Goal: Task Accomplishment & Management: Complete application form

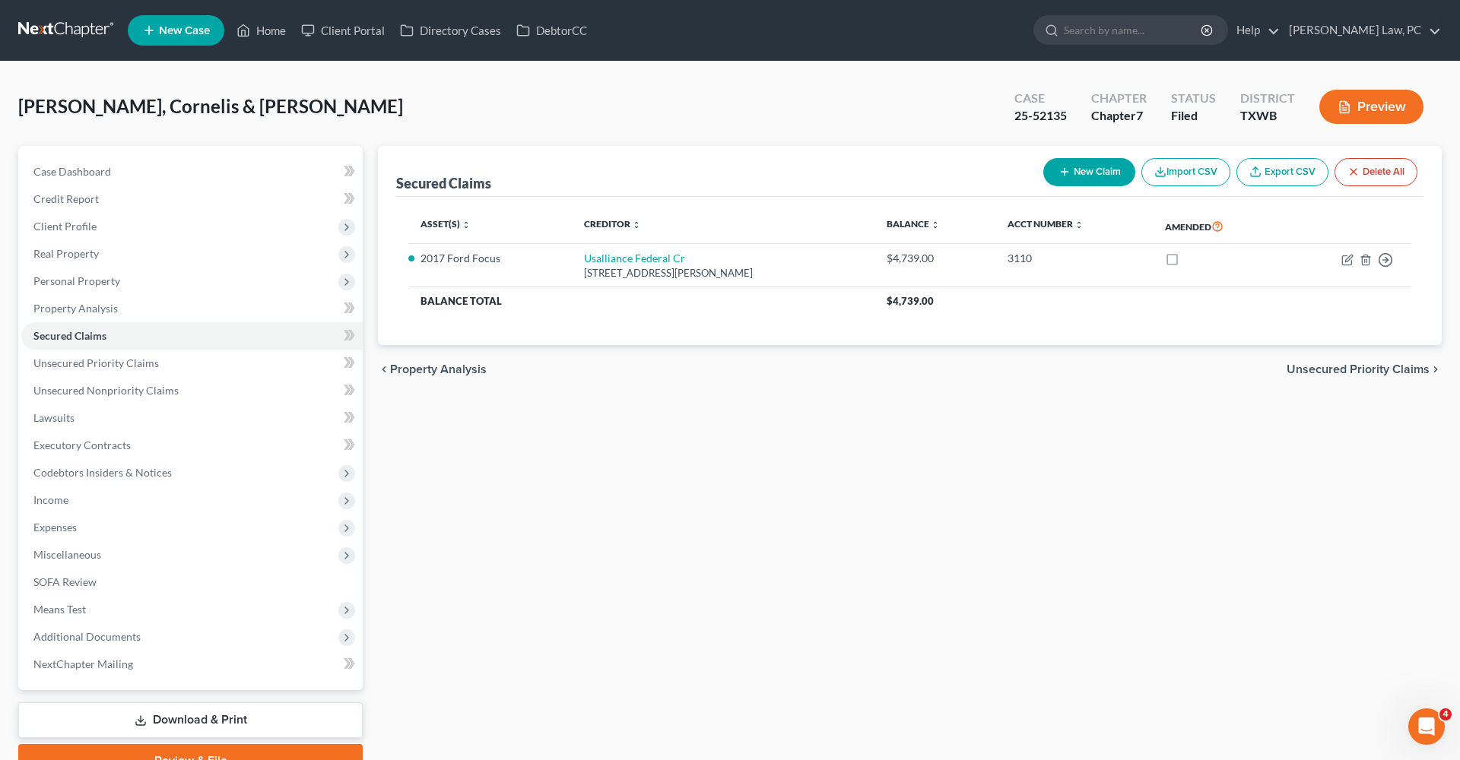
click at [82, 33] on link at bounding box center [66, 30] width 97 height 27
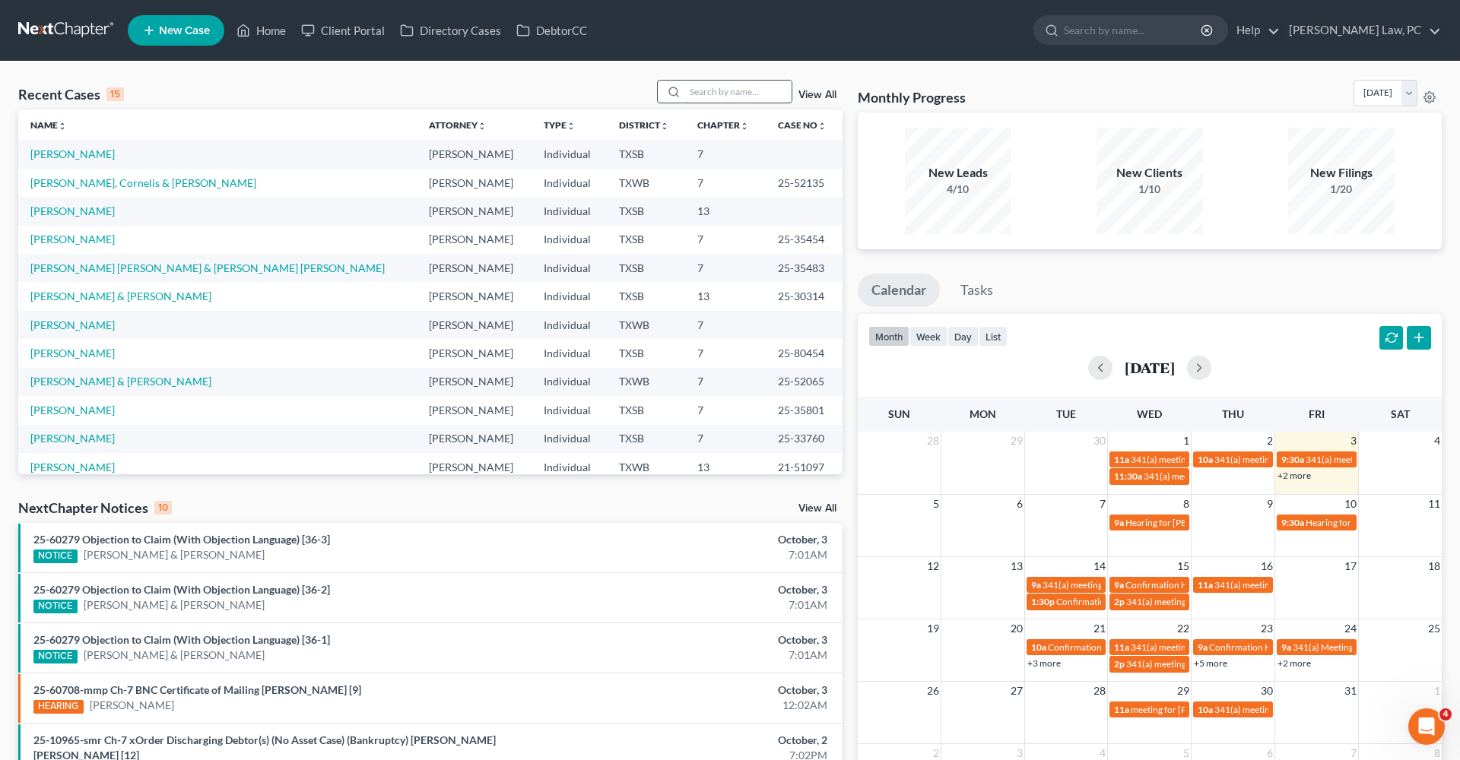
click at [709, 90] on input "search" at bounding box center [738, 92] width 106 height 22
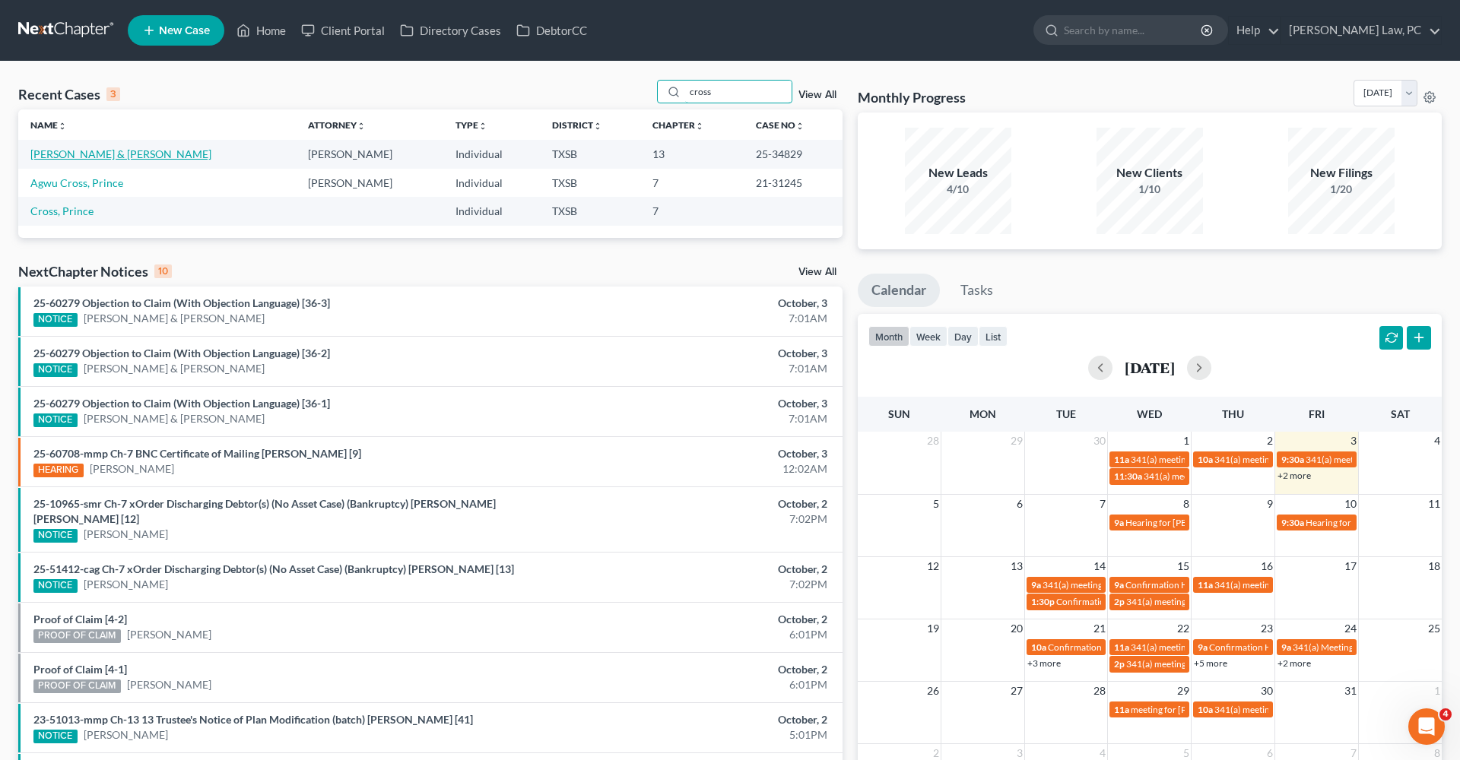
type input "cross"
click at [85, 157] on link "[PERSON_NAME] & [PERSON_NAME]" at bounding box center [120, 153] width 181 height 13
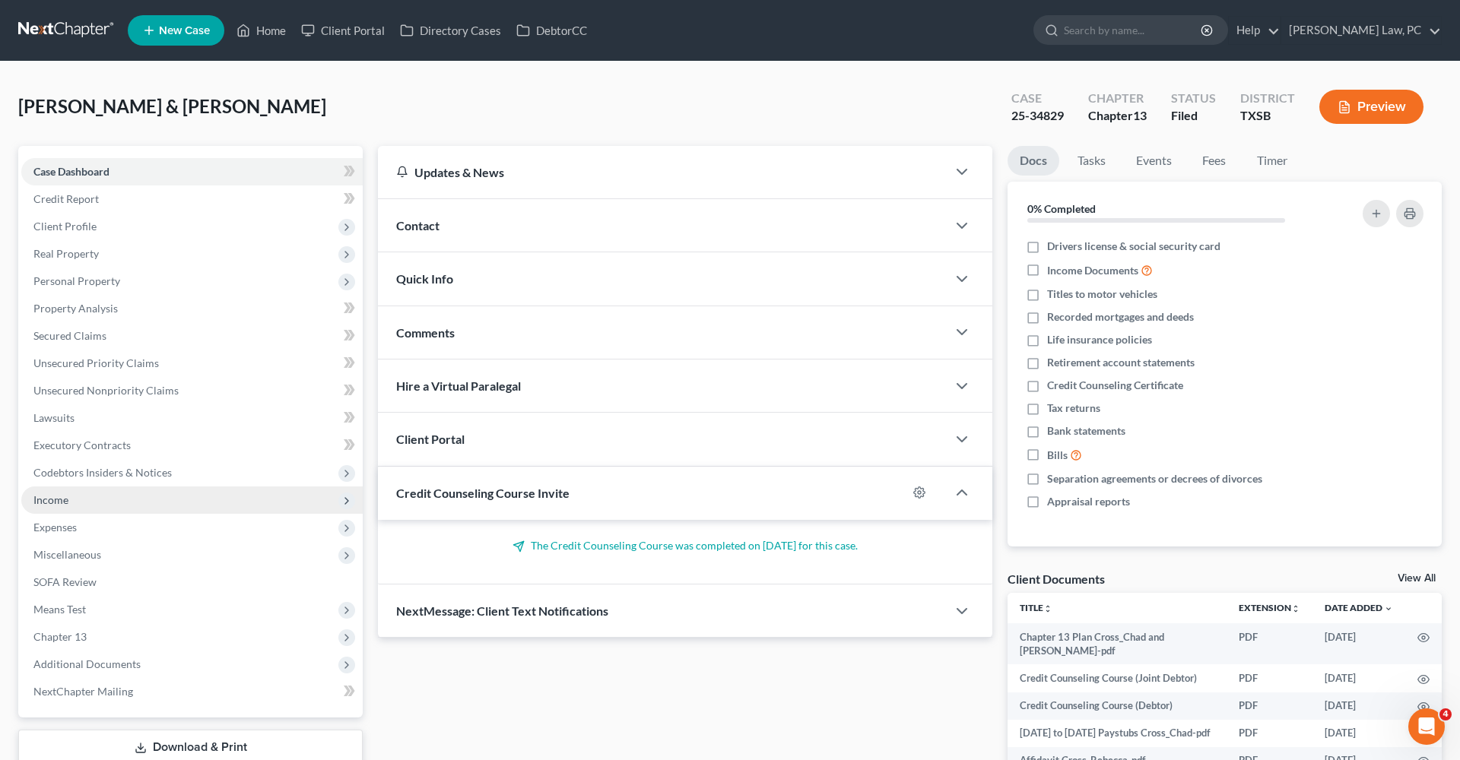
click at [38, 501] on span "Income" at bounding box center [50, 499] width 35 height 13
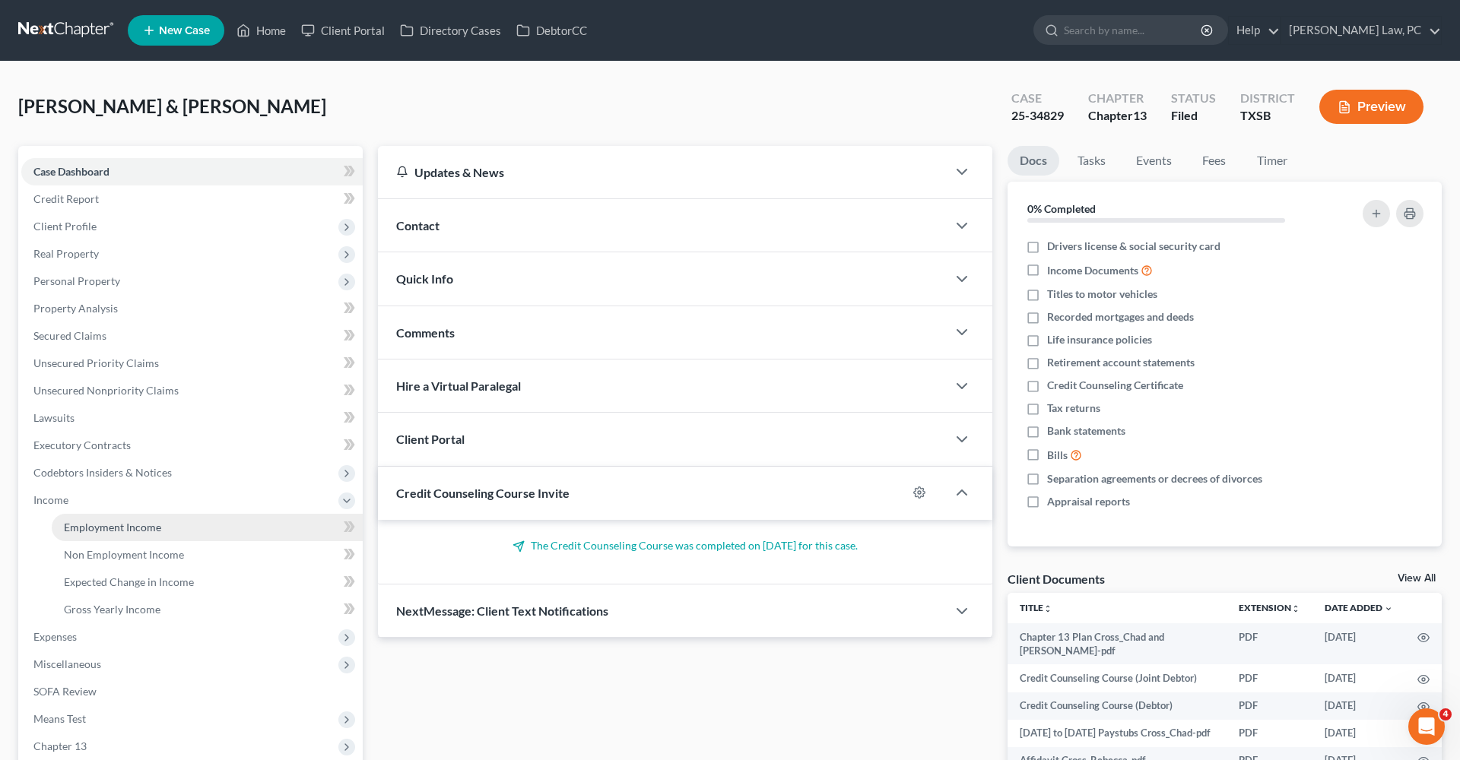
click at [75, 525] on span "Employment Income" at bounding box center [112, 527] width 97 height 13
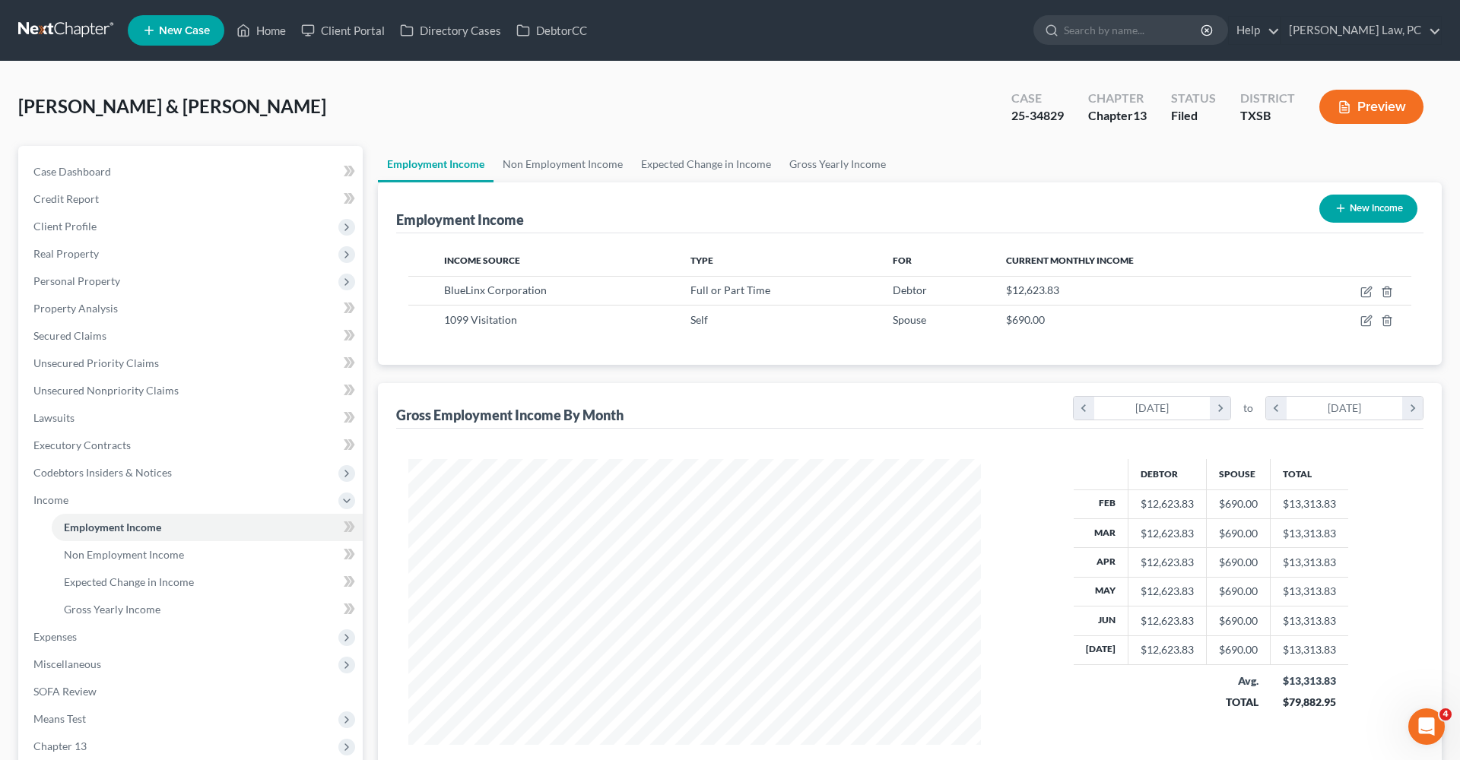
scroll to position [286, 603]
click at [65, 236] on span "Client Profile" at bounding box center [191, 226] width 341 height 27
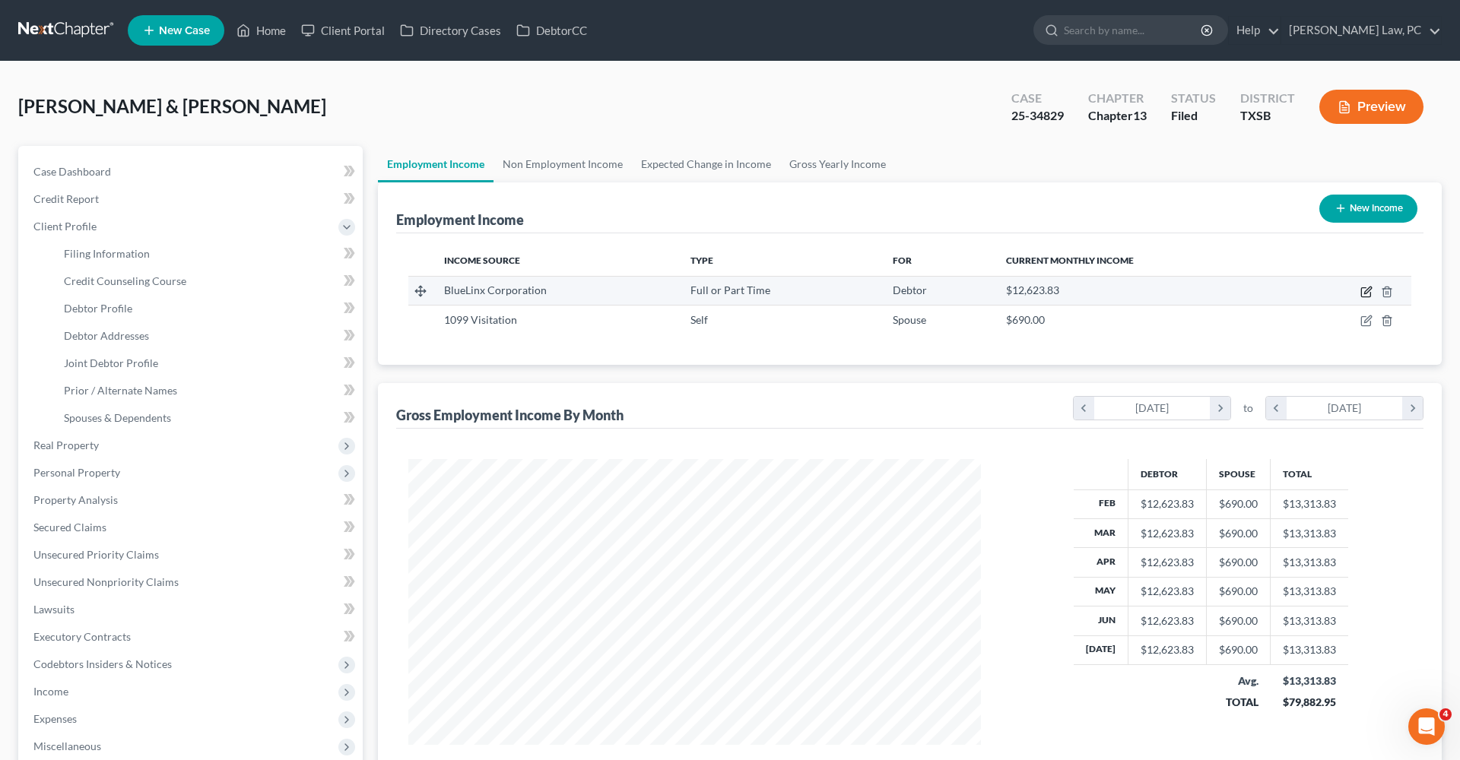
click at [1363, 291] on icon "button" at bounding box center [1366, 292] width 12 height 12
select select "0"
select select "10"
select select "2"
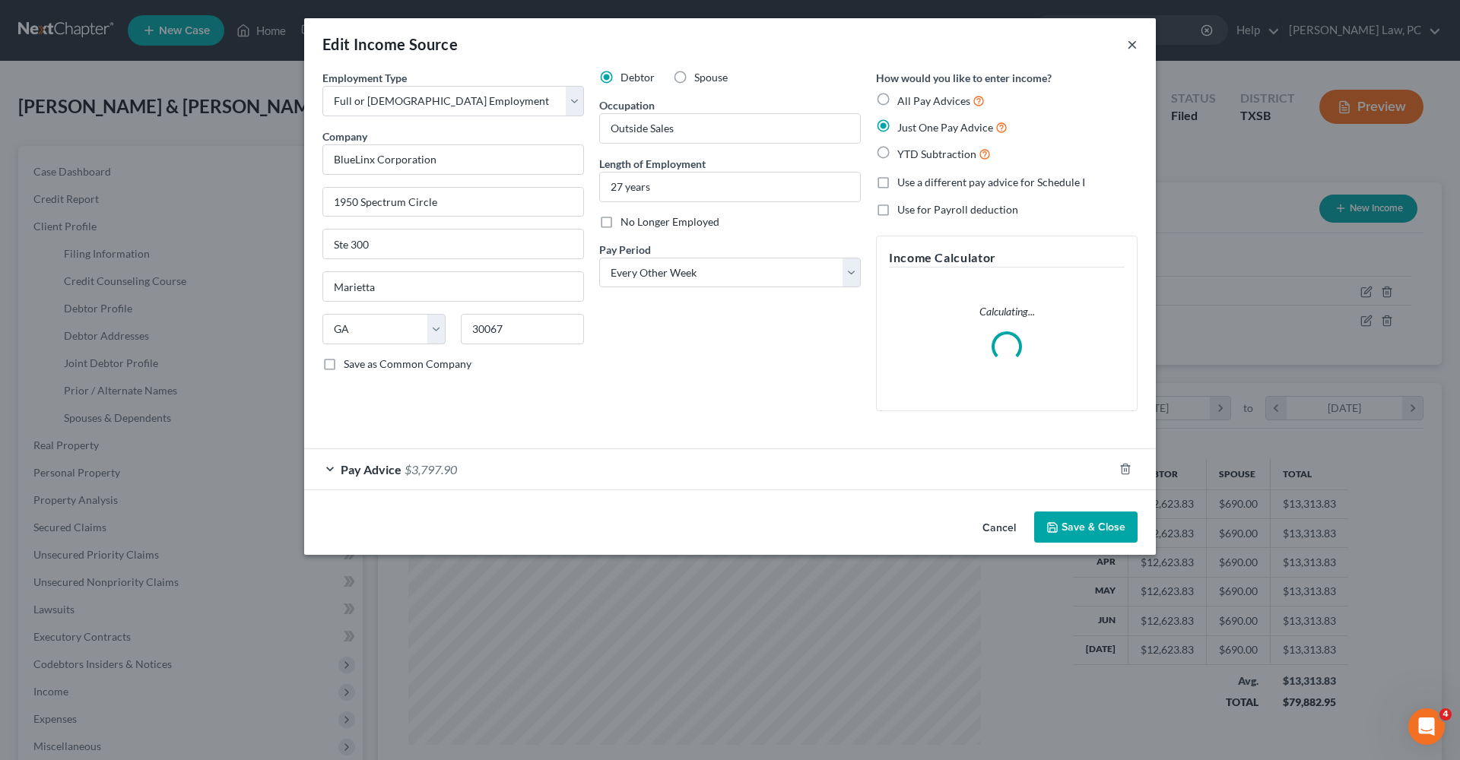
click at [1132, 49] on button "×" at bounding box center [1132, 44] width 11 height 18
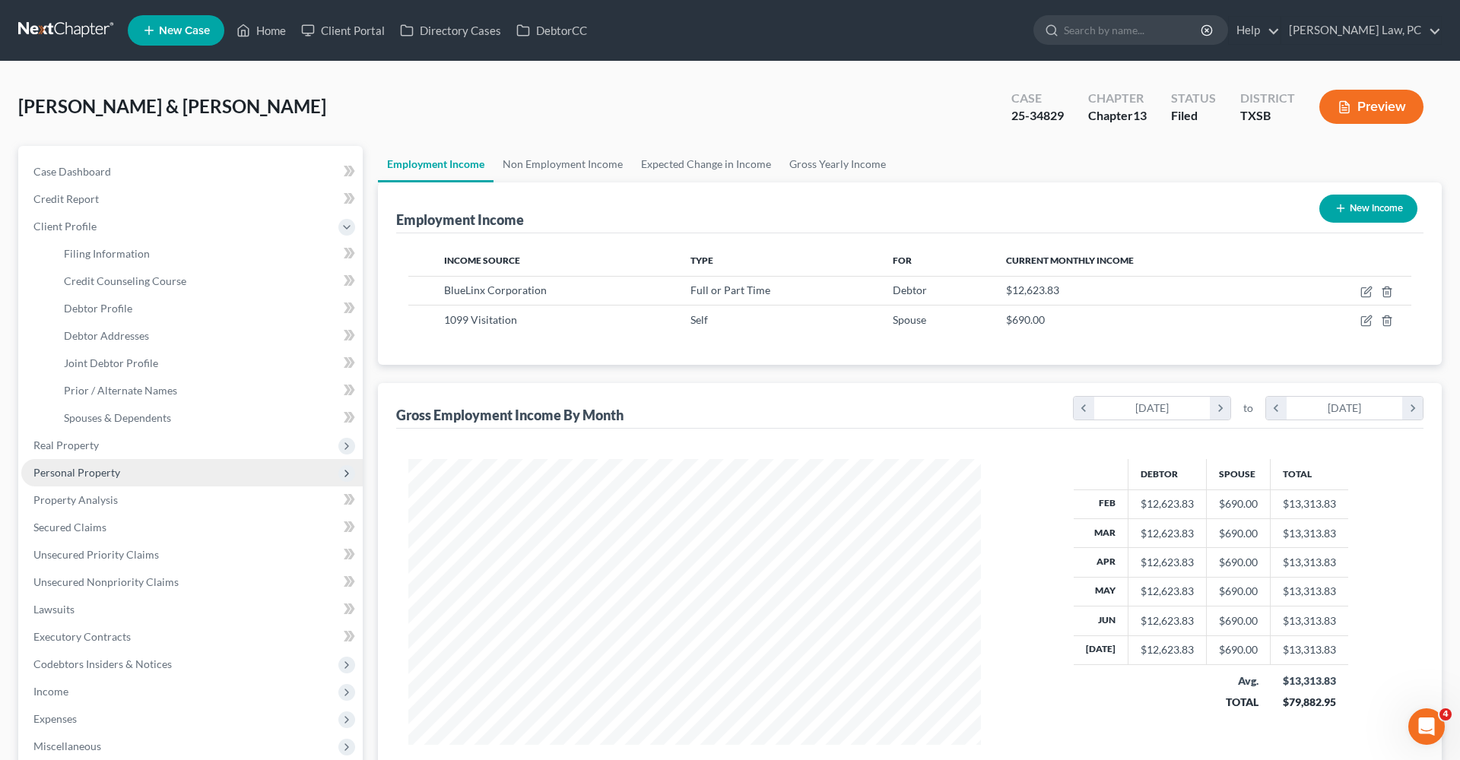
click at [108, 468] on span "Personal Property" at bounding box center [76, 472] width 87 height 13
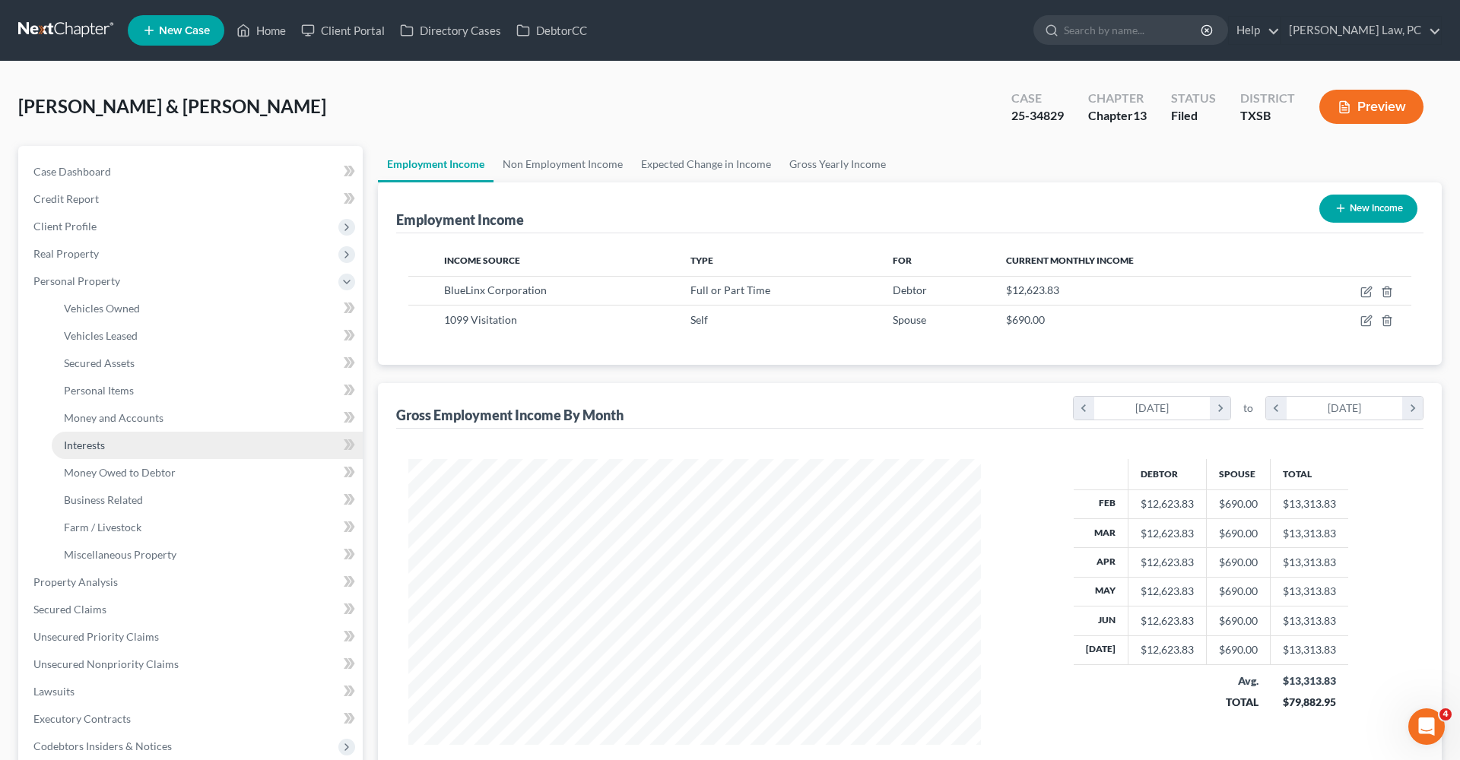
click at [97, 442] on span "Interests" at bounding box center [84, 445] width 41 height 13
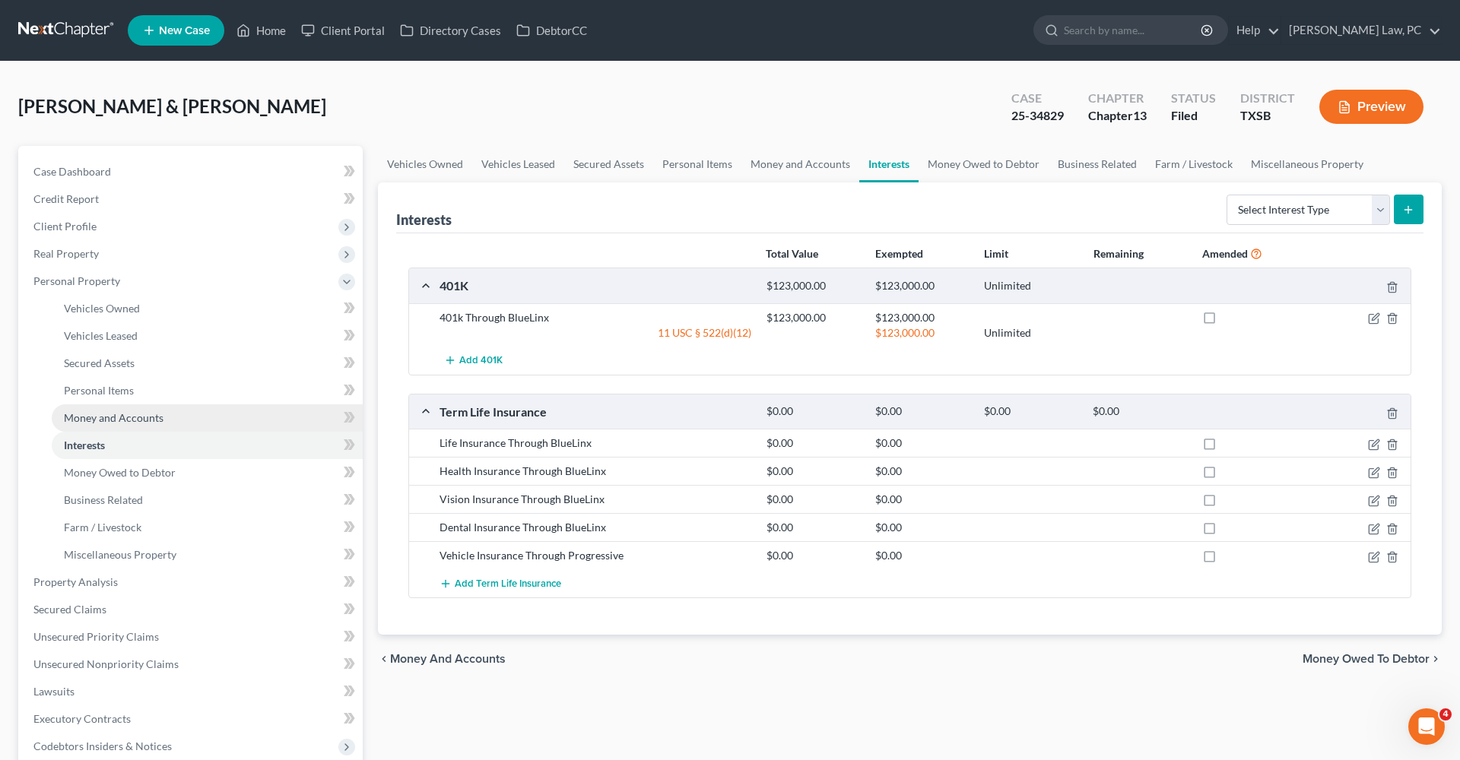
click at [111, 421] on span "Money and Accounts" at bounding box center [114, 417] width 100 height 13
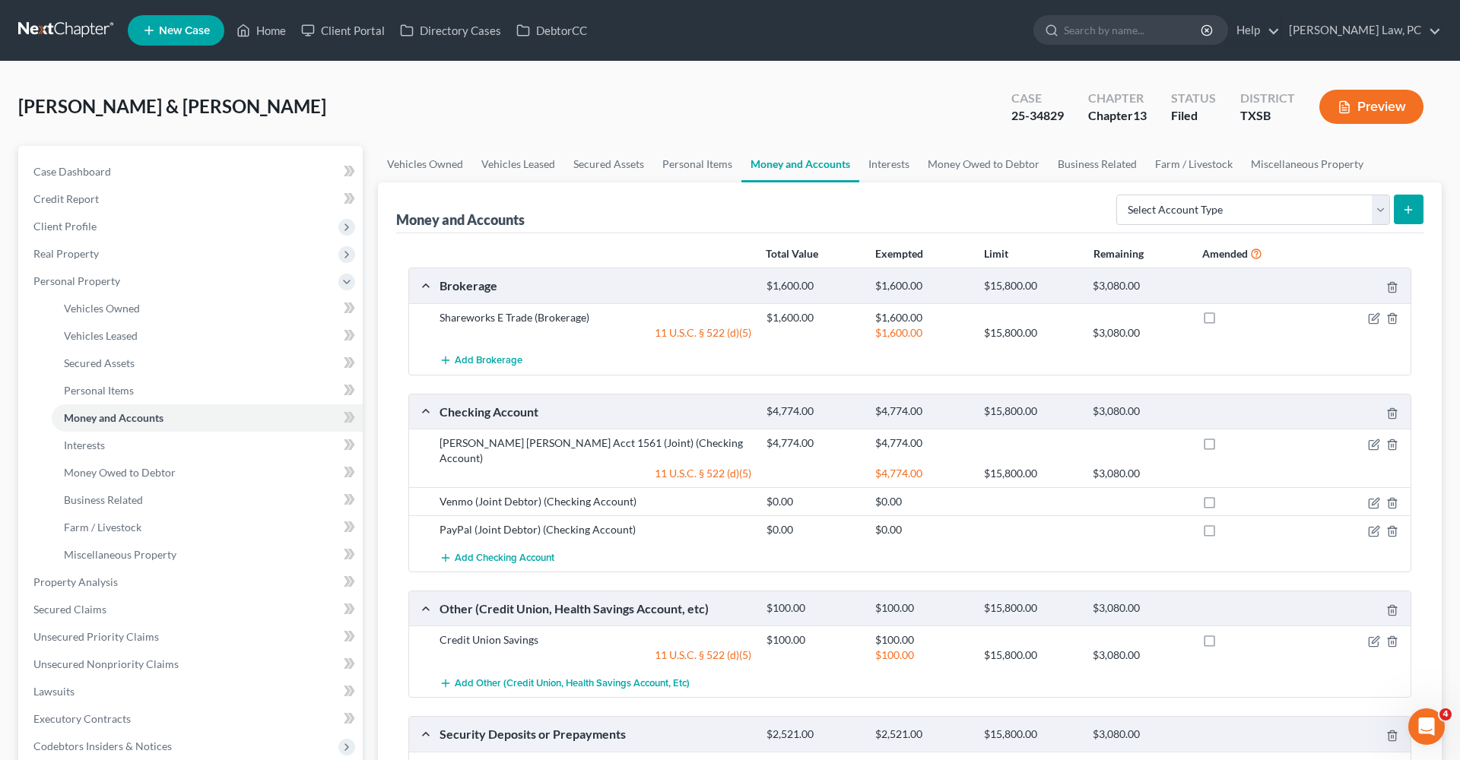
scroll to position [103, 0]
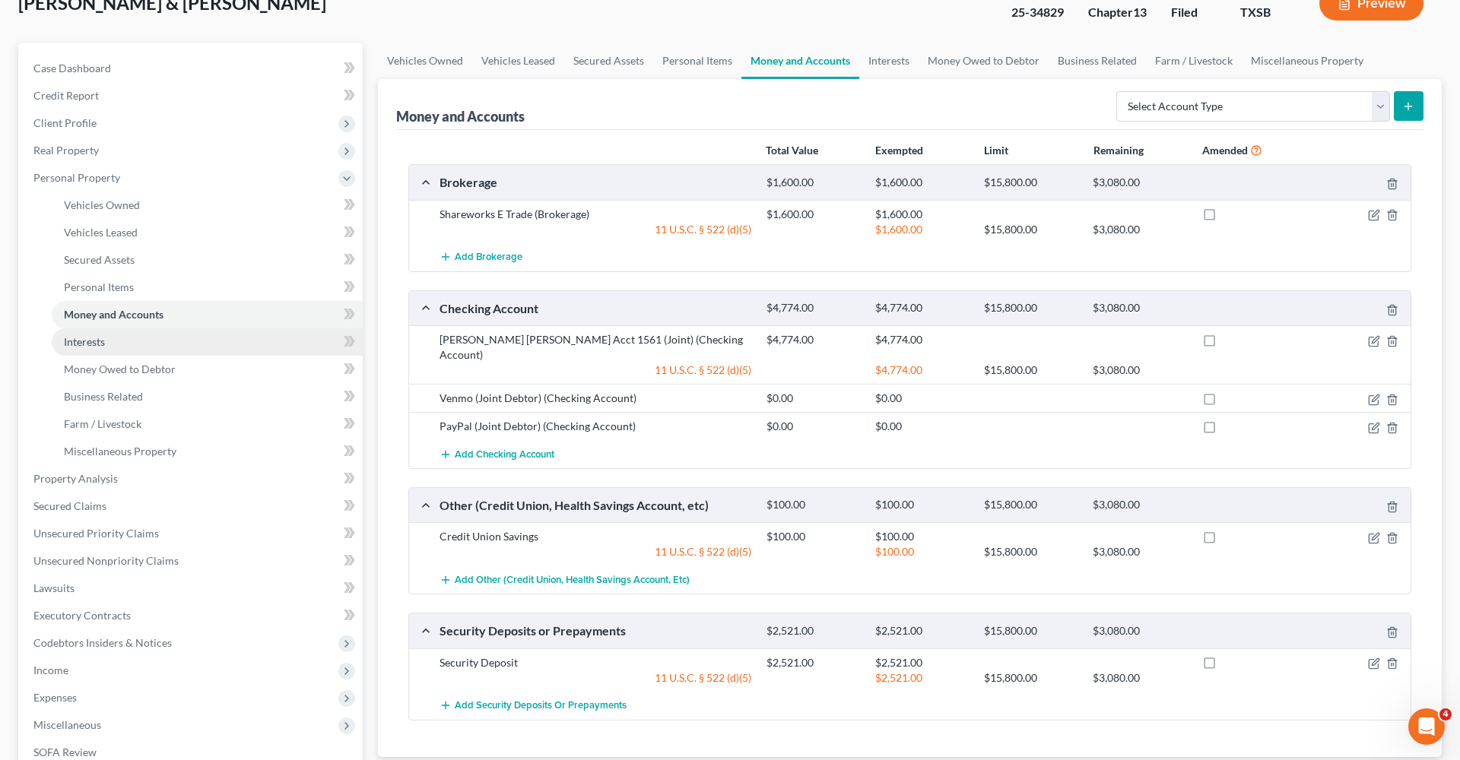
click at [89, 336] on span "Interests" at bounding box center [84, 341] width 41 height 13
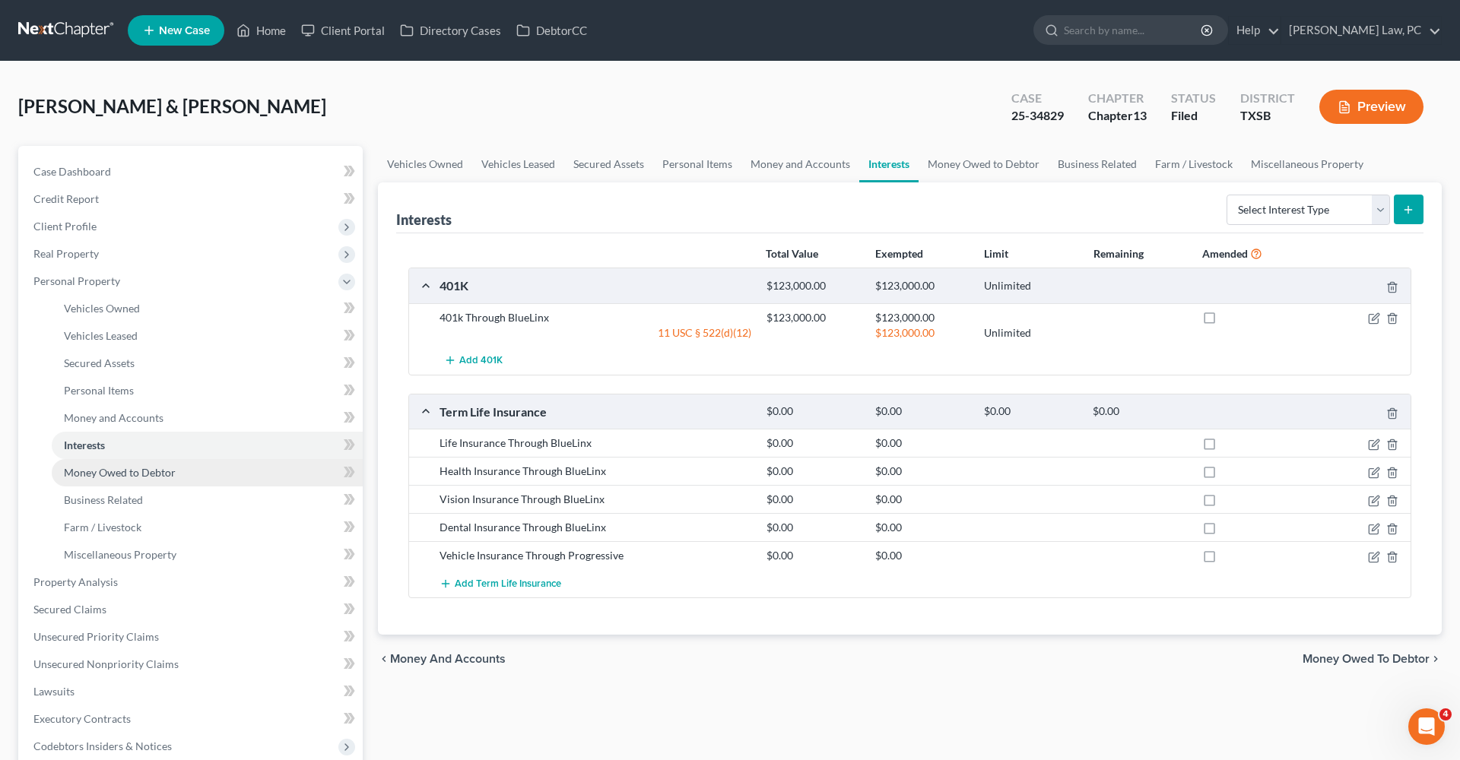
click at [149, 468] on span "Money Owed to Debtor" at bounding box center [120, 472] width 112 height 13
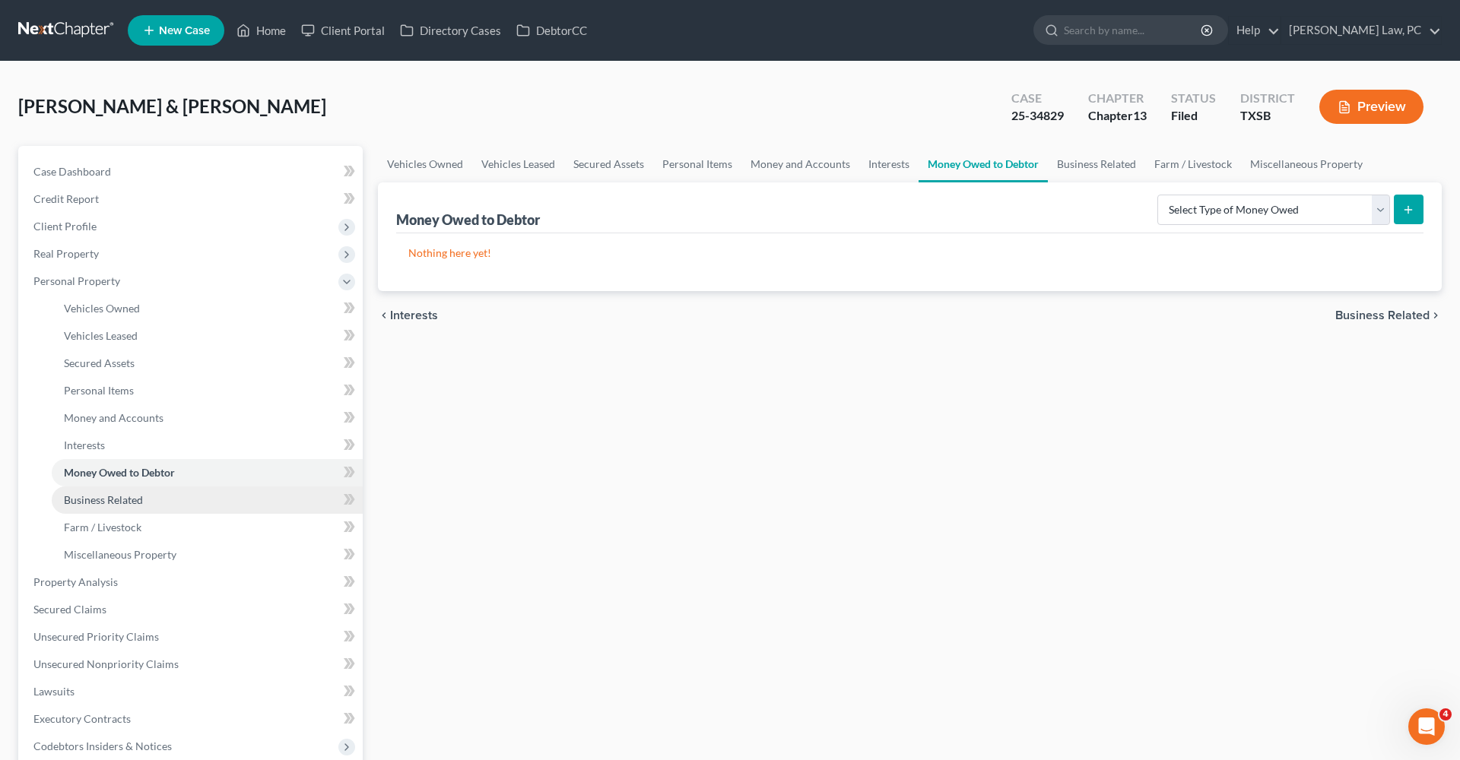
click at [138, 490] on link "Business Related" at bounding box center [207, 500] width 311 height 27
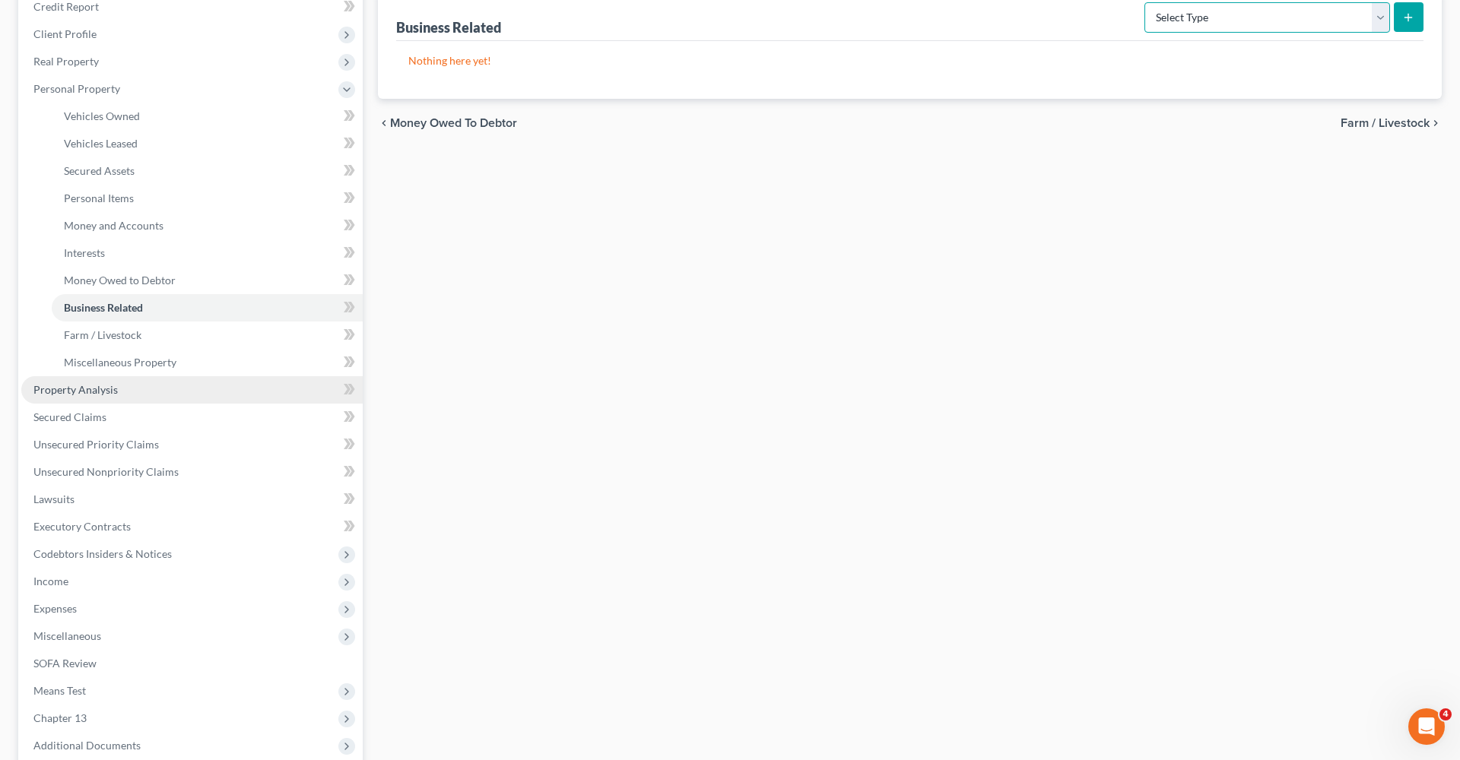
scroll to position [212, 0]
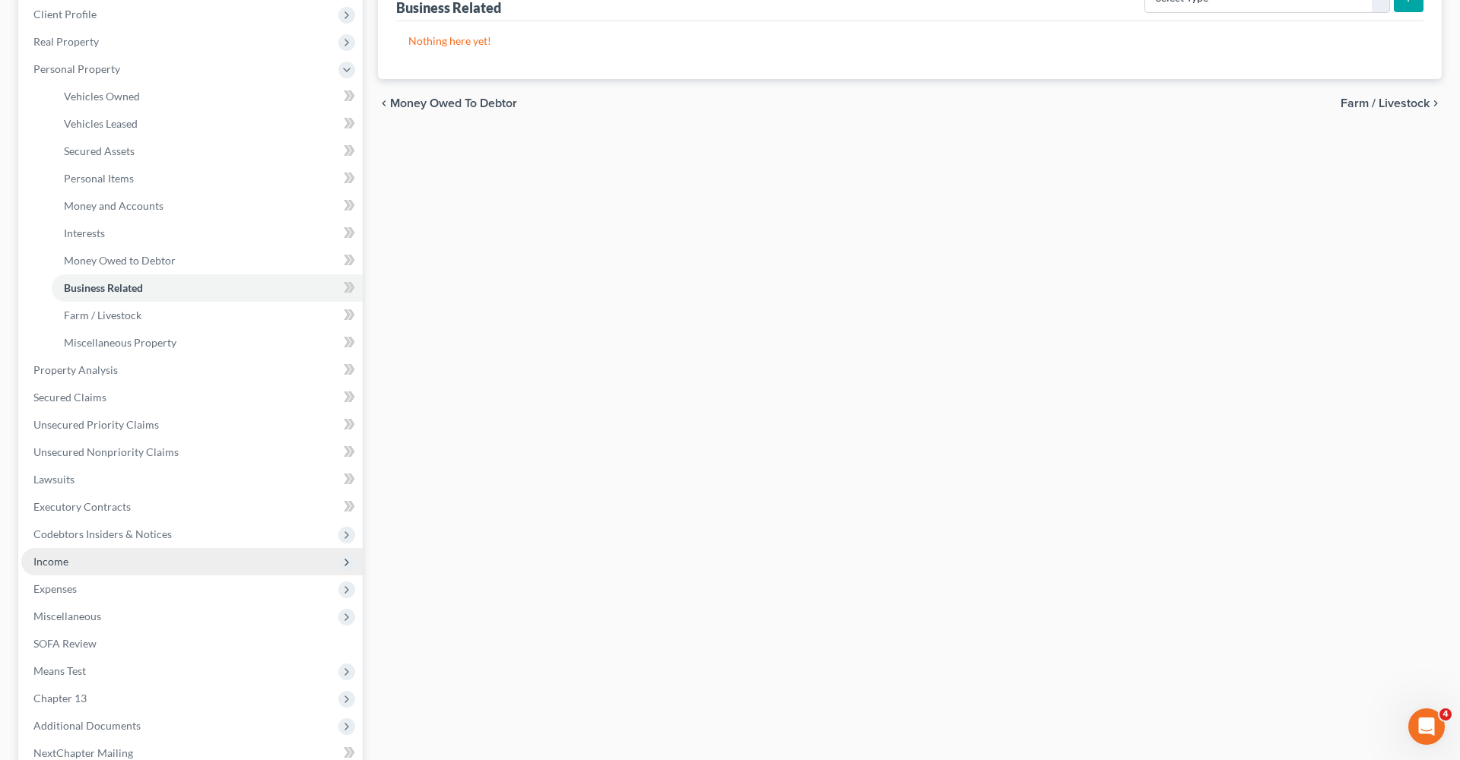
click at [62, 556] on span "Income" at bounding box center [50, 561] width 35 height 13
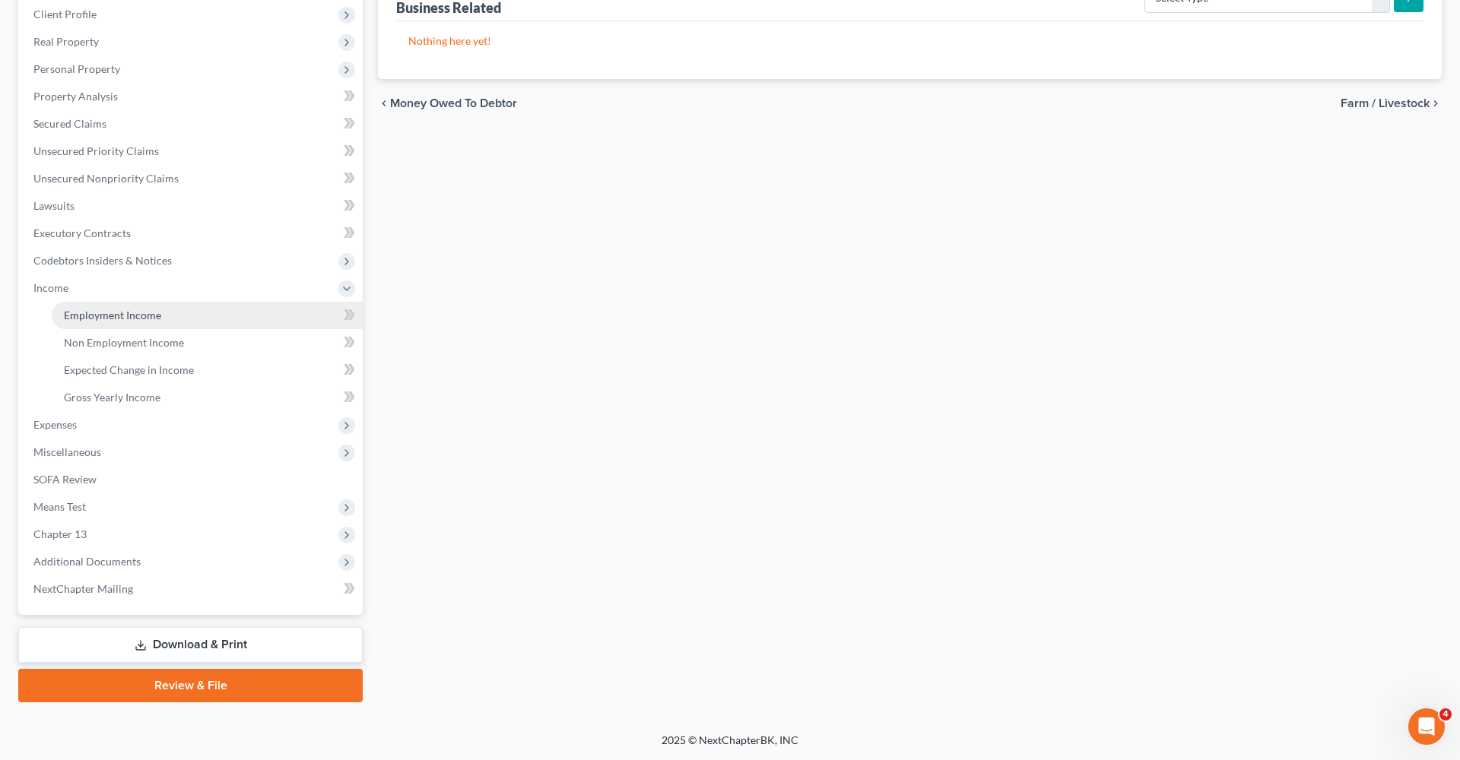
click at [128, 310] on span "Employment Income" at bounding box center [112, 315] width 97 height 13
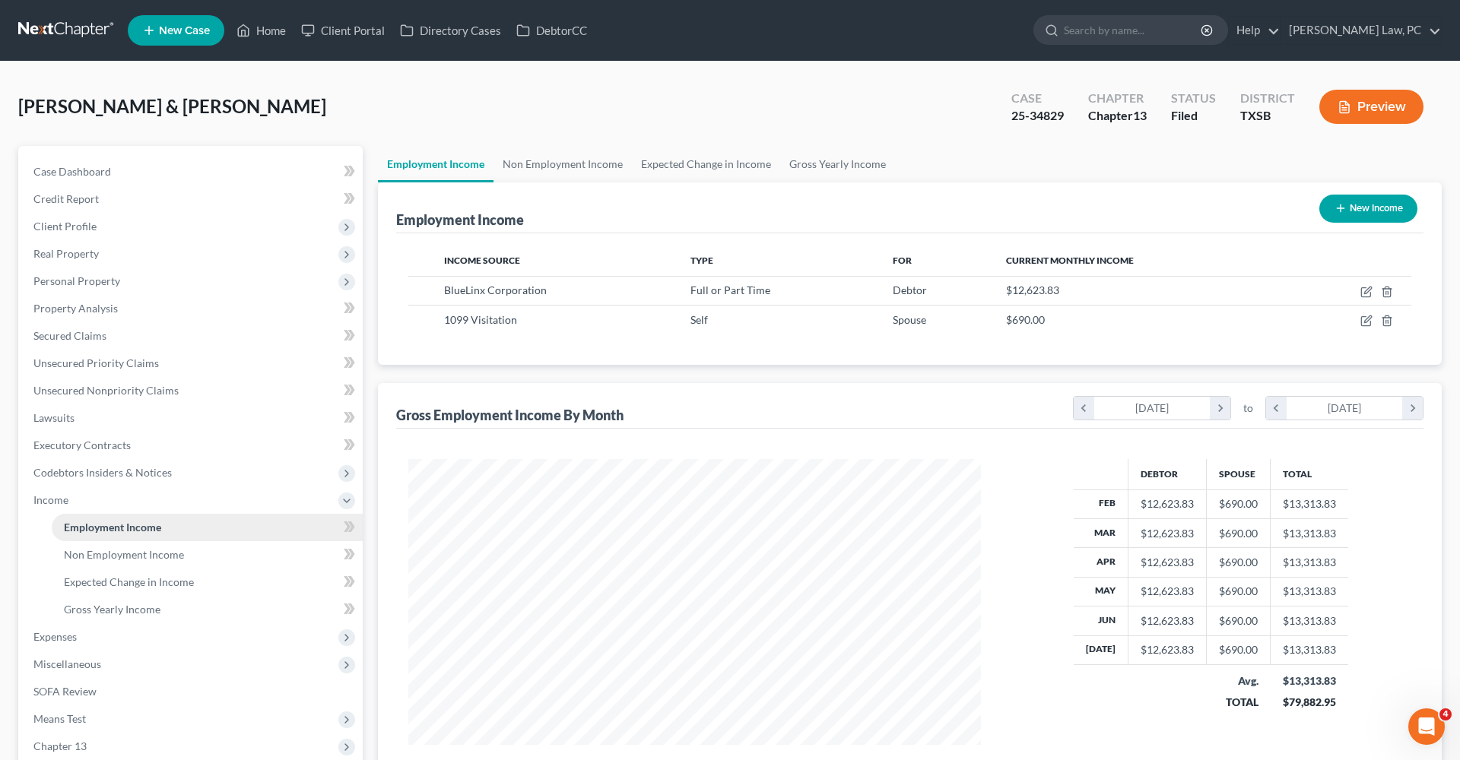
scroll to position [286, 603]
click at [1362, 294] on icon "button" at bounding box center [1366, 292] width 12 height 12
select select "0"
select select "10"
select select "2"
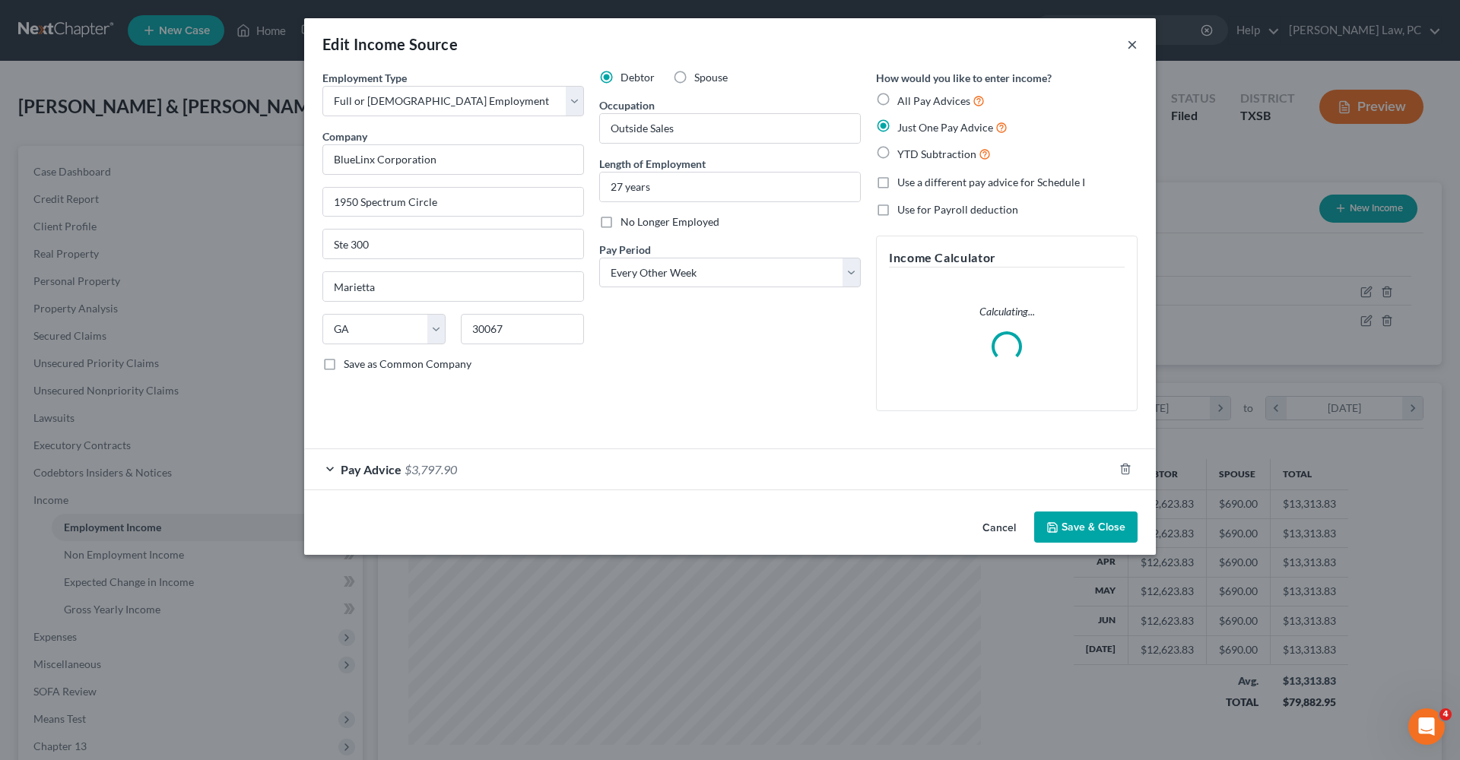
click at [1132, 43] on button "×" at bounding box center [1132, 44] width 11 height 18
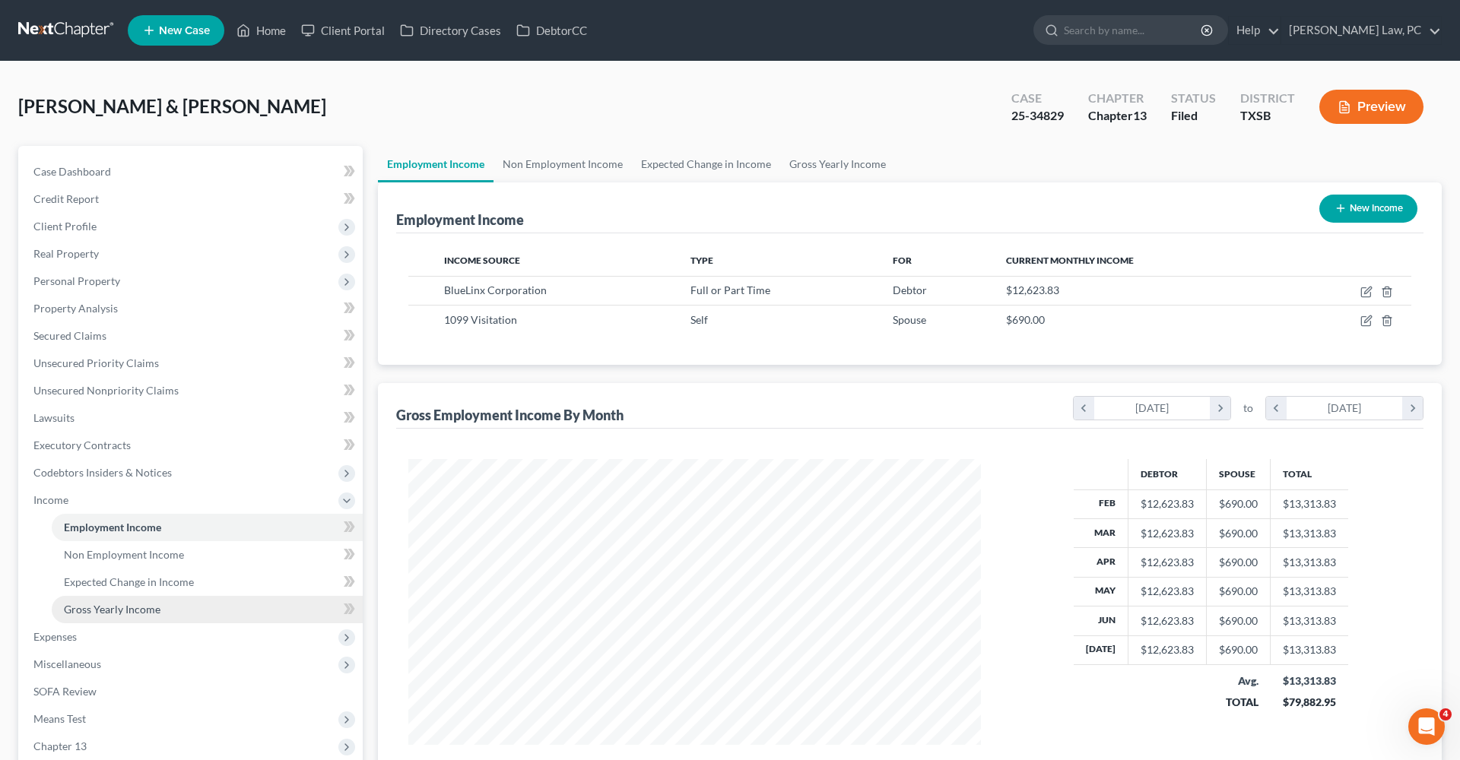
click at [118, 606] on span "Gross Yearly Income" at bounding box center [112, 609] width 97 height 13
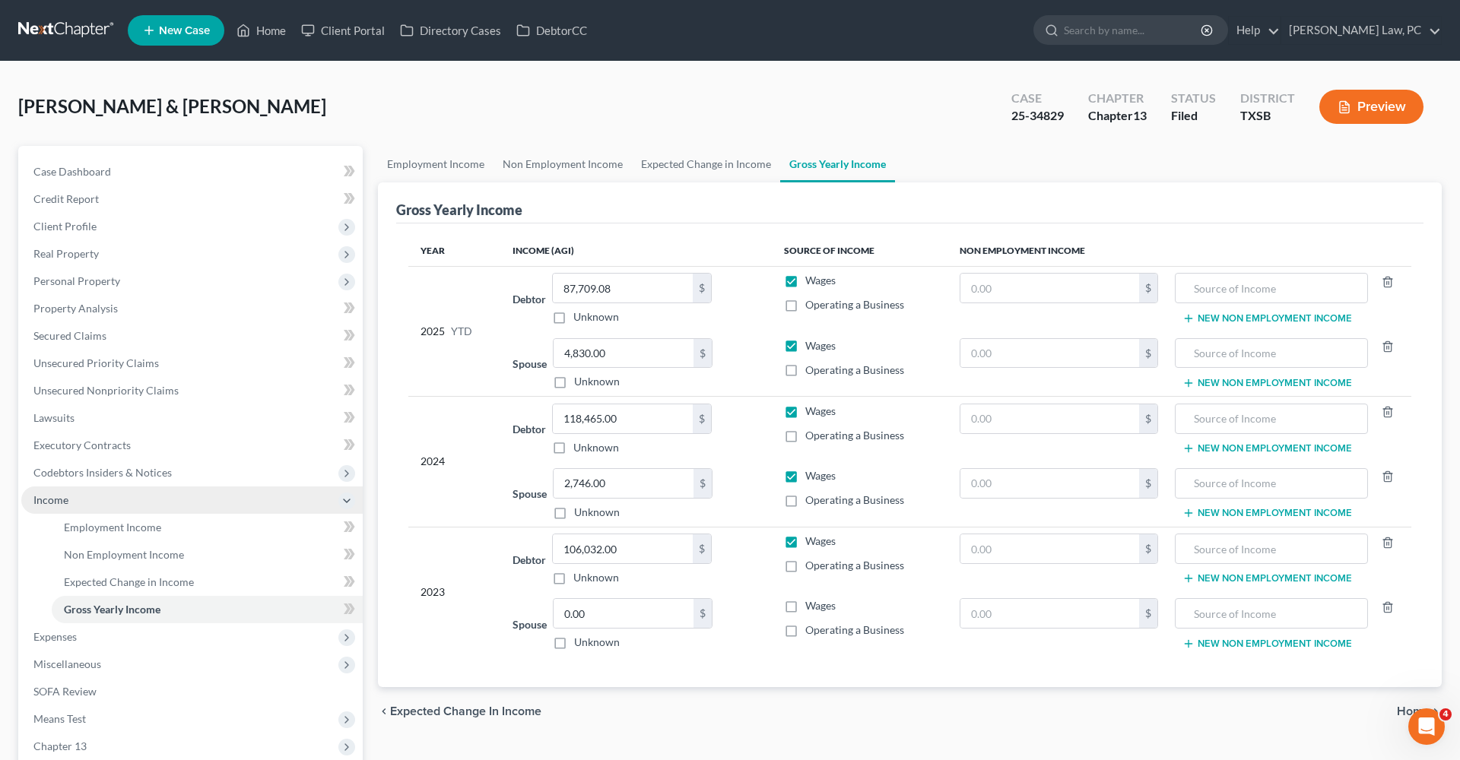
click at [52, 506] on span "Income" at bounding box center [191, 500] width 341 height 27
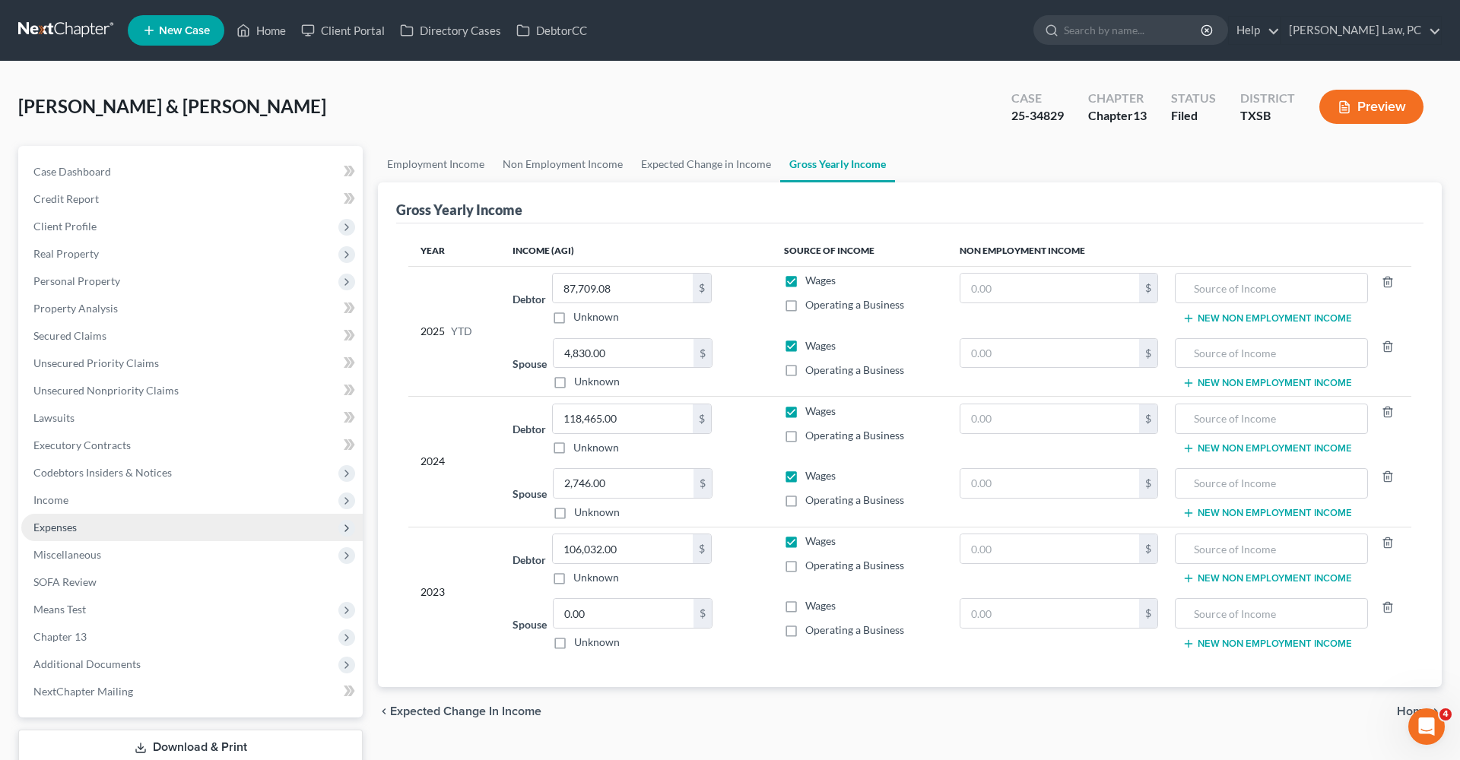
click at [52, 525] on span "Expenses" at bounding box center [54, 527] width 43 height 13
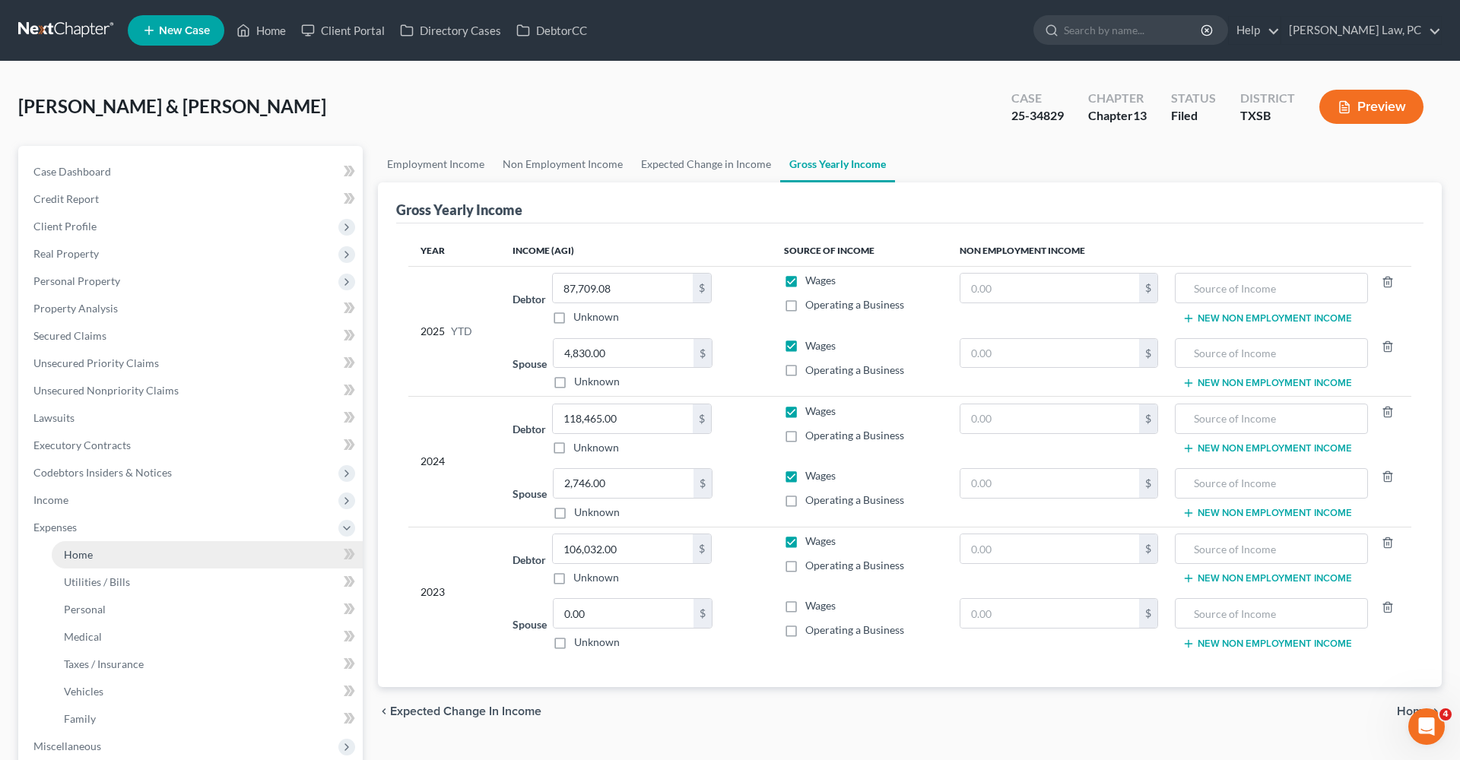
click at [65, 556] on span "Home" at bounding box center [78, 554] width 29 height 13
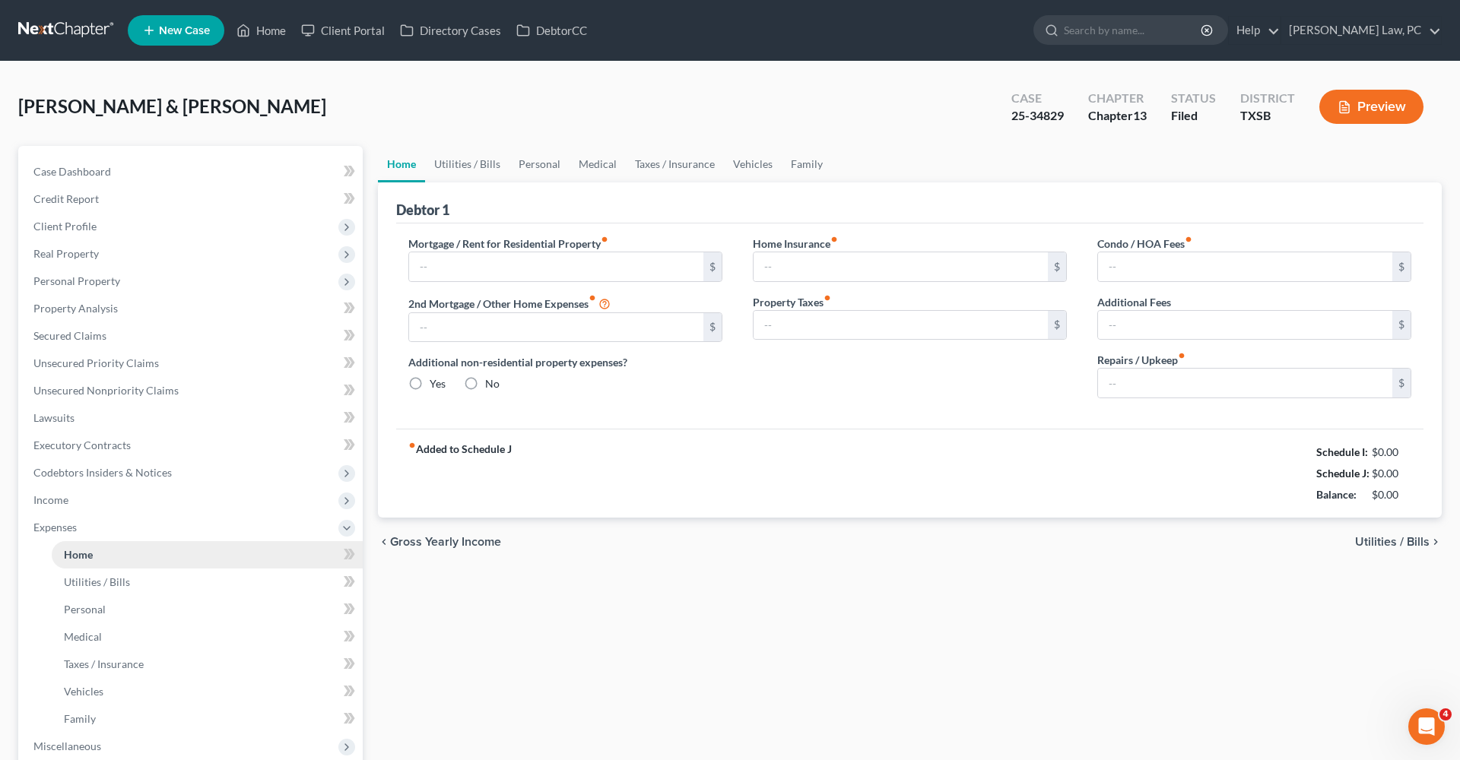
type input "1,900.00"
type input "0.00"
radio input "true"
type input "35.00"
type input "0.00"
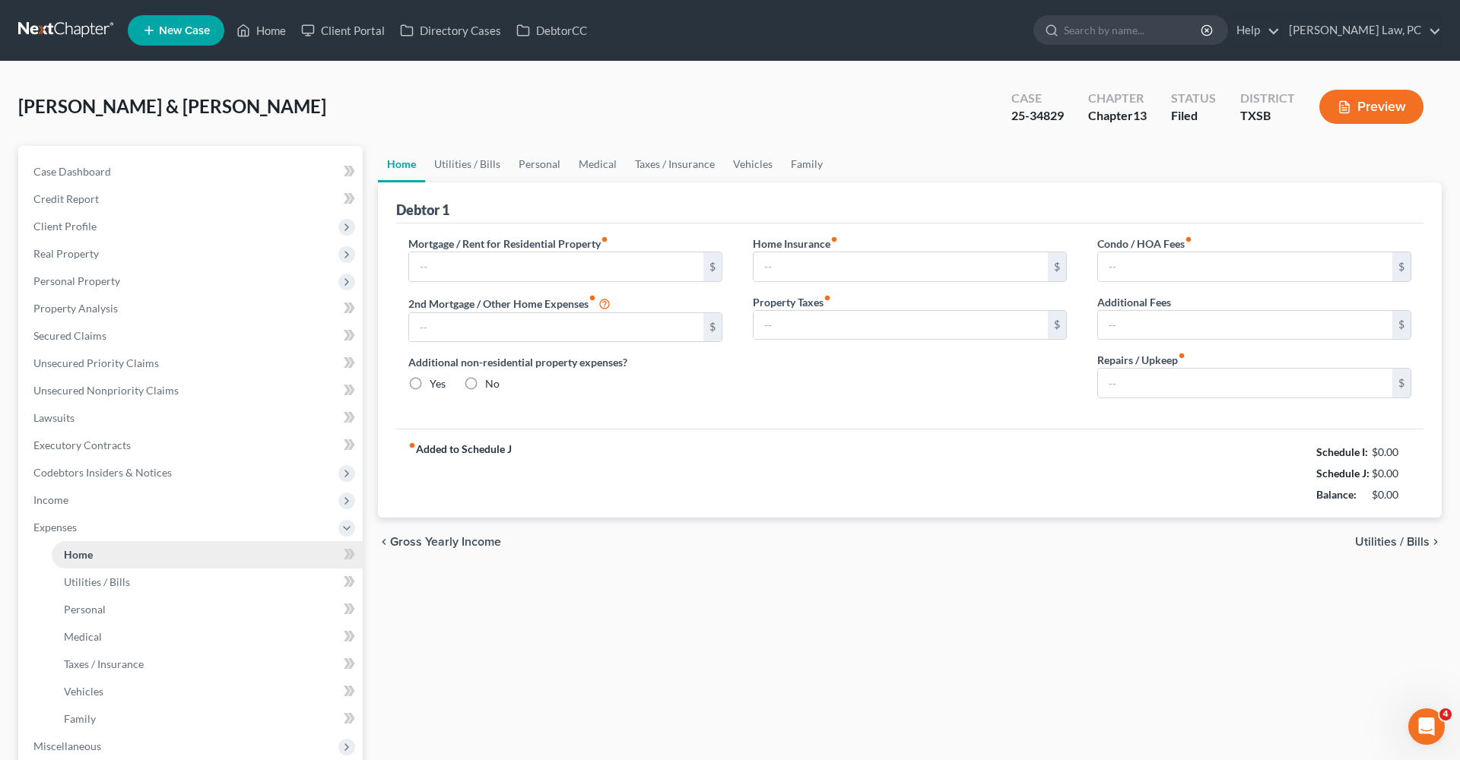
type input "0.00"
type input "100.00"
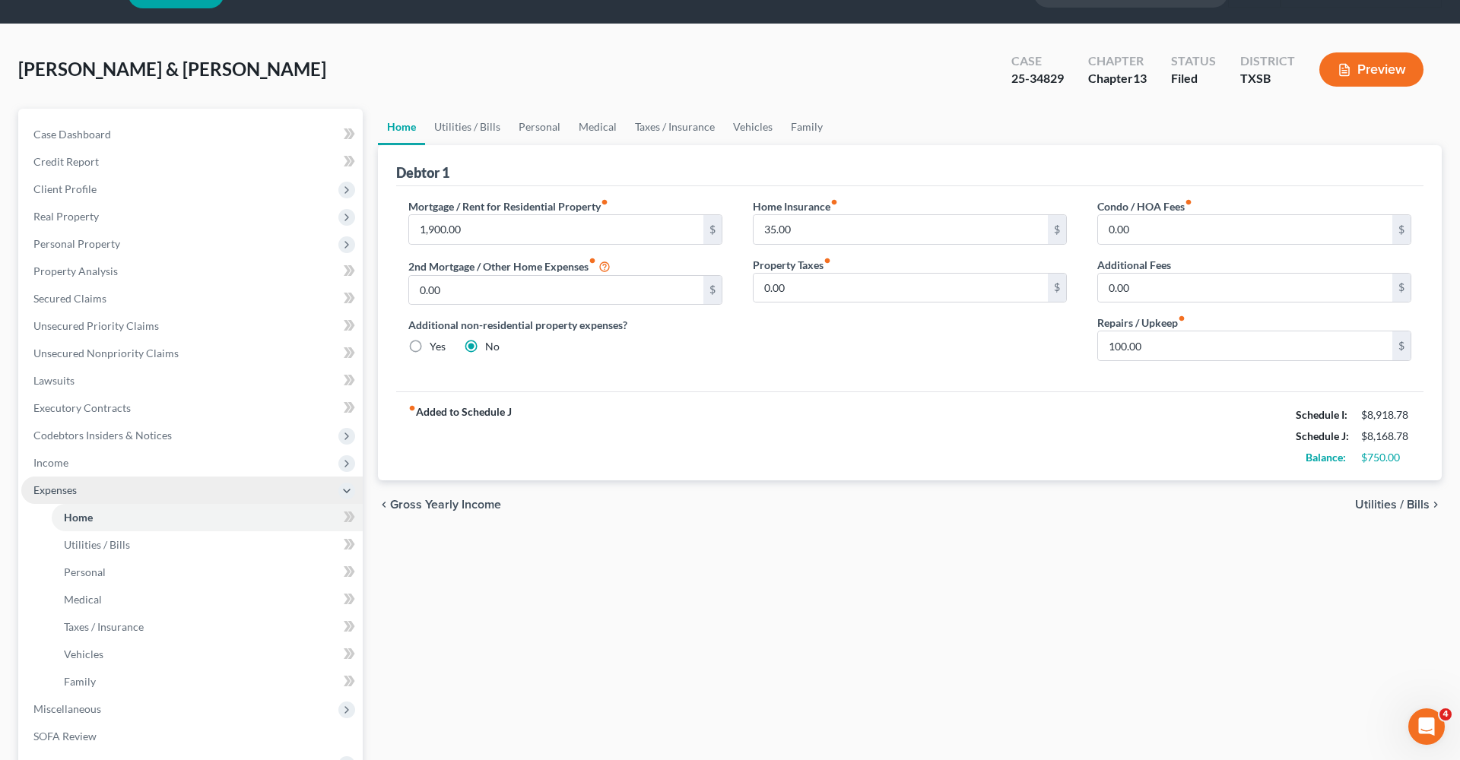
click at [56, 487] on span "Expenses" at bounding box center [54, 490] width 43 height 13
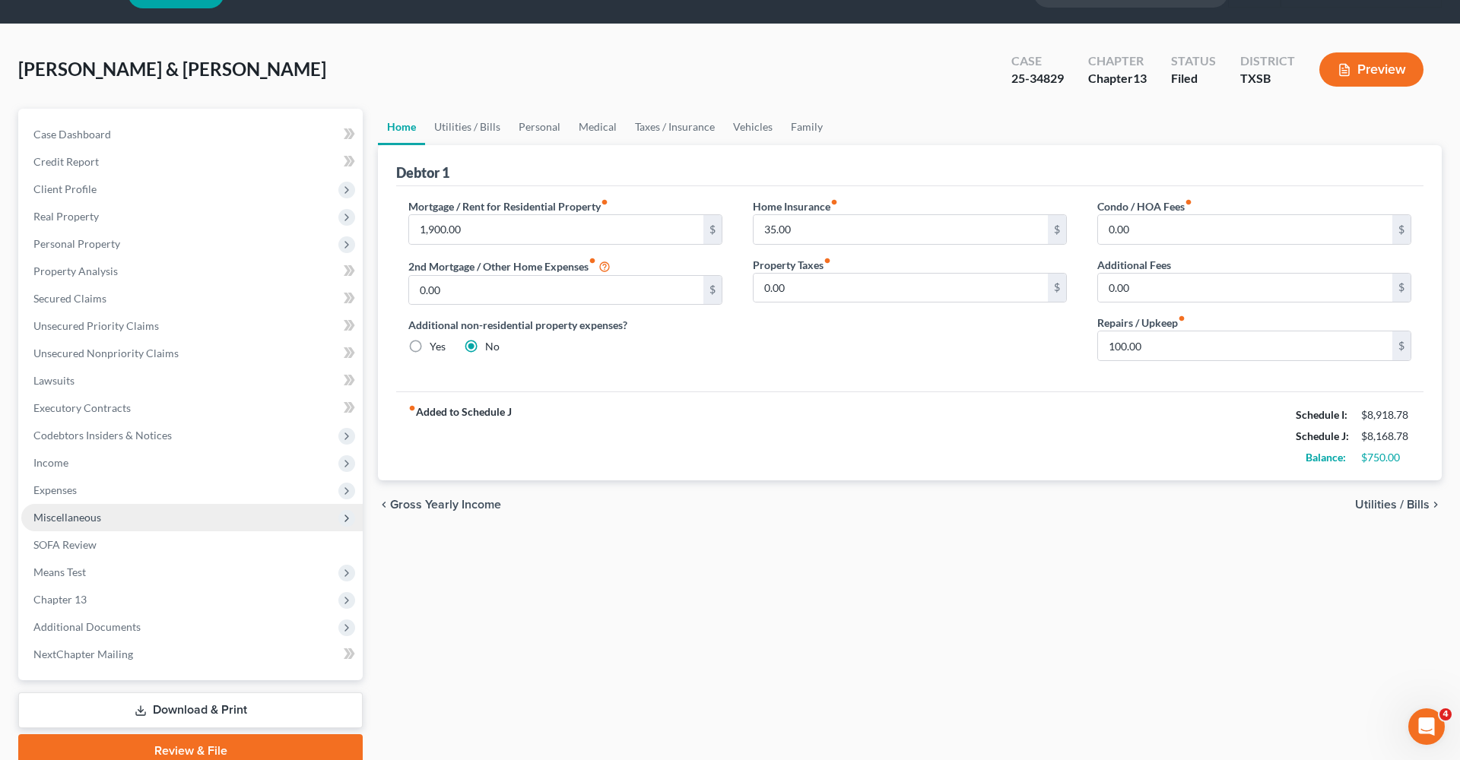
click at [59, 518] on span "Miscellaneous" at bounding box center [67, 517] width 68 height 13
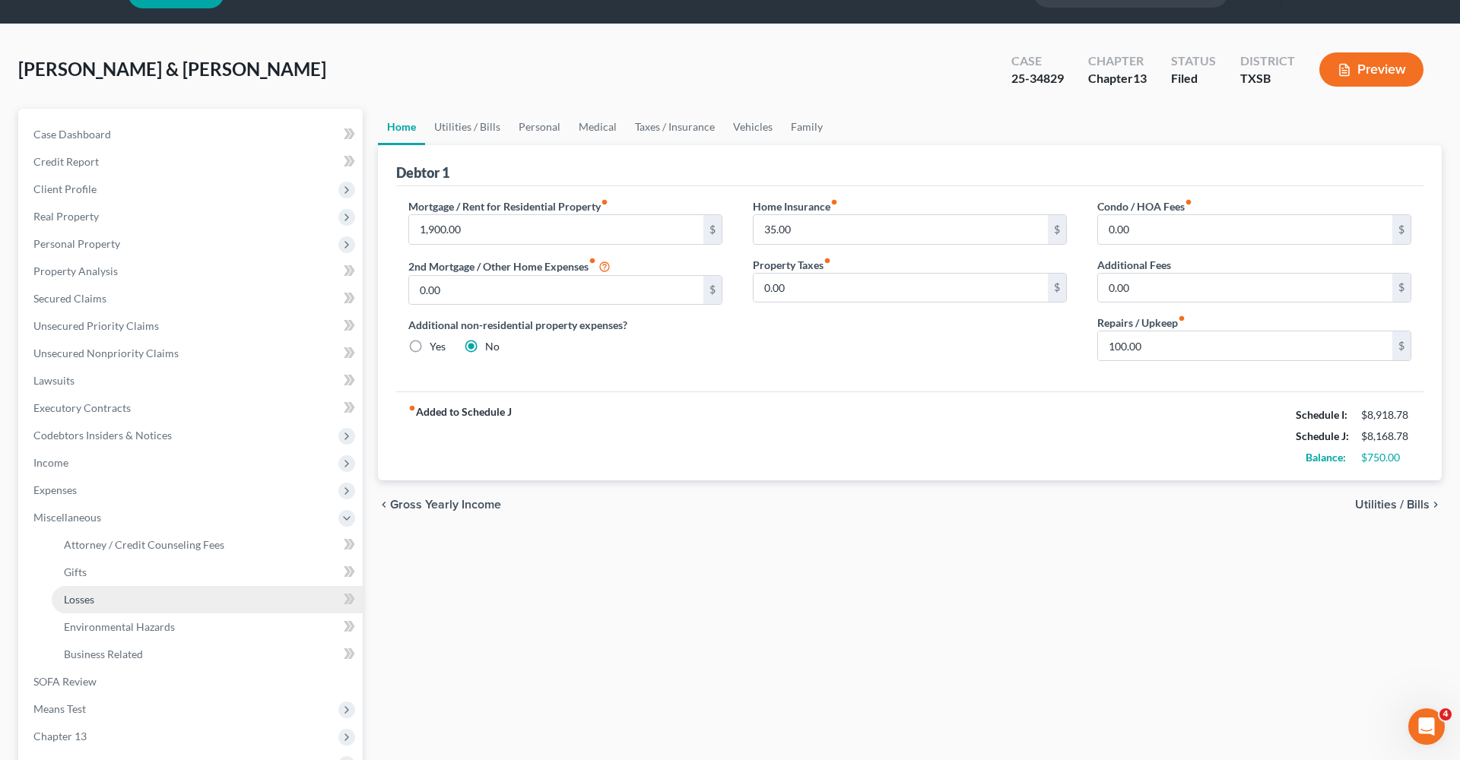
click at [79, 601] on span "Losses" at bounding box center [79, 599] width 30 height 13
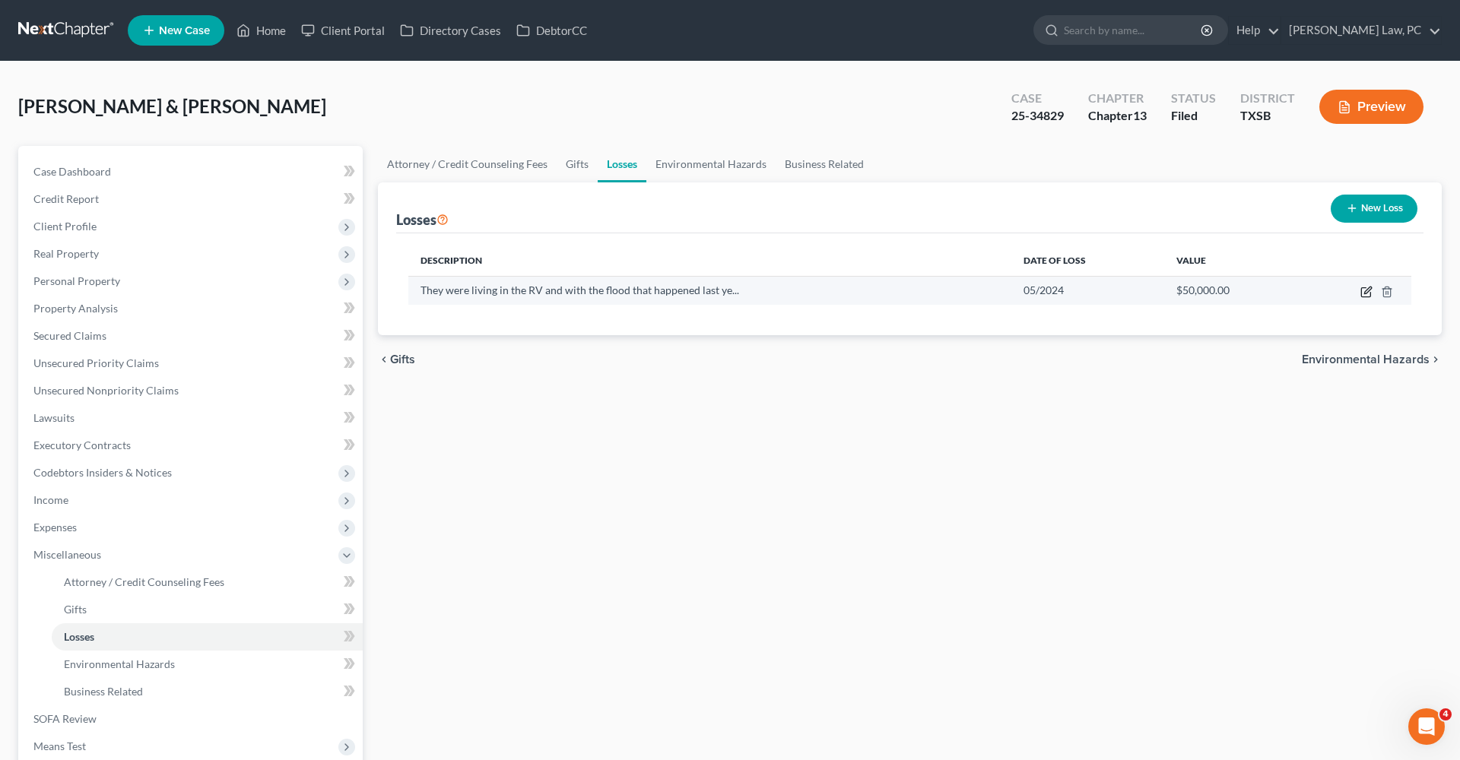
click at [1364, 294] on icon "button" at bounding box center [1366, 292] width 12 height 12
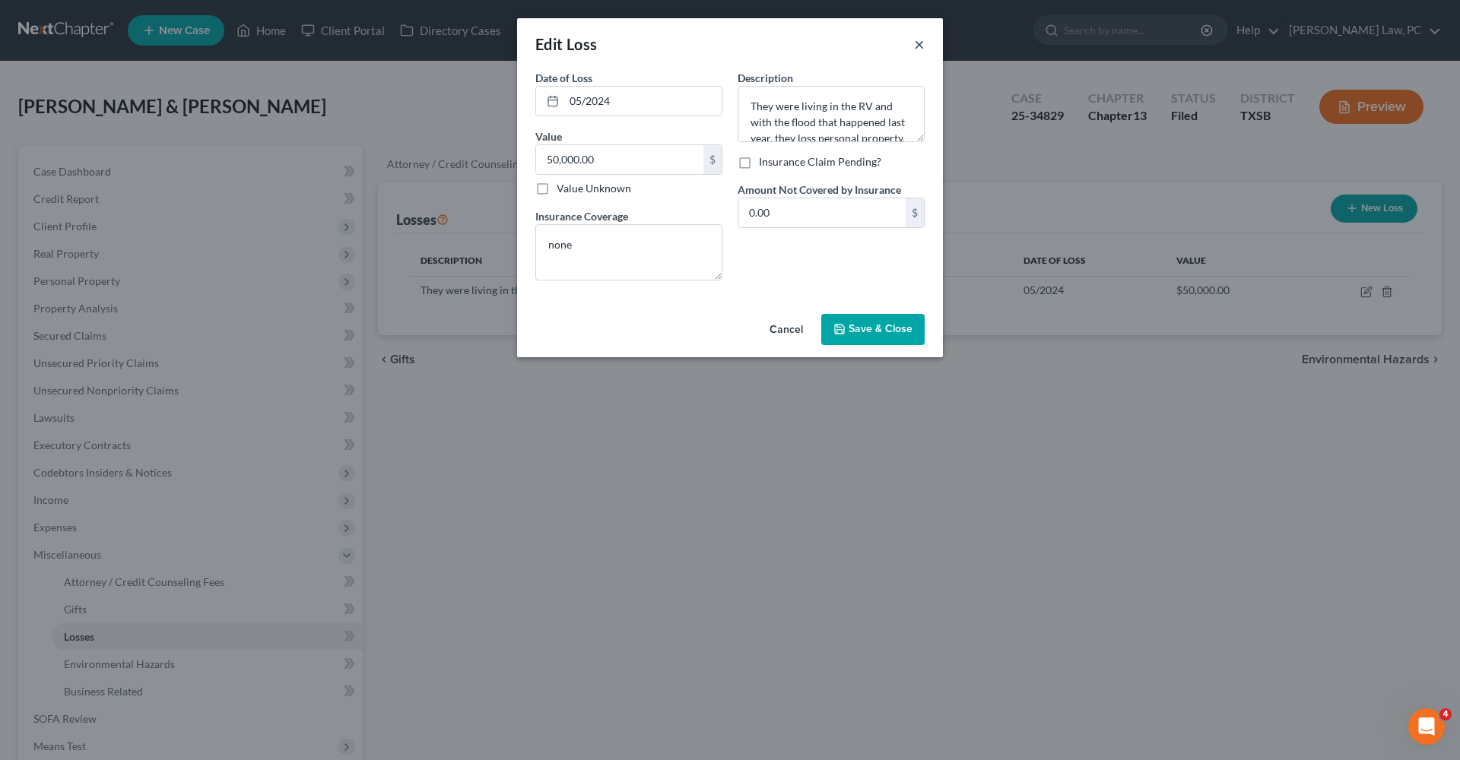
click at [918, 48] on button "×" at bounding box center [919, 44] width 11 height 18
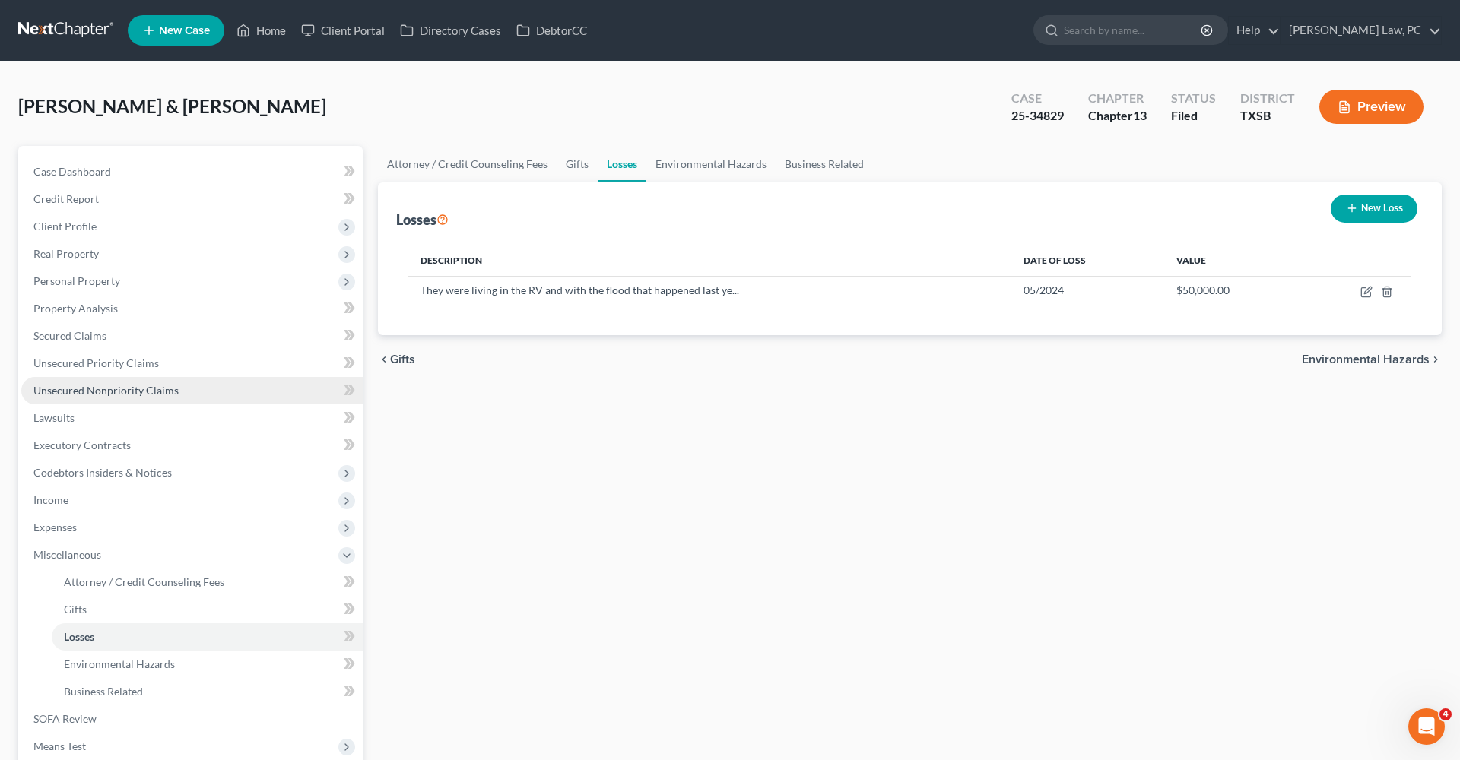
click at [54, 395] on span "Unsecured Nonpriority Claims" at bounding box center [105, 390] width 145 height 13
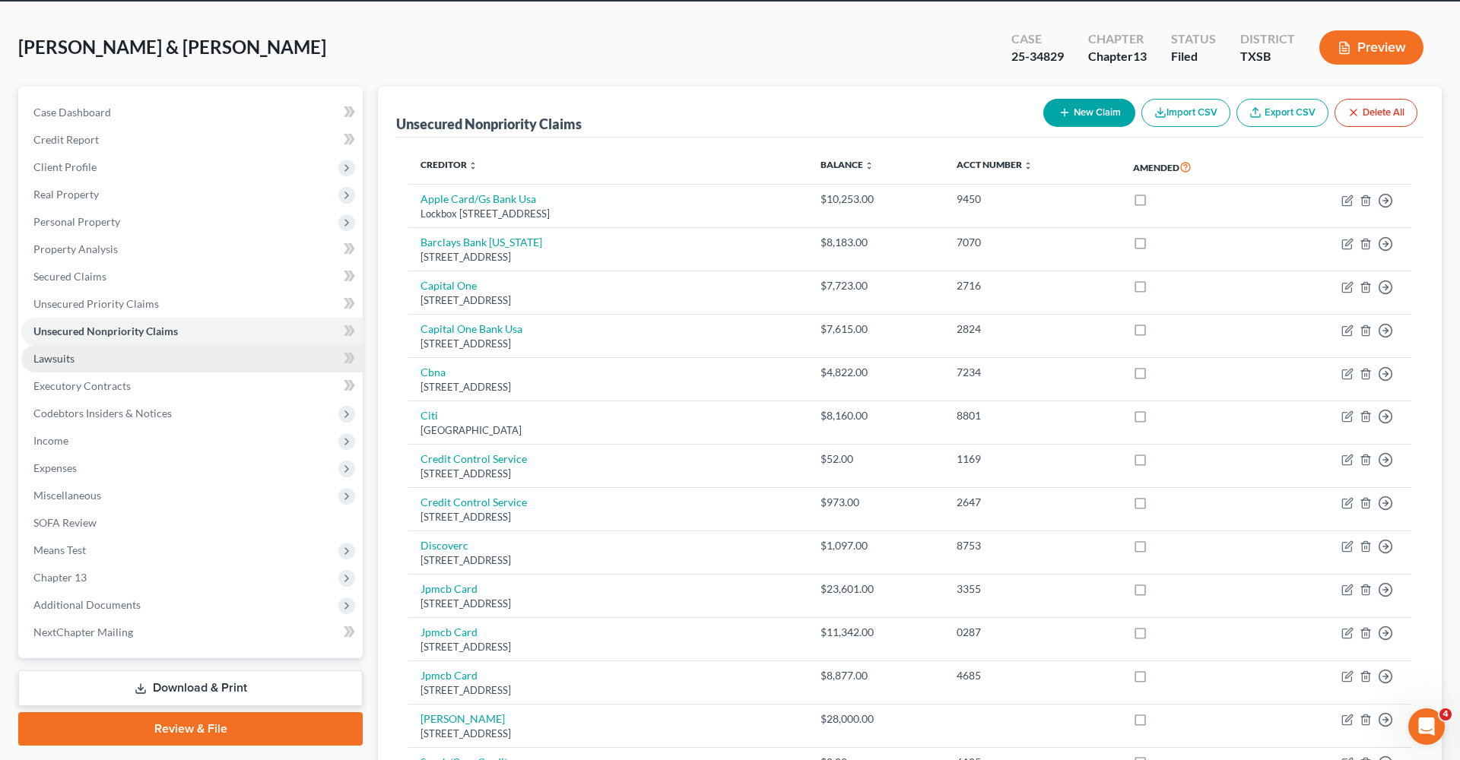
scroll to position [55, 0]
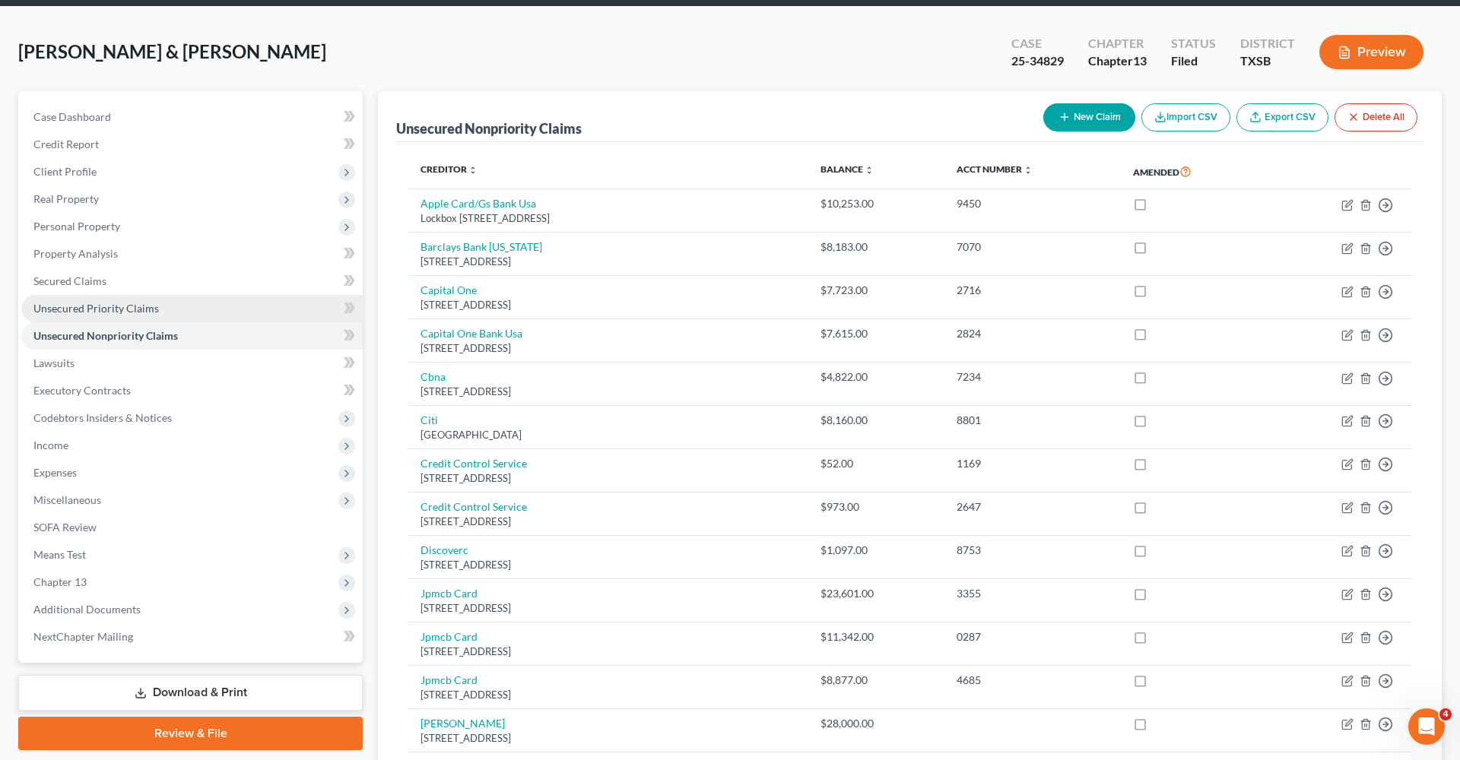
click at [104, 312] on span "Unsecured Priority Claims" at bounding box center [95, 308] width 125 height 13
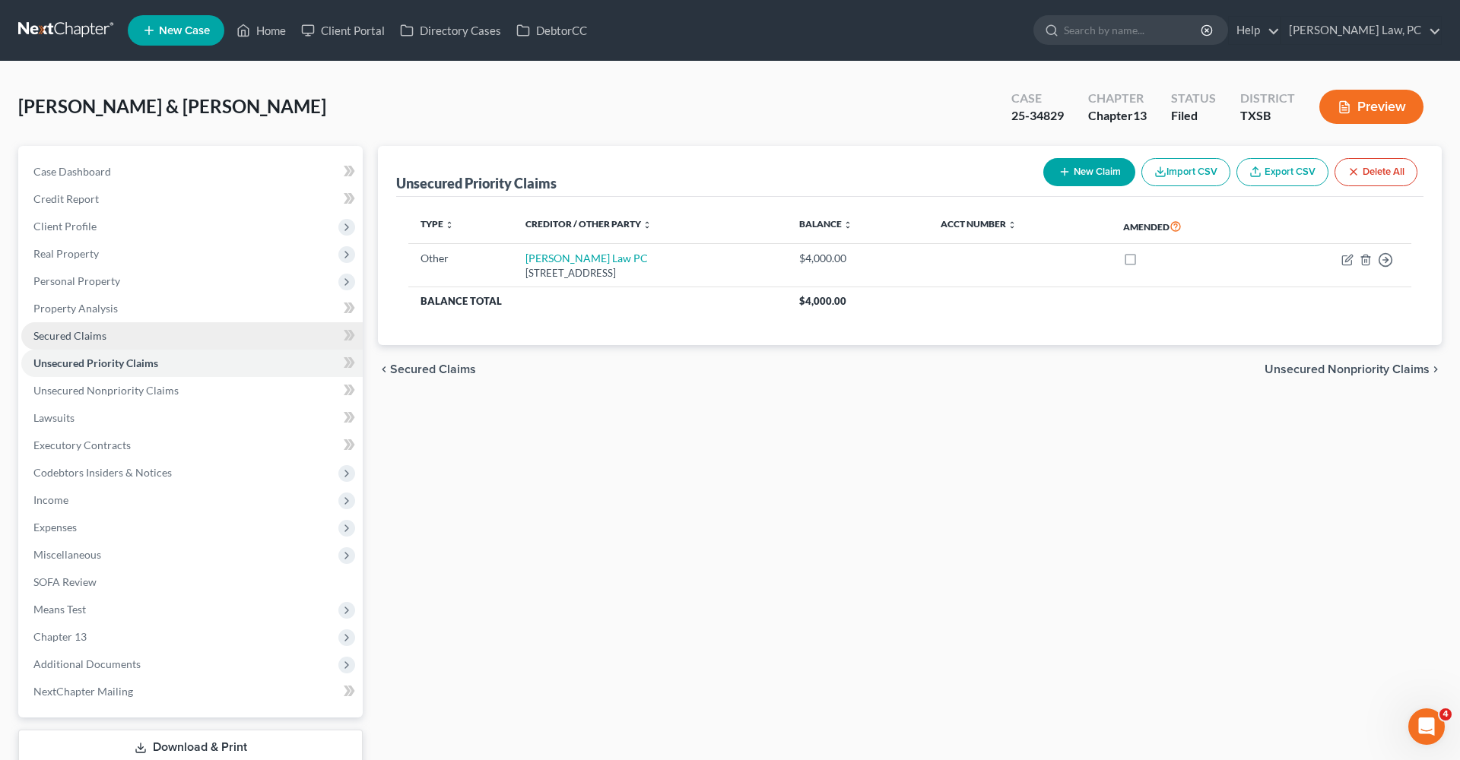
click at [77, 338] on span "Secured Claims" at bounding box center [69, 335] width 73 height 13
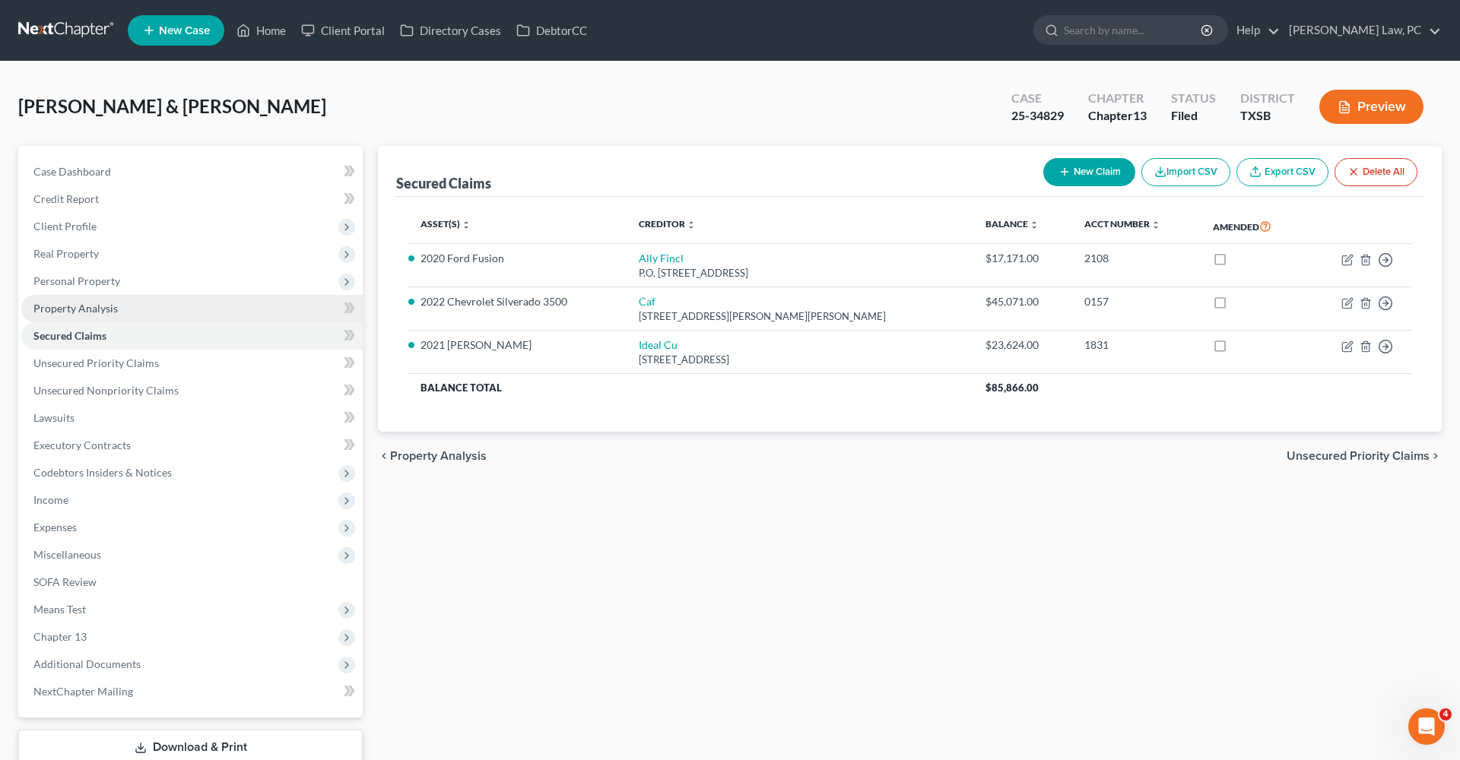
click at [92, 311] on span "Property Analysis" at bounding box center [75, 308] width 84 height 13
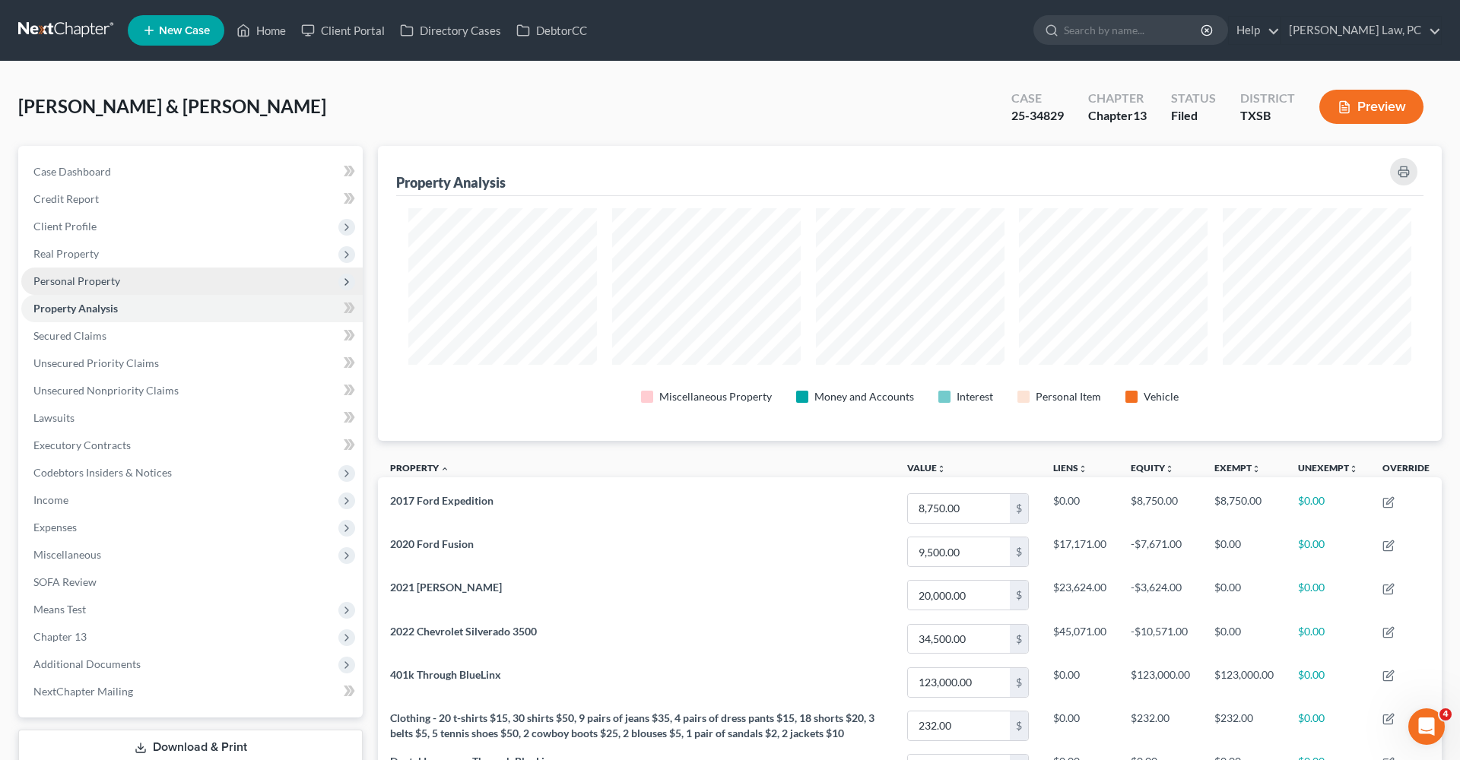
scroll to position [295, 1064]
click at [84, 282] on span "Personal Property" at bounding box center [76, 280] width 87 height 13
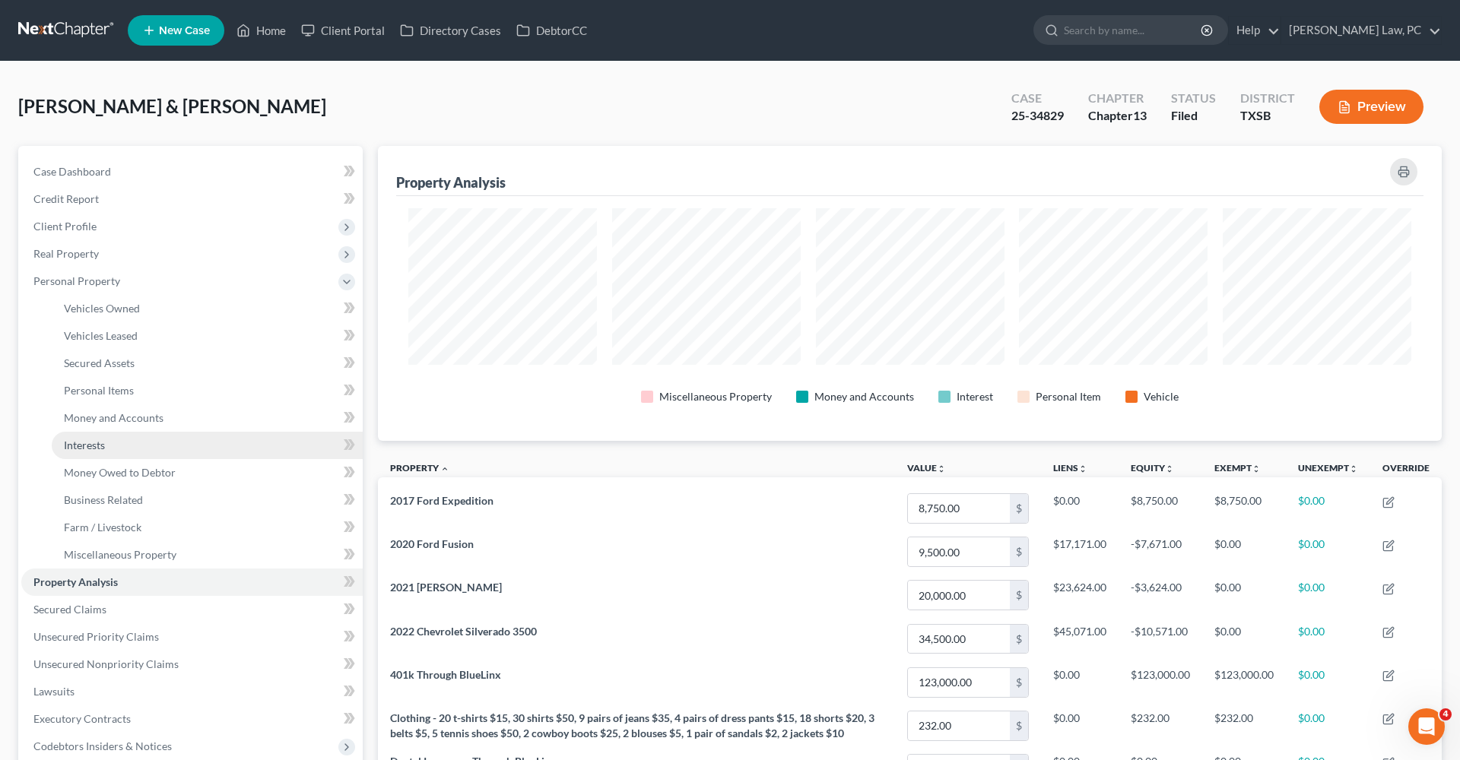
click at [94, 445] on span "Interests" at bounding box center [84, 445] width 41 height 13
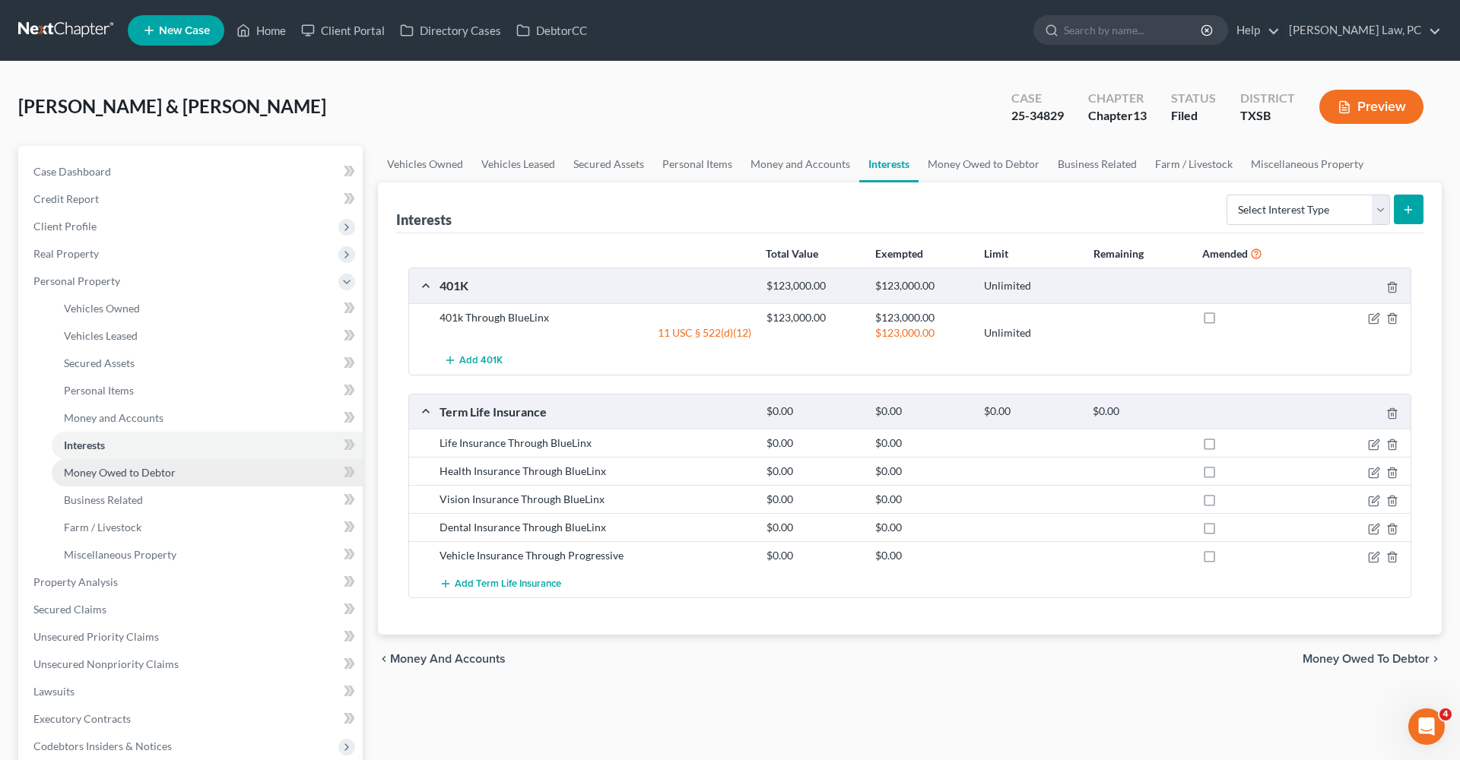
click at [106, 471] on span "Money Owed to Debtor" at bounding box center [120, 472] width 112 height 13
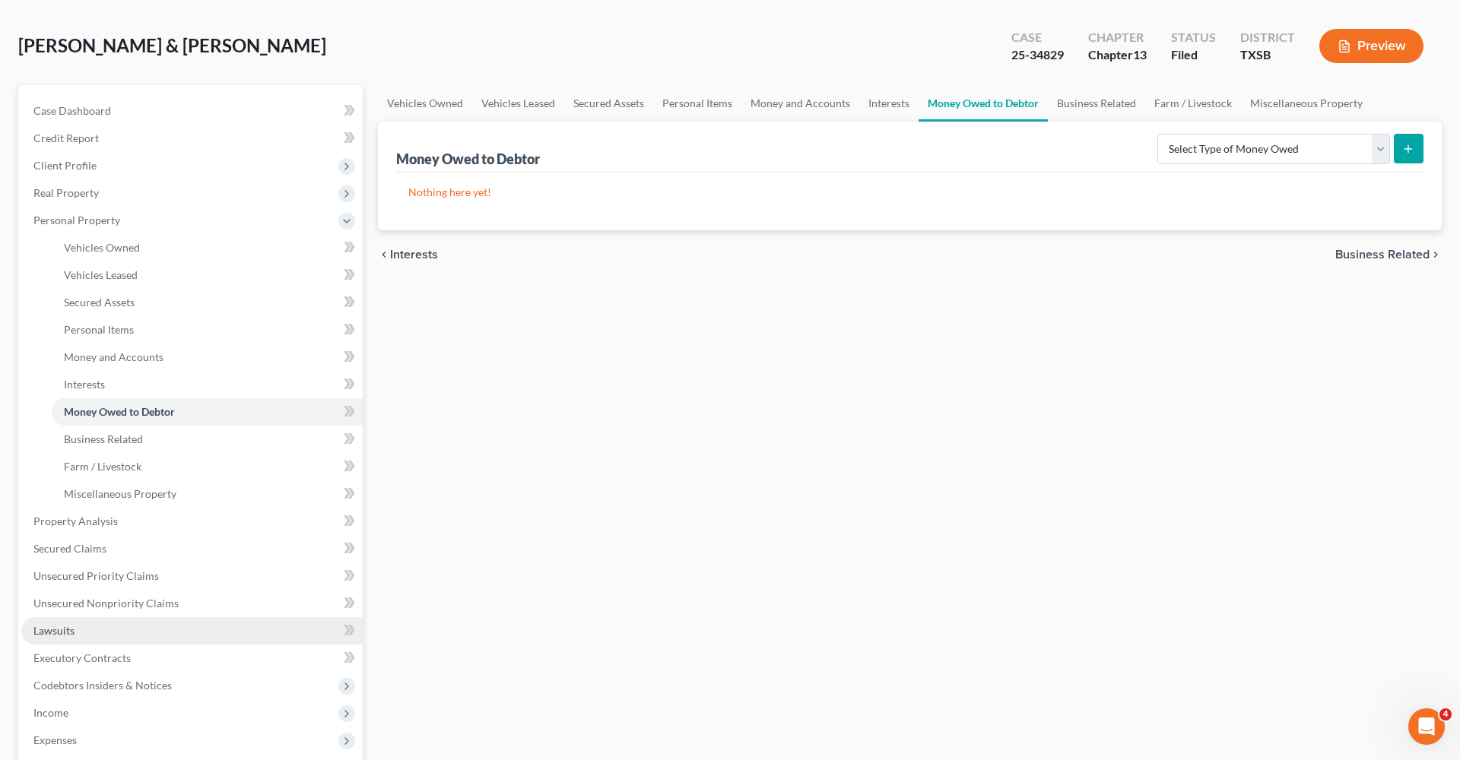
scroll to position [101, 0]
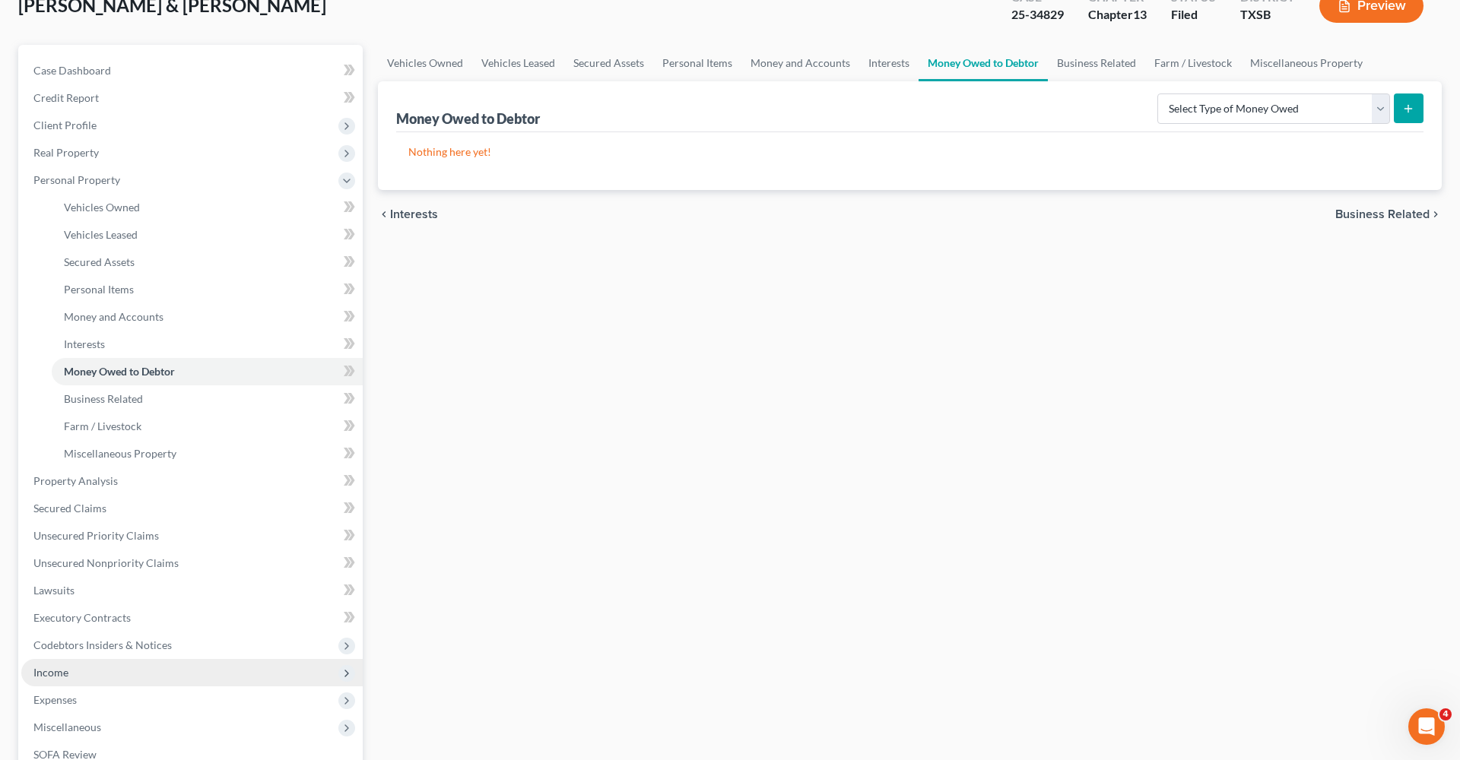
click at [56, 669] on span "Income" at bounding box center [50, 672] width 35 height 13
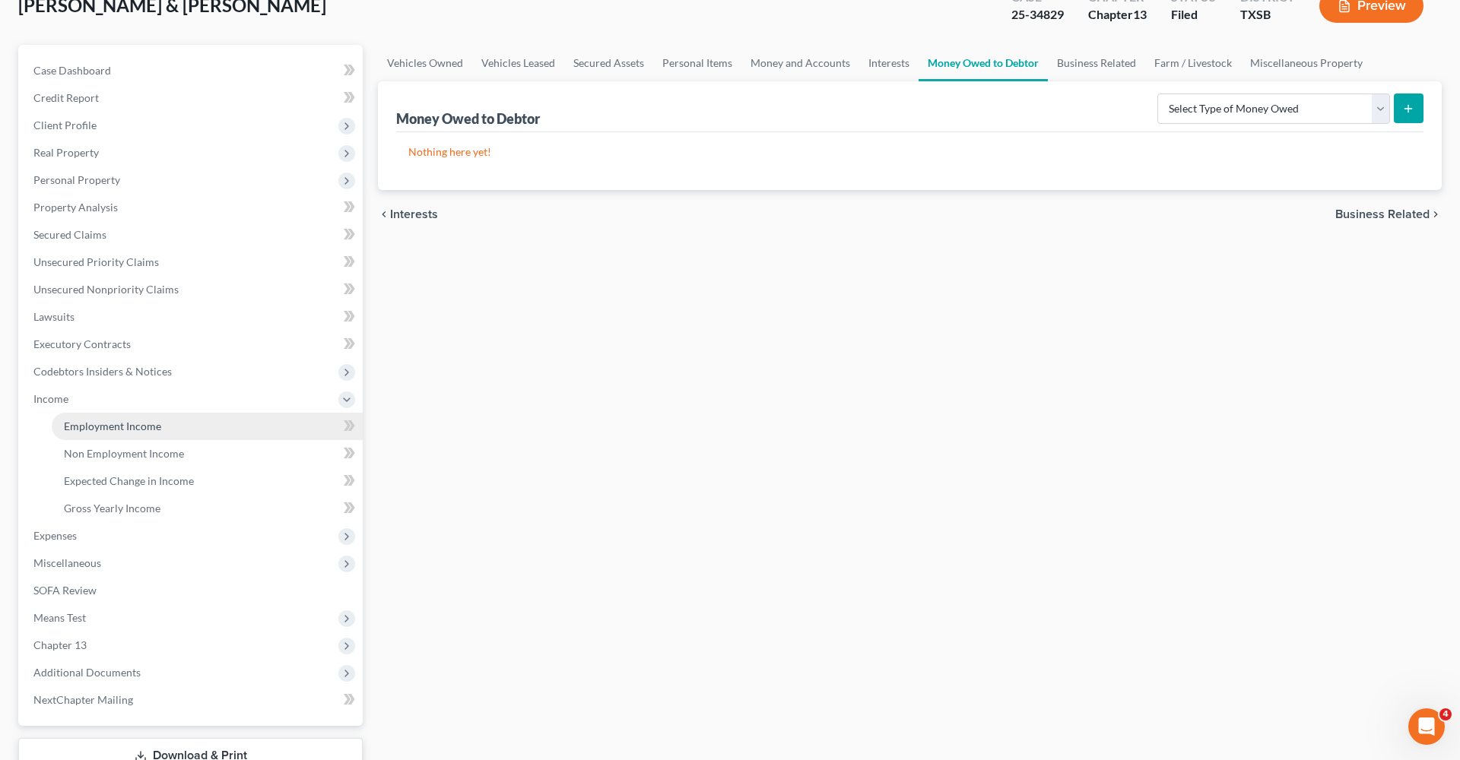
click at [119, 430] on span "Employment Income" at bounding box center [112, 426] width 97 height 13
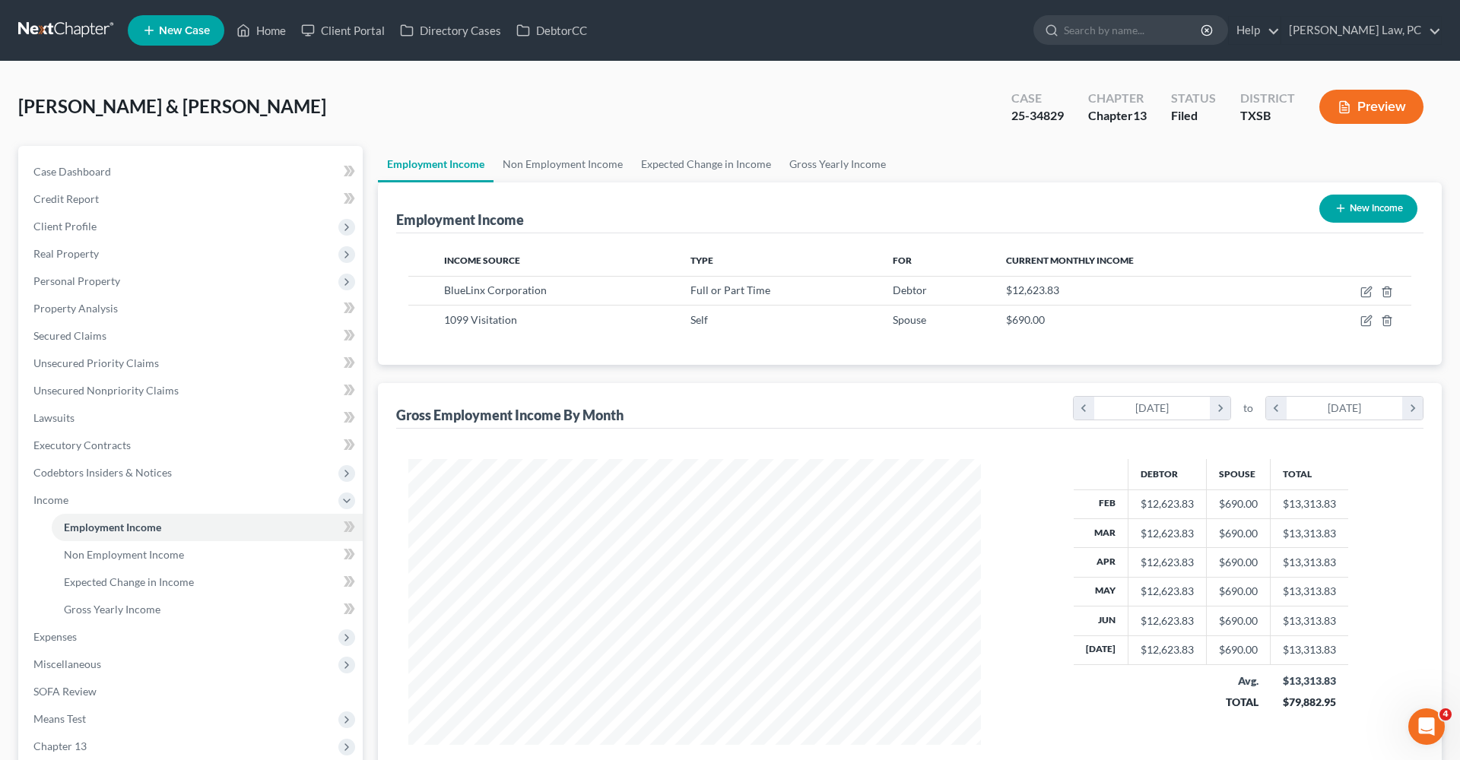
scroll to position [286, 603]
click at [573, 173] on link "Non Employment Income" at bounding box center [562, 164] width 138 height 36
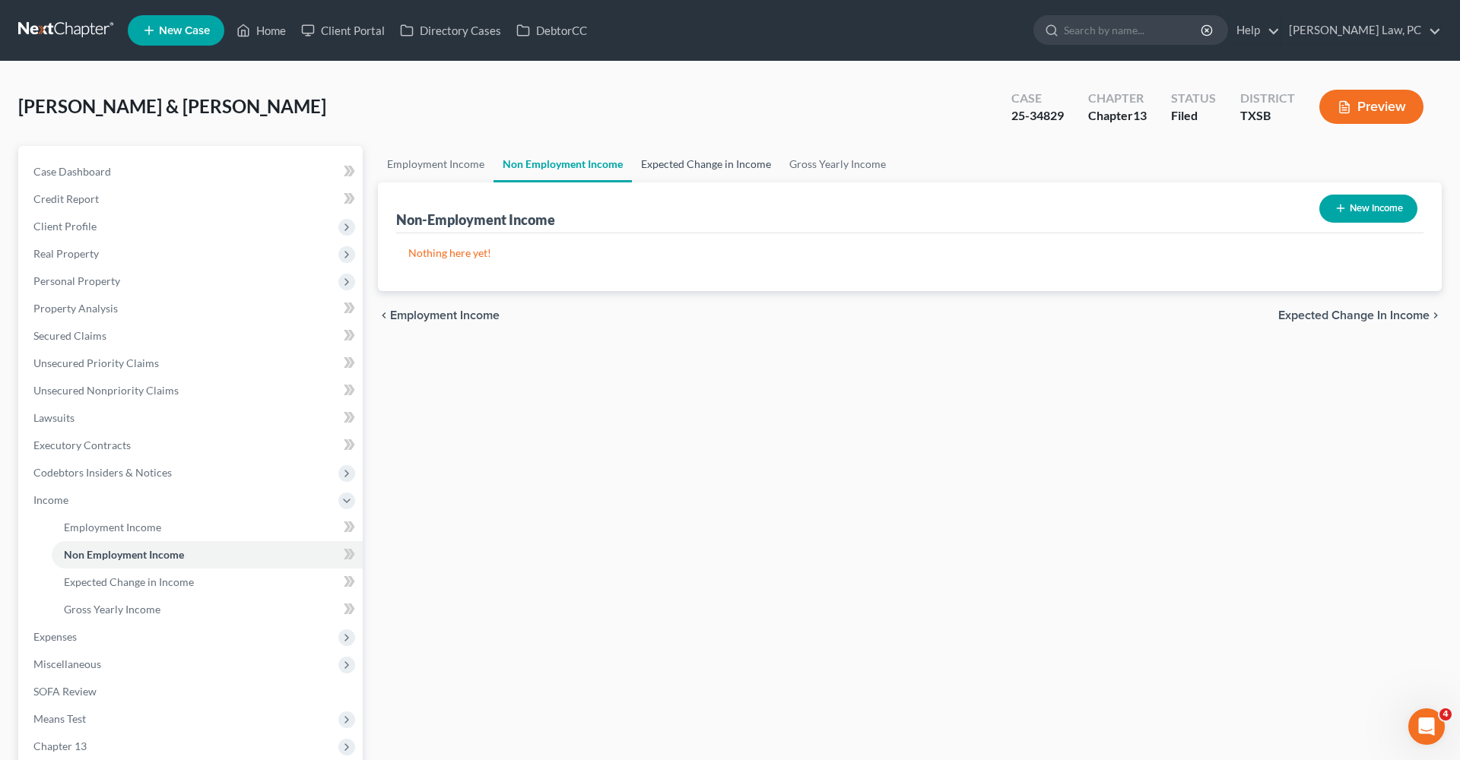
click at [692, 162] on link "Expected Change in Income" at bounding box center [706, 164] width 148 height 36
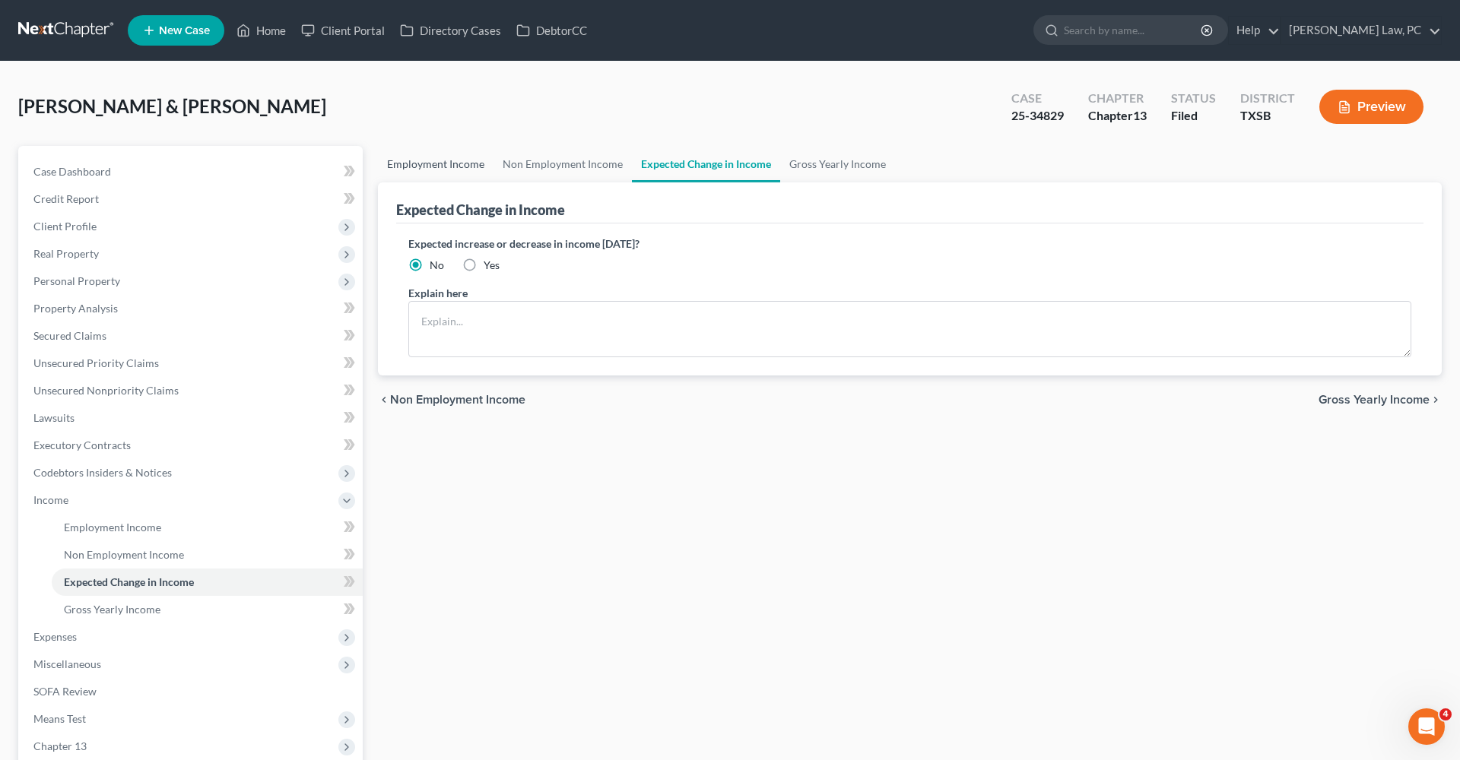
click at [412, 164] on link "Employment Income" at bounding box center [436, 164] width 116 height 36
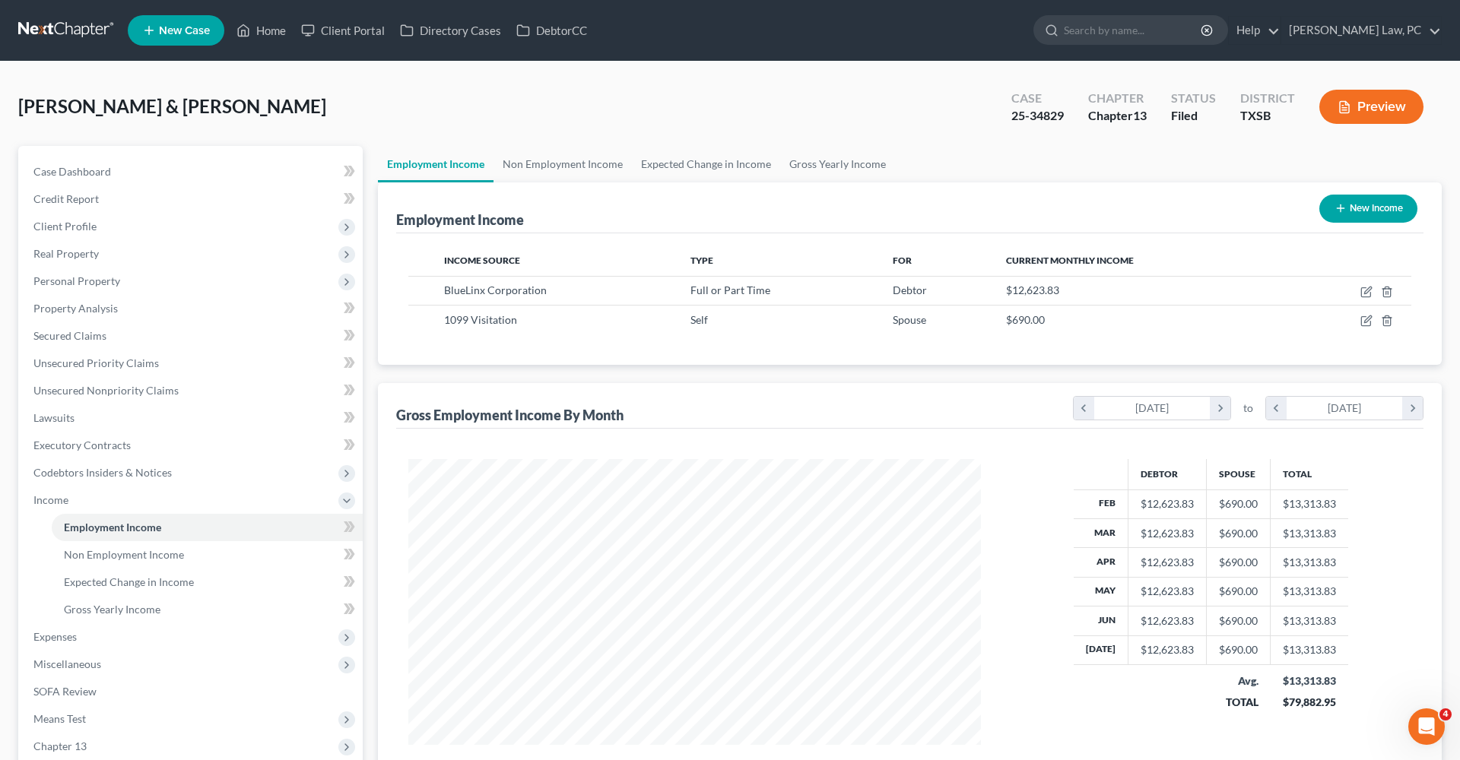
scroll to position [286, 603]
click at [1364, 322] on icon "button" at bounding box center [1366, 321] width 12 height 12
select select "1"
select select "0"
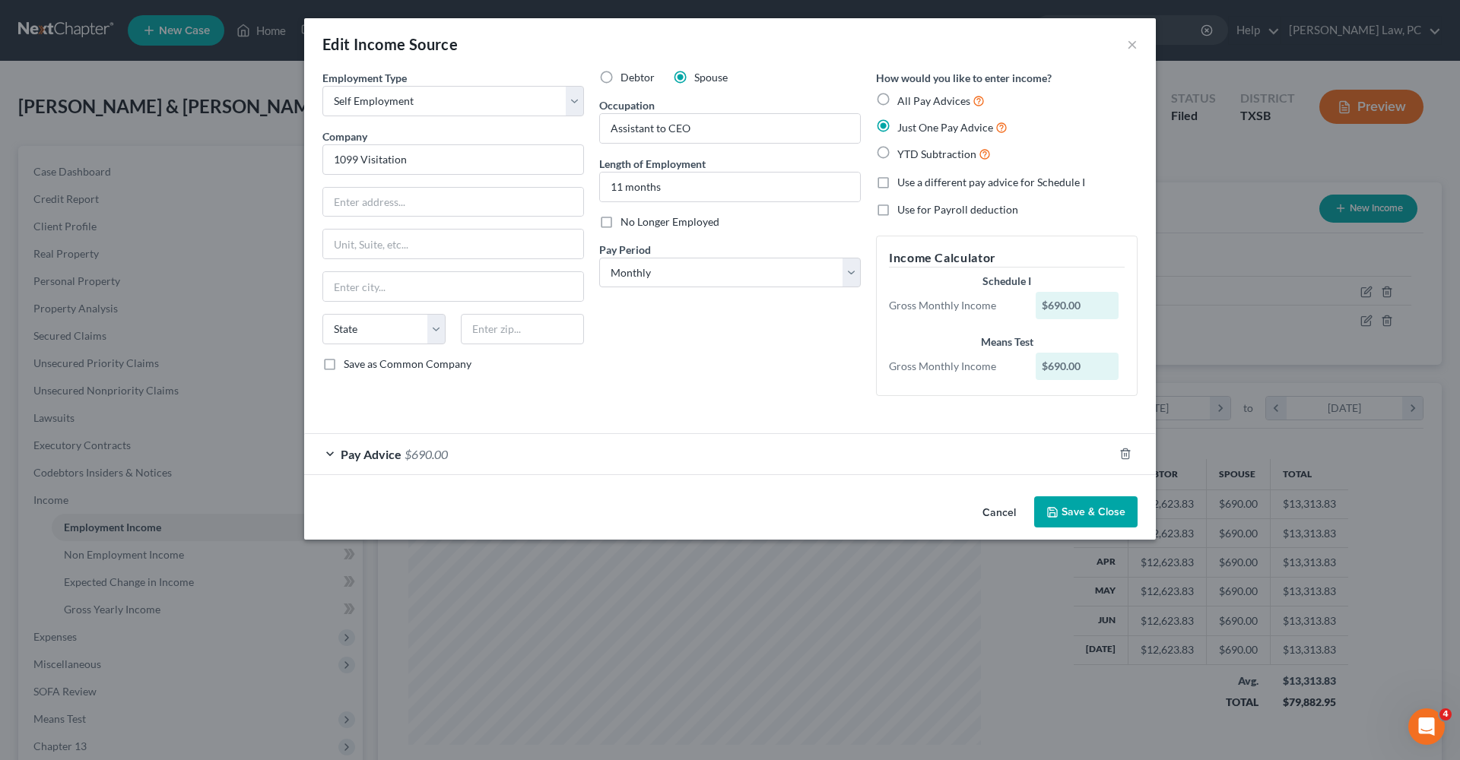
click at [330, 451] on div "Pay Advice $690.00" at bounding box center [708, 454] width 809 height 40
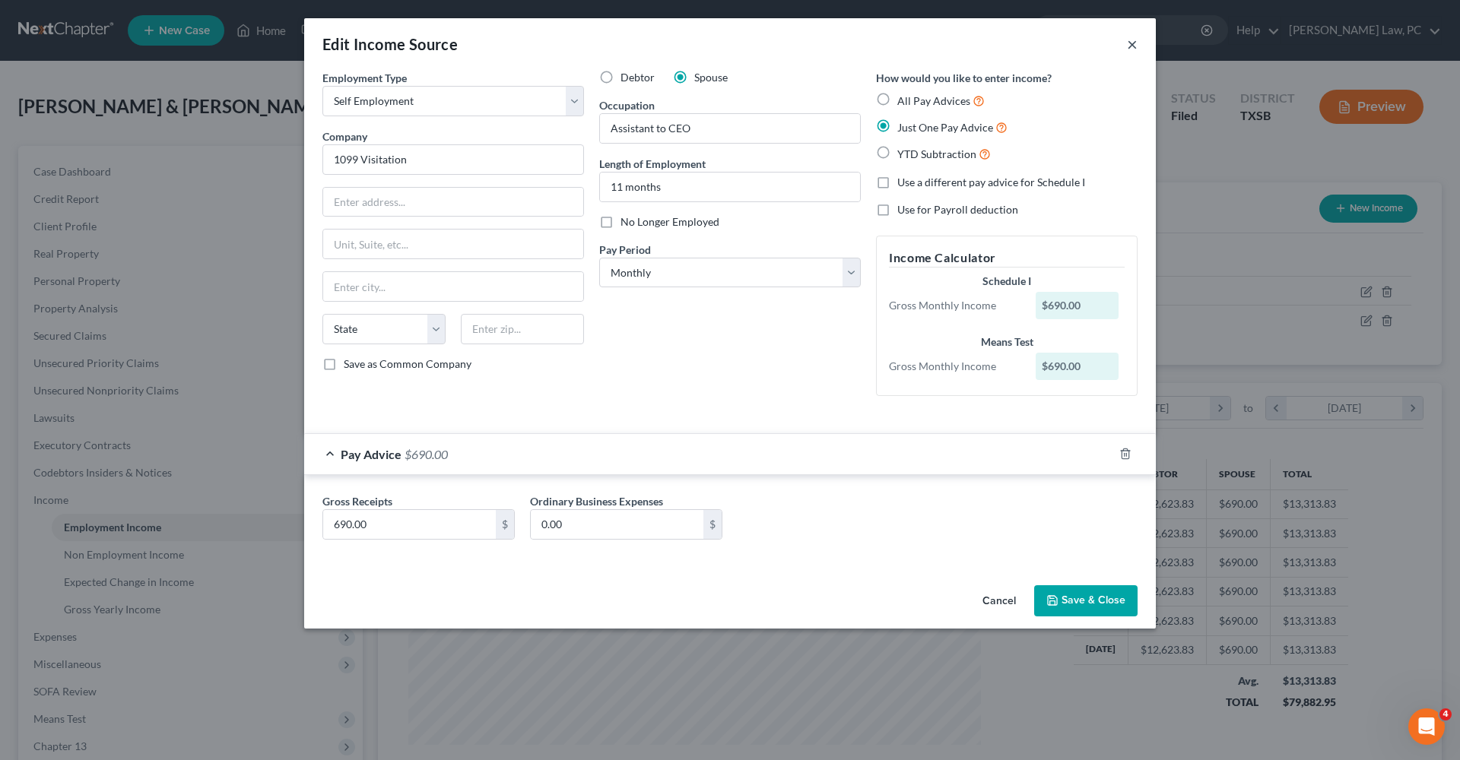
click at [1133, 49] on button "×" at bounding box center [1132, 44] width 11 height 18
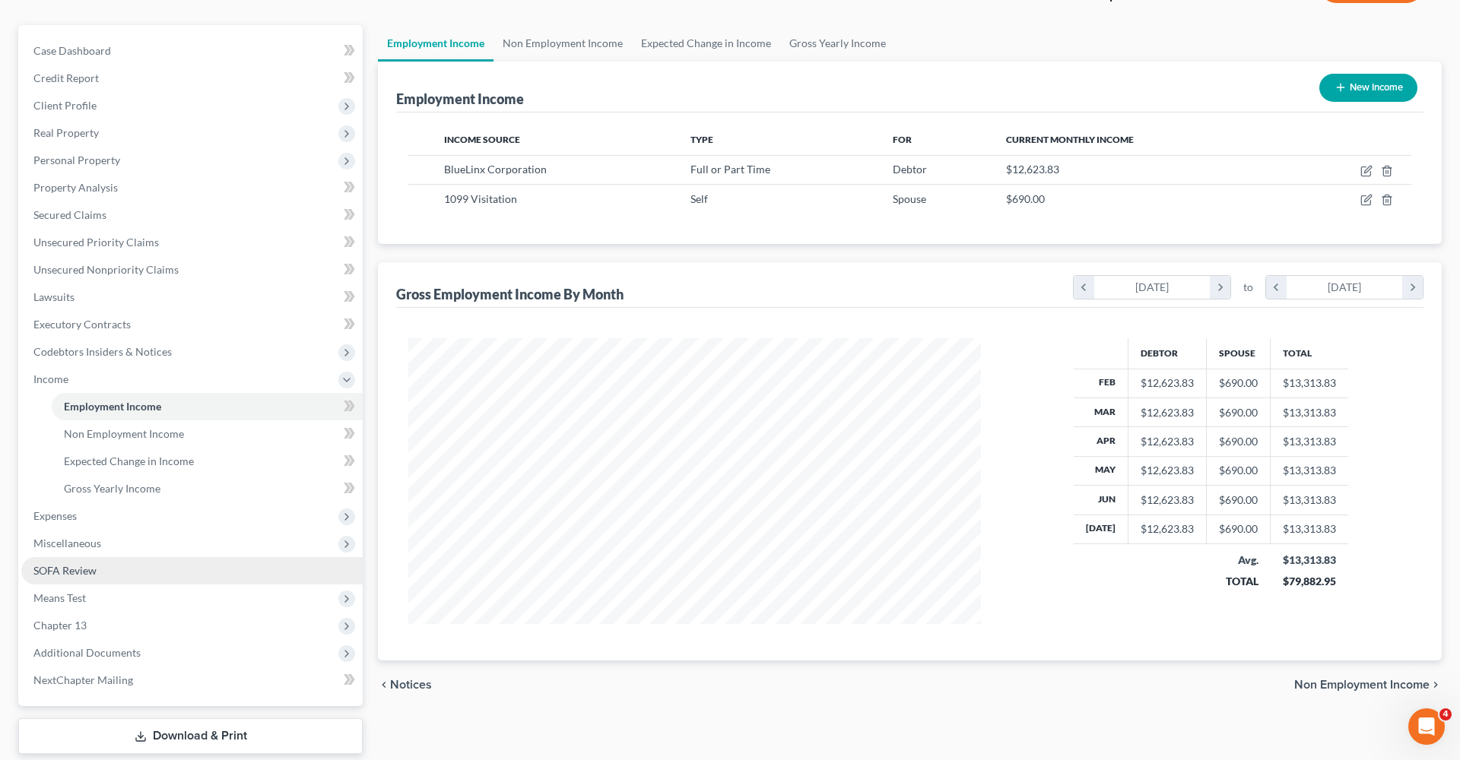
scroll to position [130, 0]
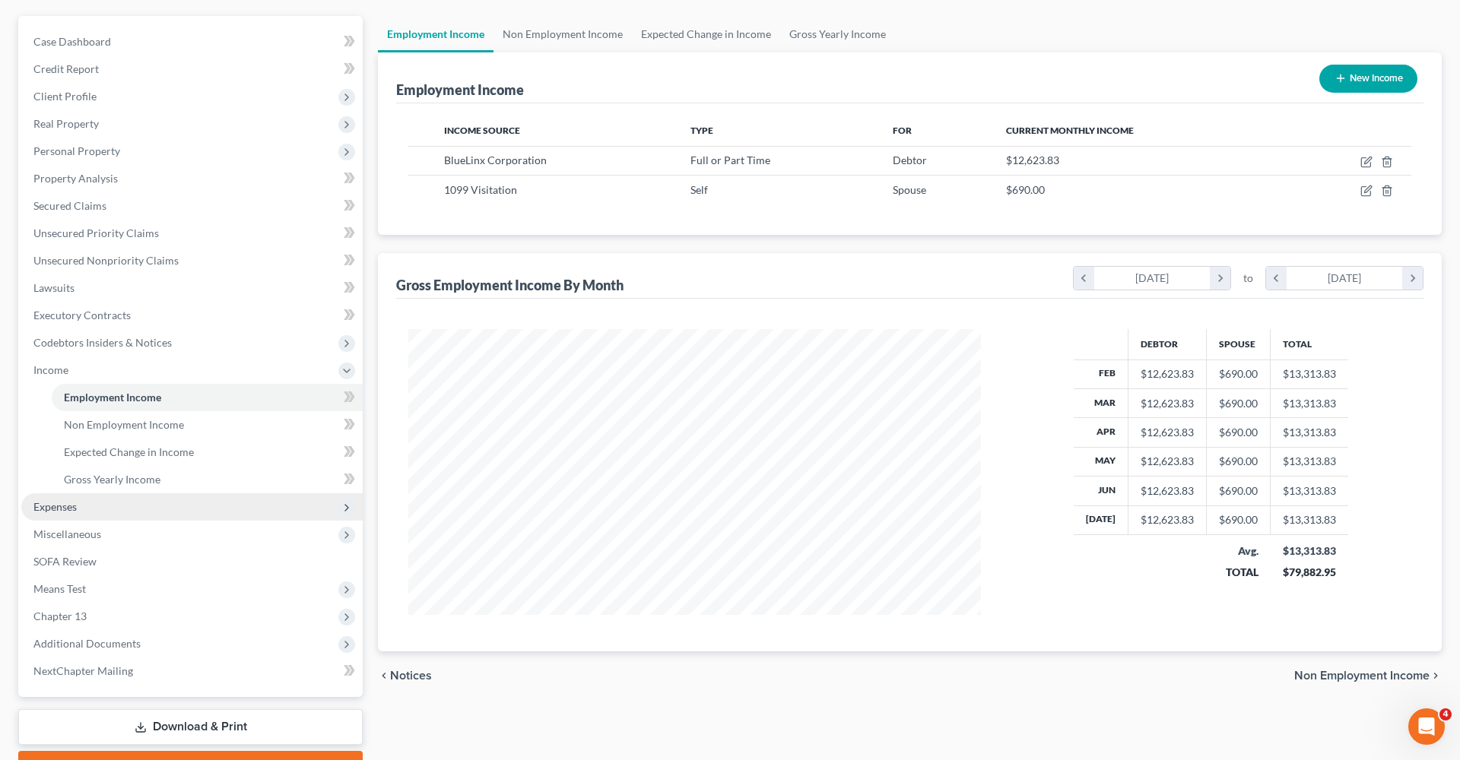
click at [83, 511] on span "Expenses" at bounding box center [191, 506] width 341 height 27
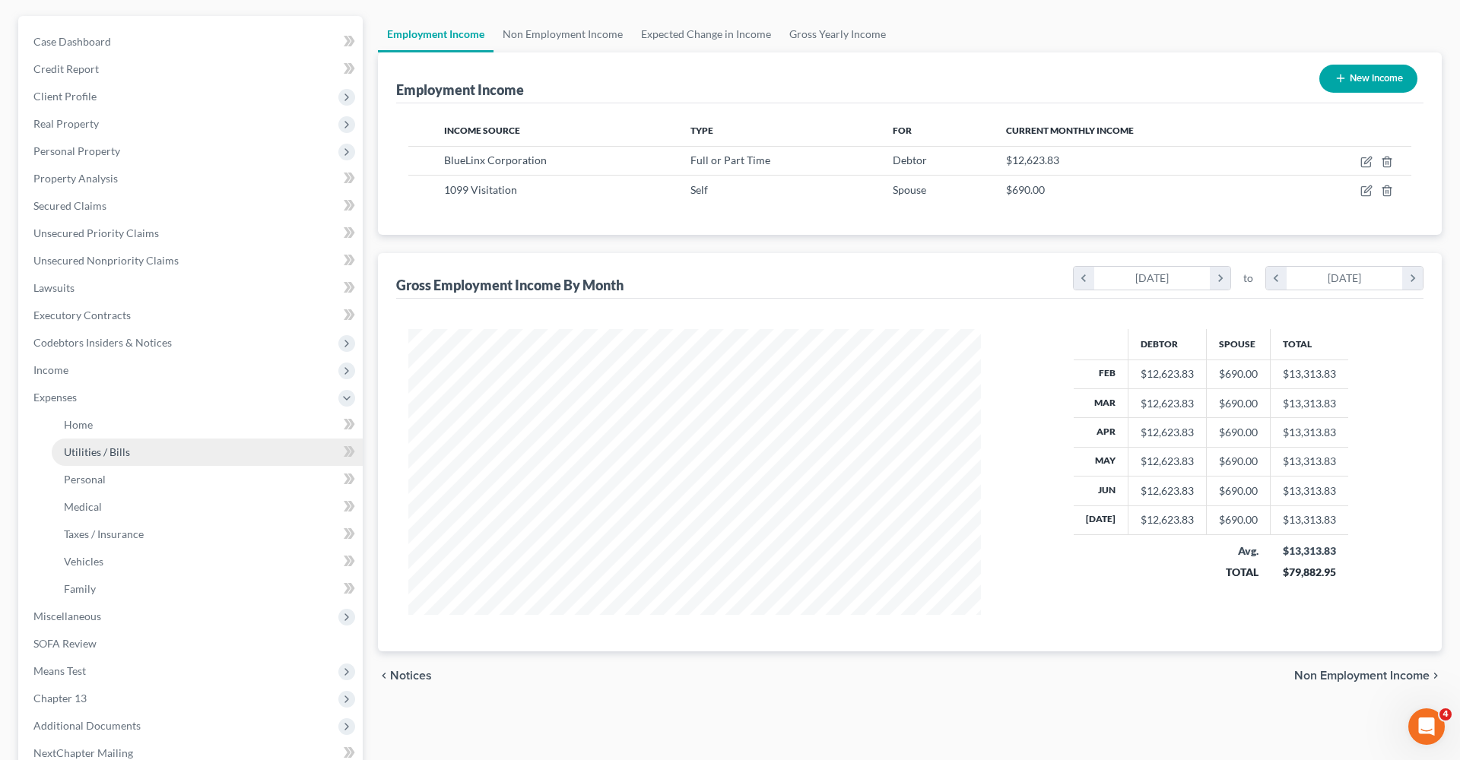
click at [97, 458] on span "Utilities / Bills" at bounding box center [97, 452] width 66 height 13
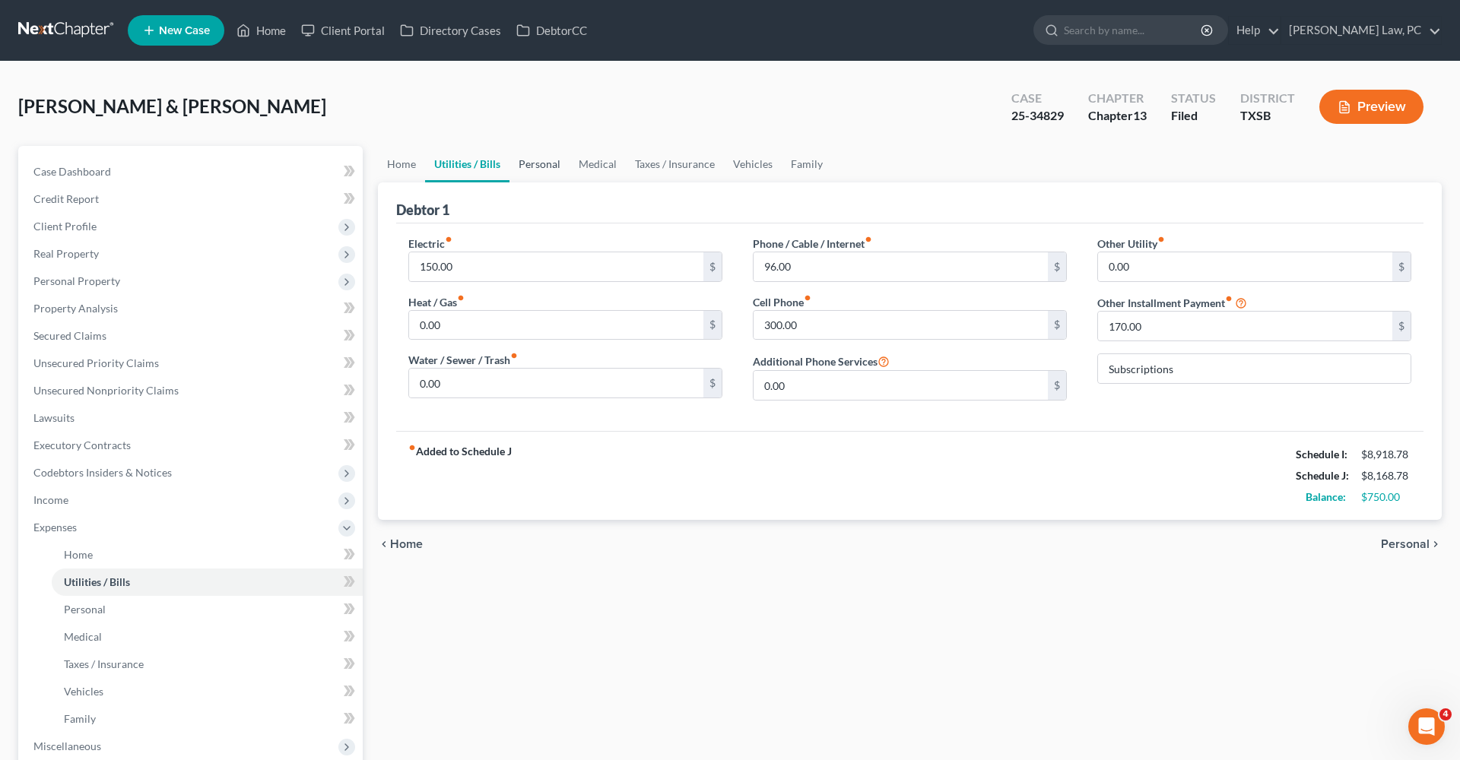
click at [541, 173] on link "Personal" at bounding box center [539, 164] width 60 height 36
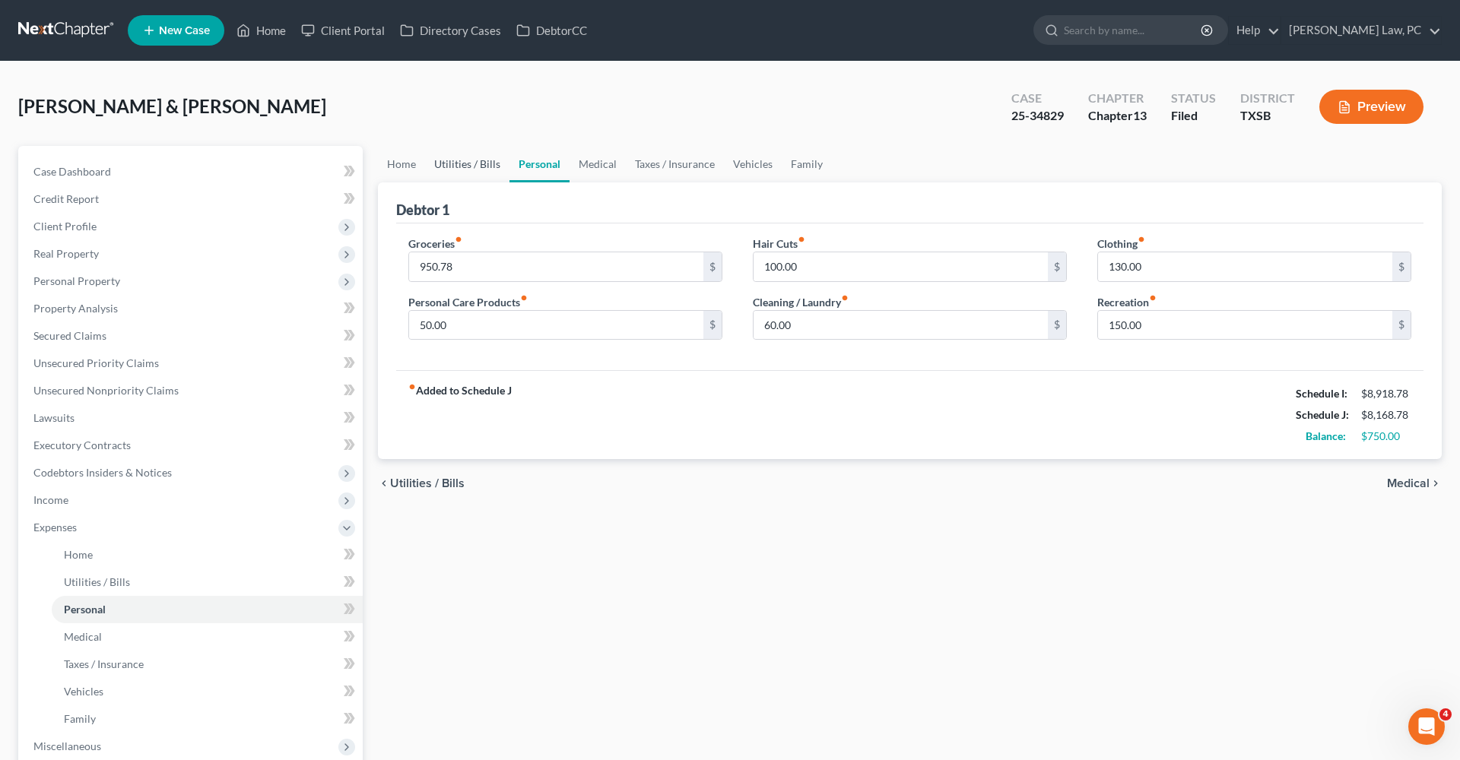
click at [477, 165] on link "Utilities / Bills" at bounding box center [467, 164] width 84 height 36
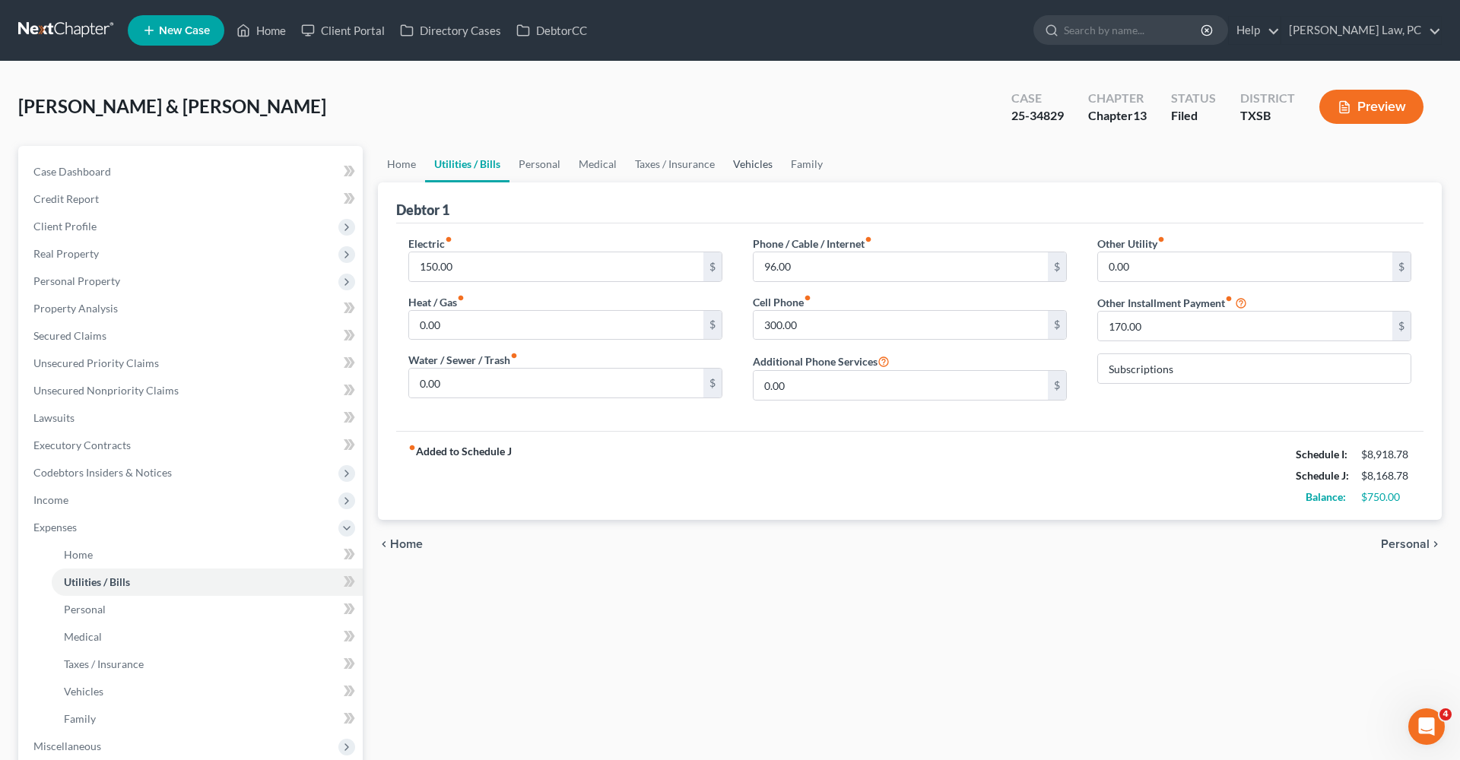
click at [756, 159] on link "Vehicles" at bounding box center [753, 164] width 58 height 36
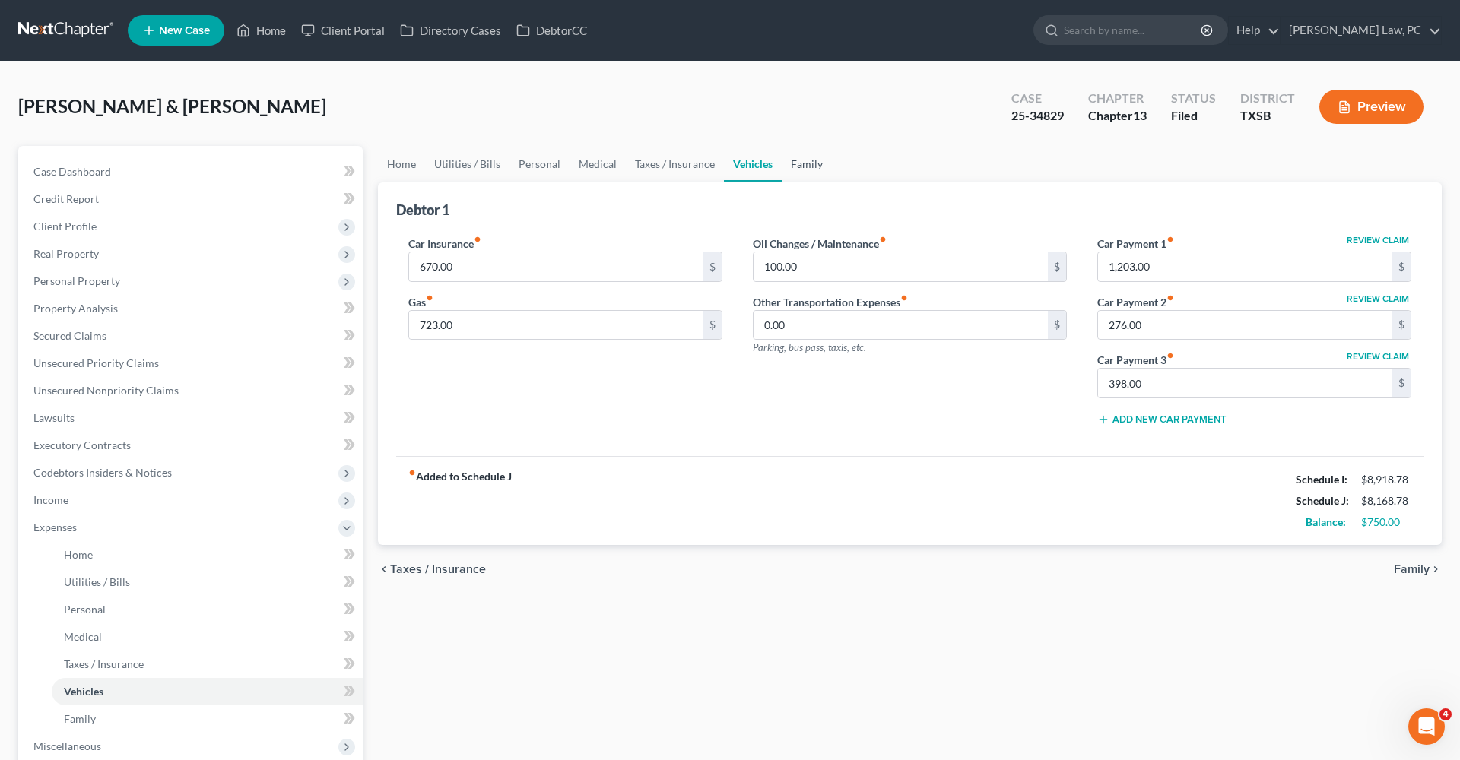
click at [804, 168] on link "Family" at bounding box center [807, 164] width 50 height 36
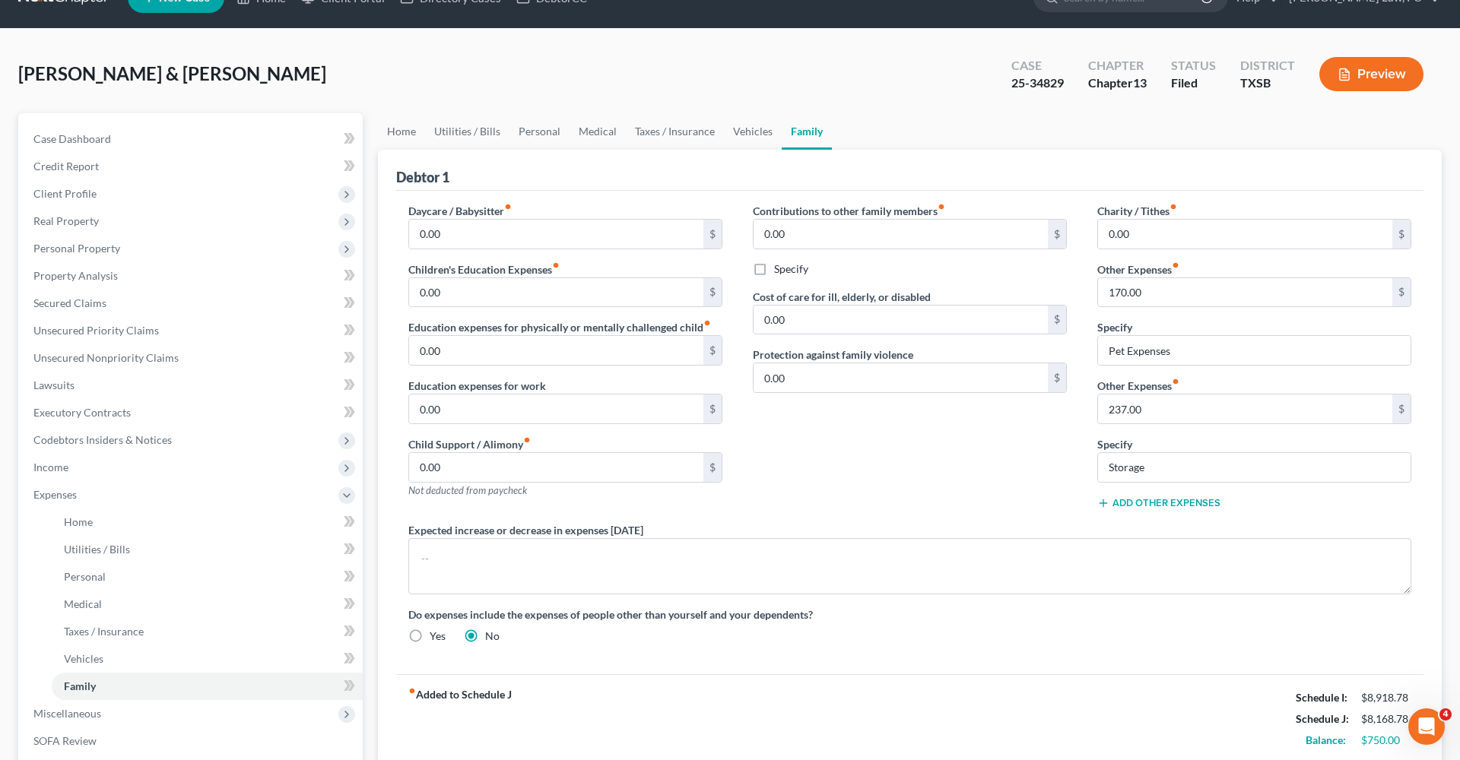
scroll to position [42, 0]
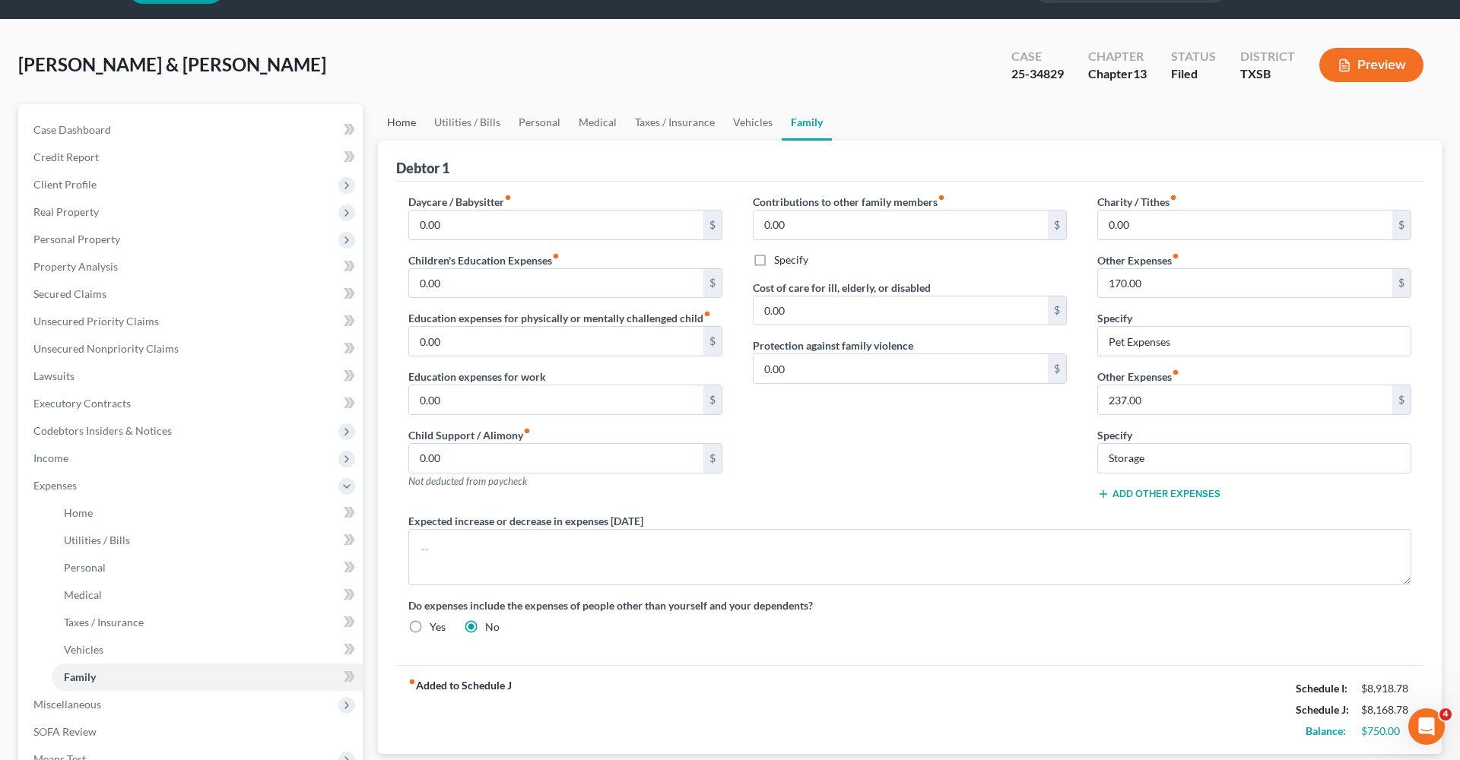
click at [395, 128] on link "Home" at bounding box center [401, 122] width 47 height 36
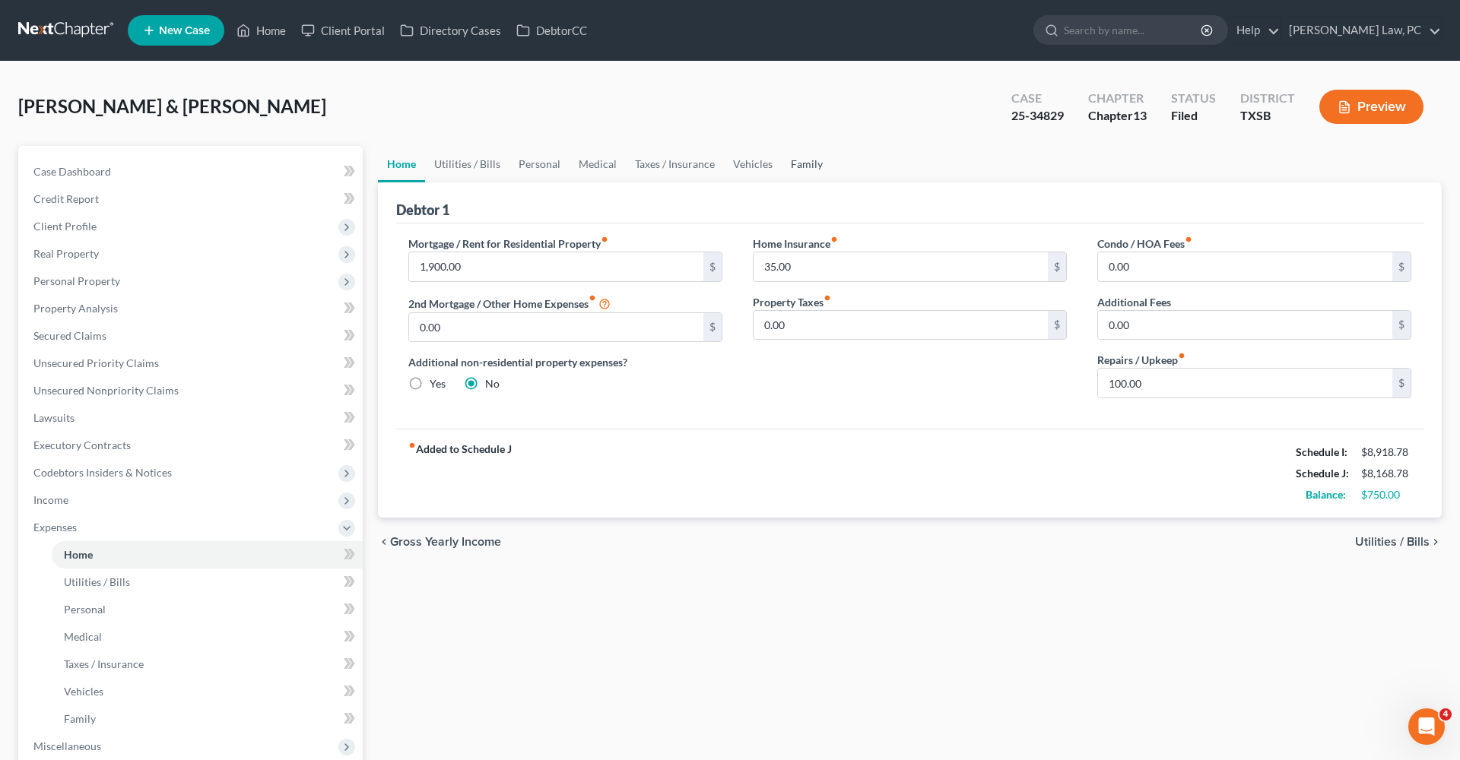
click at [814, 170] on link "Family" at bounding box center [807, 164] width 50 height 36
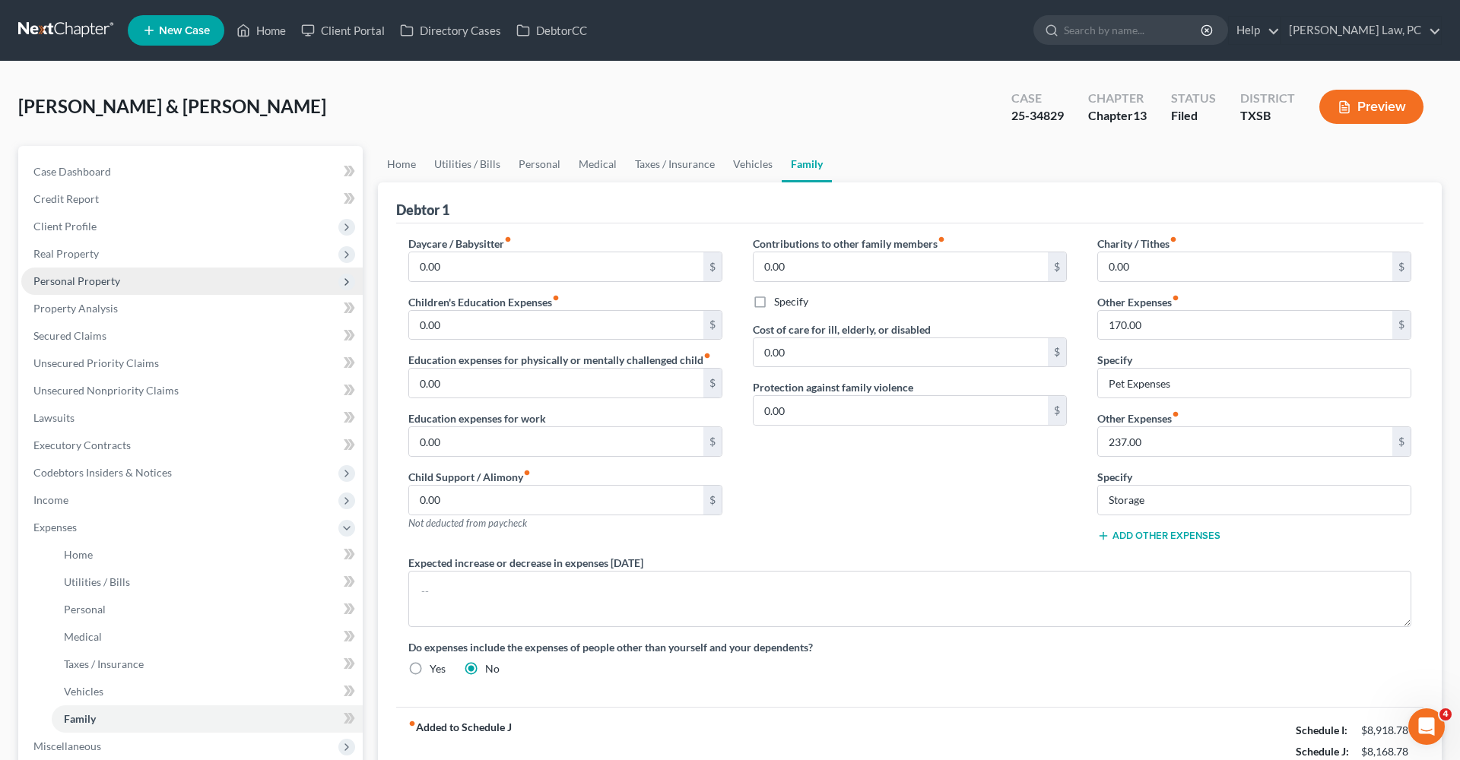
click at [90, 281] on span "Personal Property" at bounding box center [76, 280] width 87 height 13
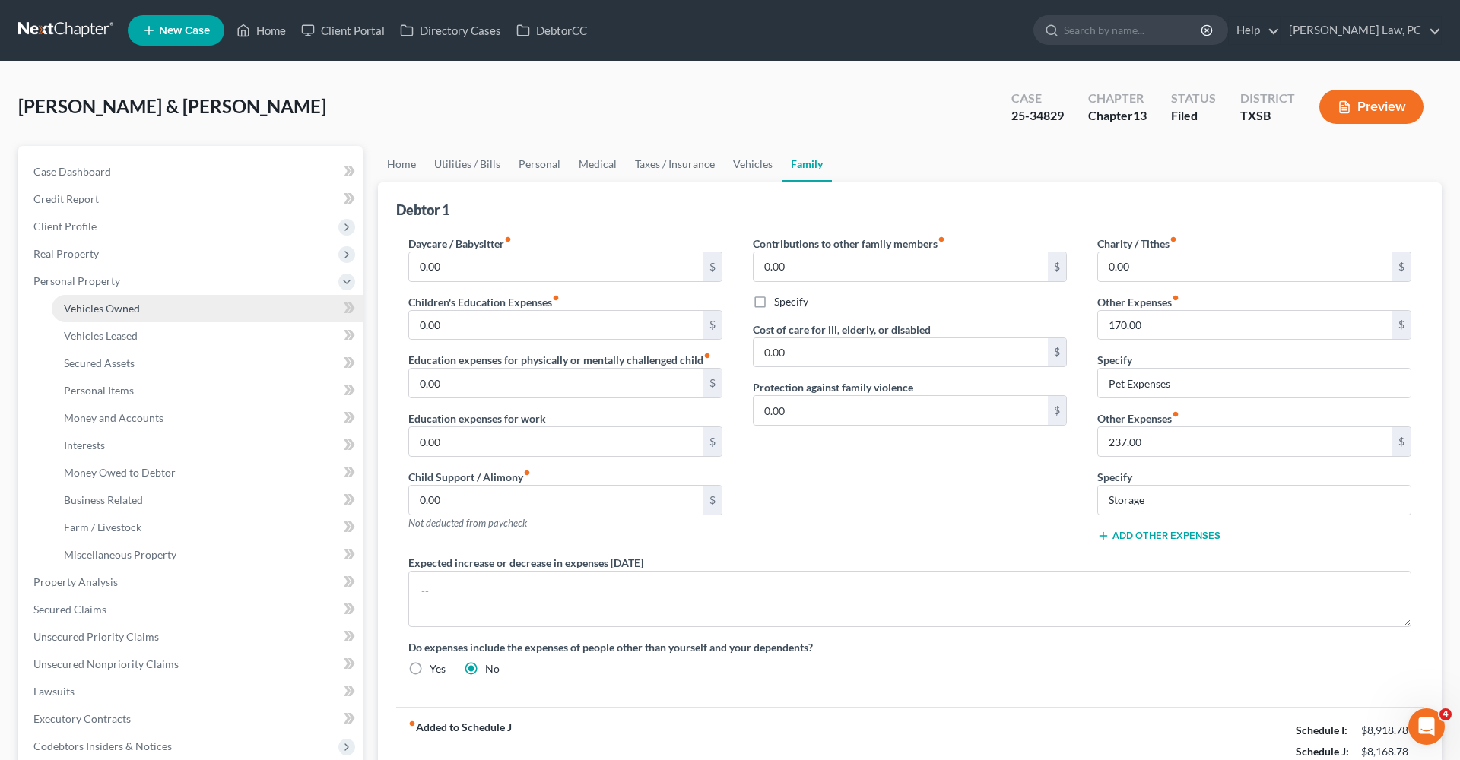
click at [106, 309] on span "Vehicles Owned" at bounding box center [102, 308] width 76 height 13
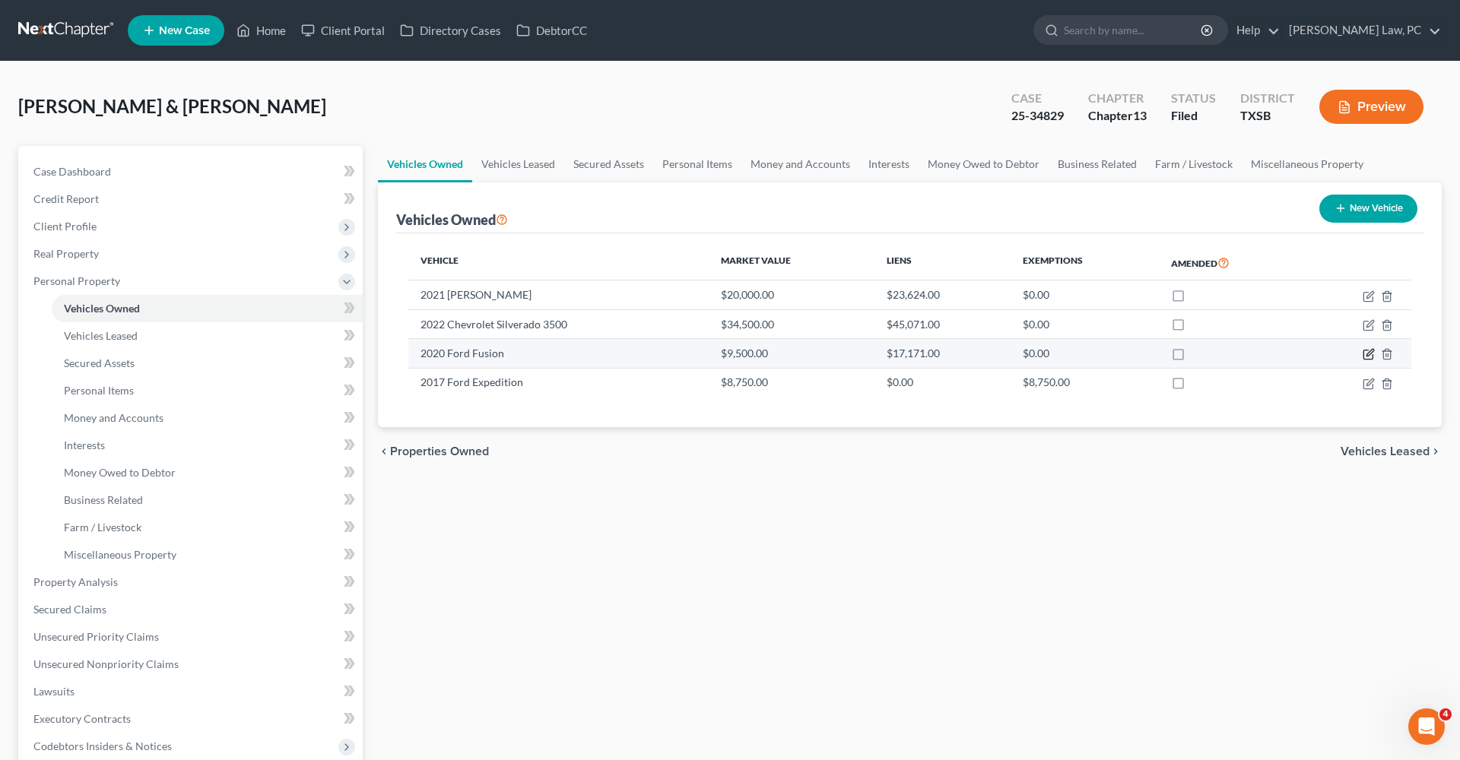
click at [1372, 357] on icon "button" at bounding box center [1367, 354] width 9 height 9
select select "0"
select select "6"
select select "2"
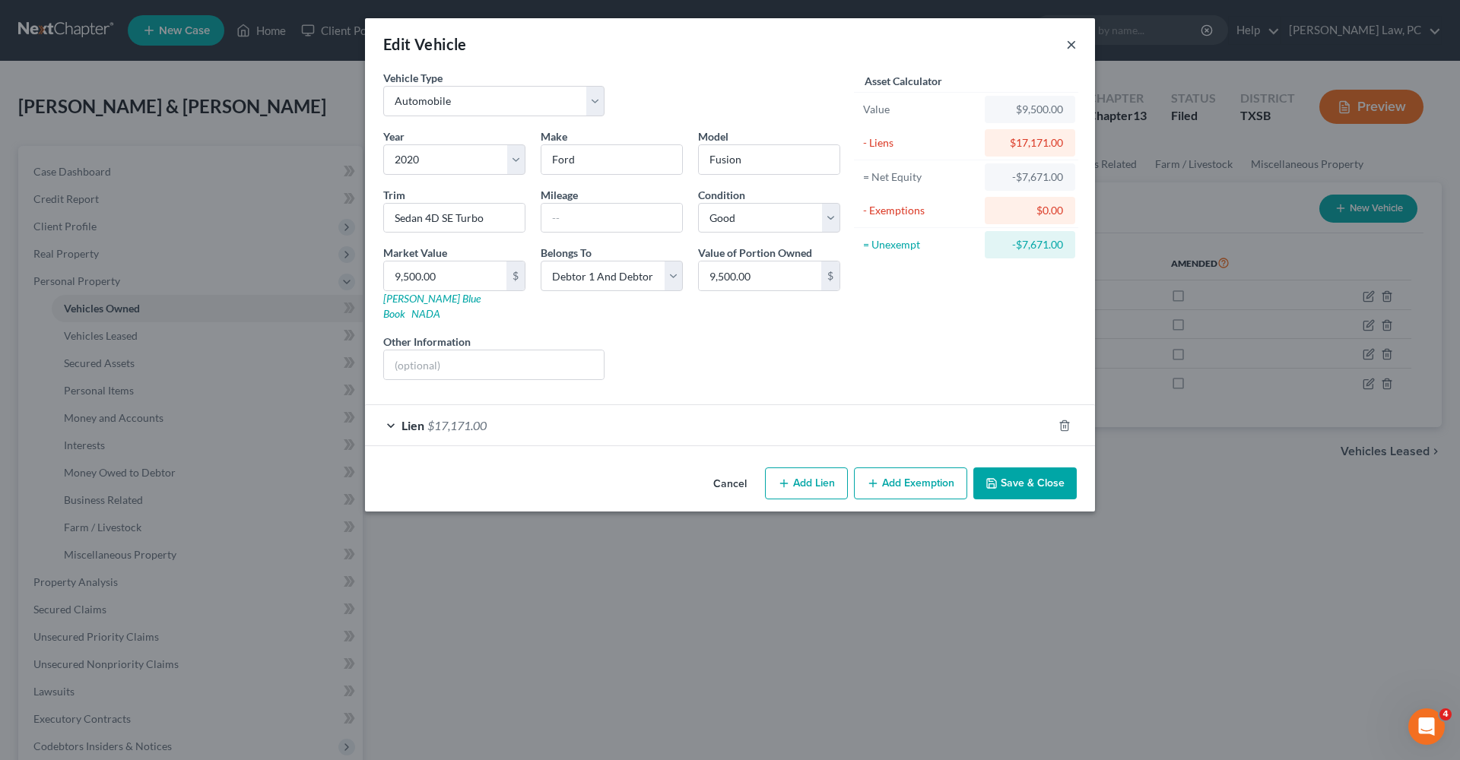
click at [1075, 43] on button "×" at bounding box center [1071, 44] width 11 height 18
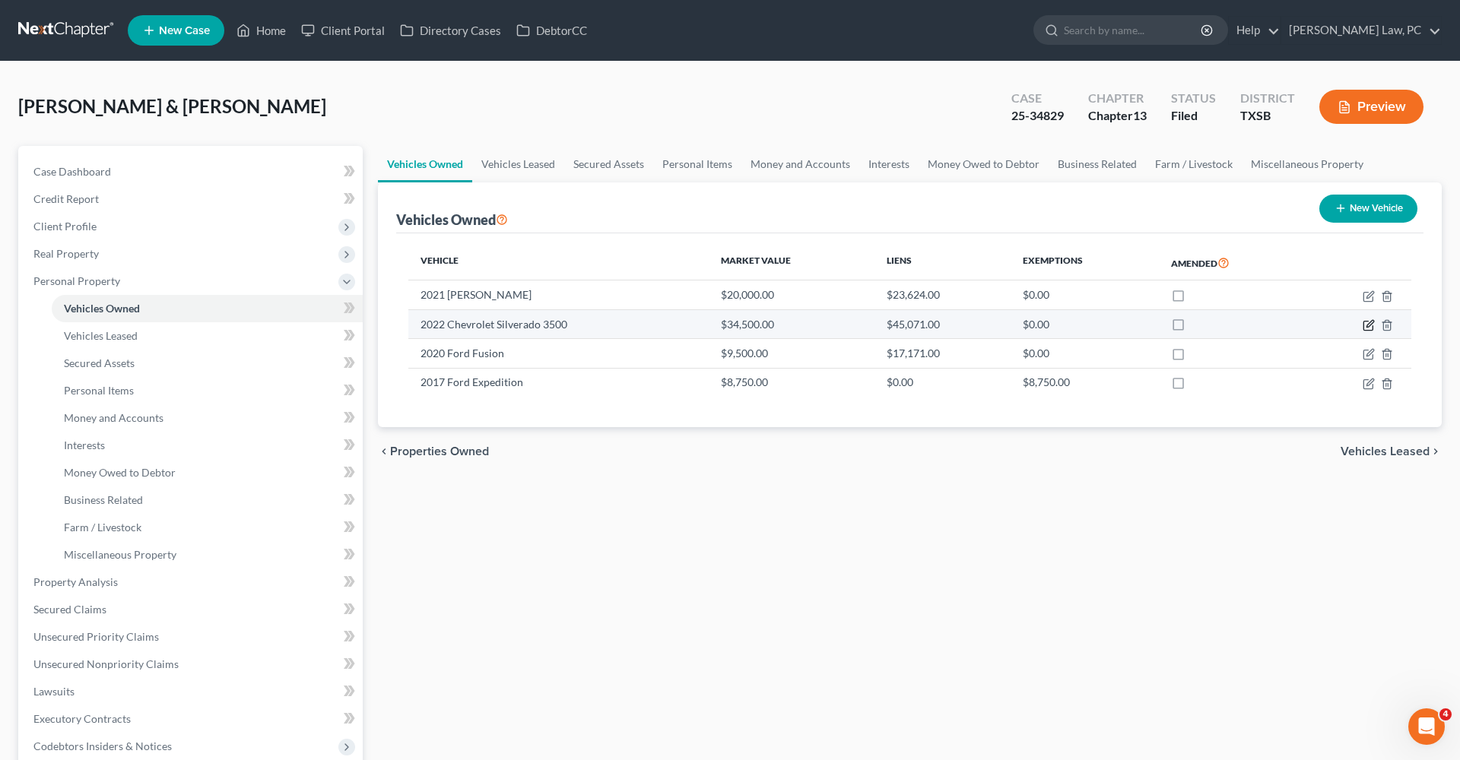
click at [1365, 324] on icon "button" at bounding box center [1368, 325] width 12 height 12
select select "0"
select select "4"
select select "2"
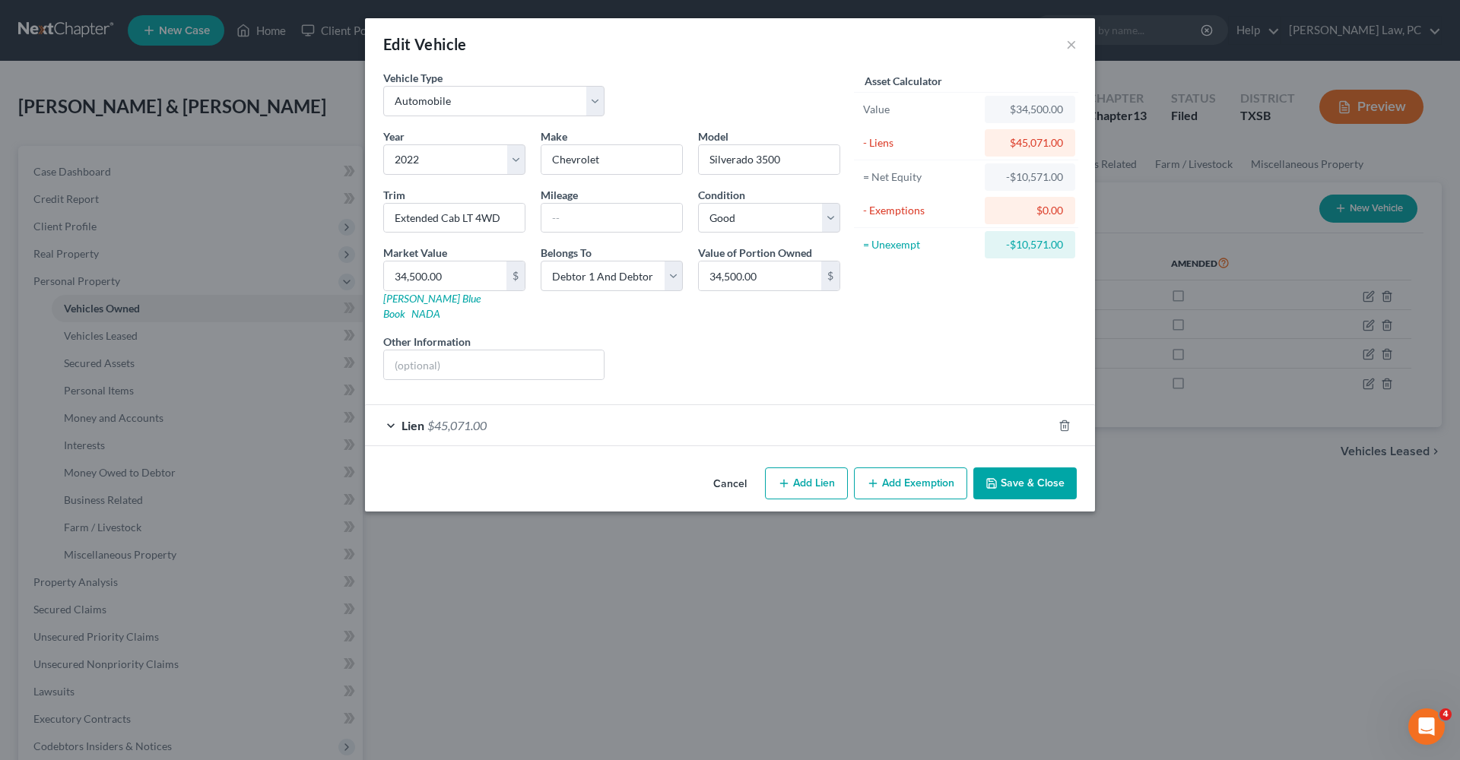
click at [411, 418] on span "Lien" at bounding box center [412, 425] width 23 height 14
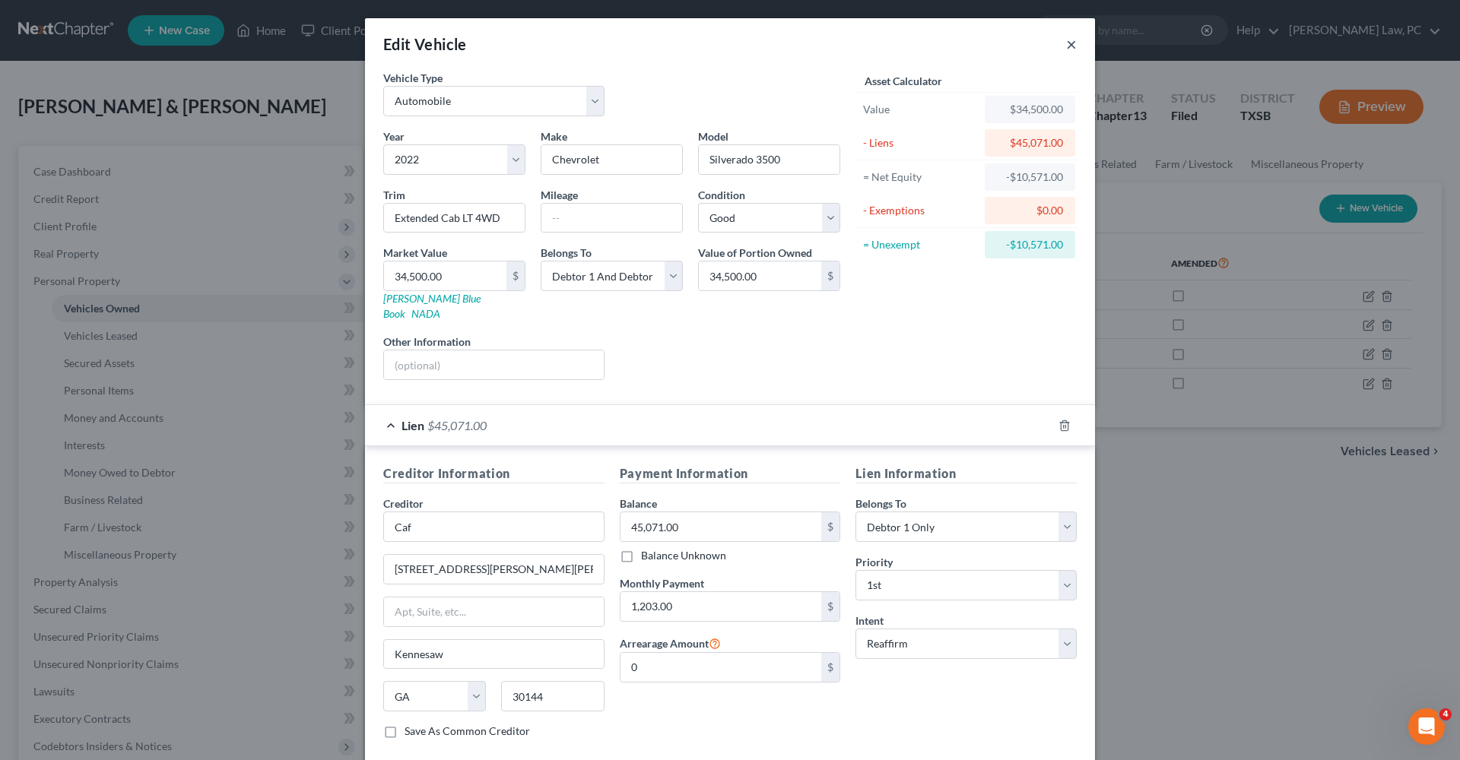
click at [1072, 44] on button "×" at bounding box center [1071, 44] width 11 height 18
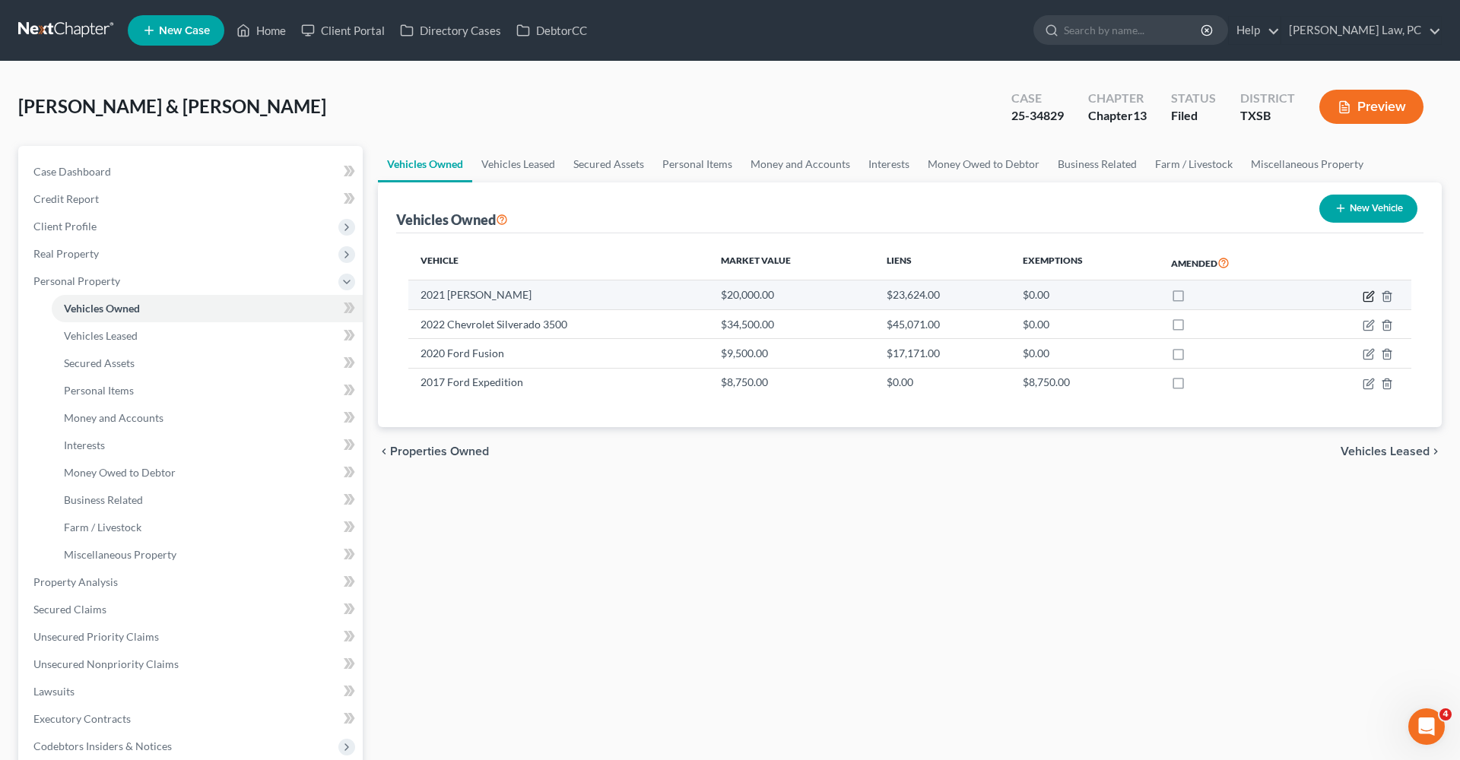
click at [1365, 297] on icon "button" at bounding box center [1368, 296] width 12 height 12
select select "7"
select select "5"
select select "2"
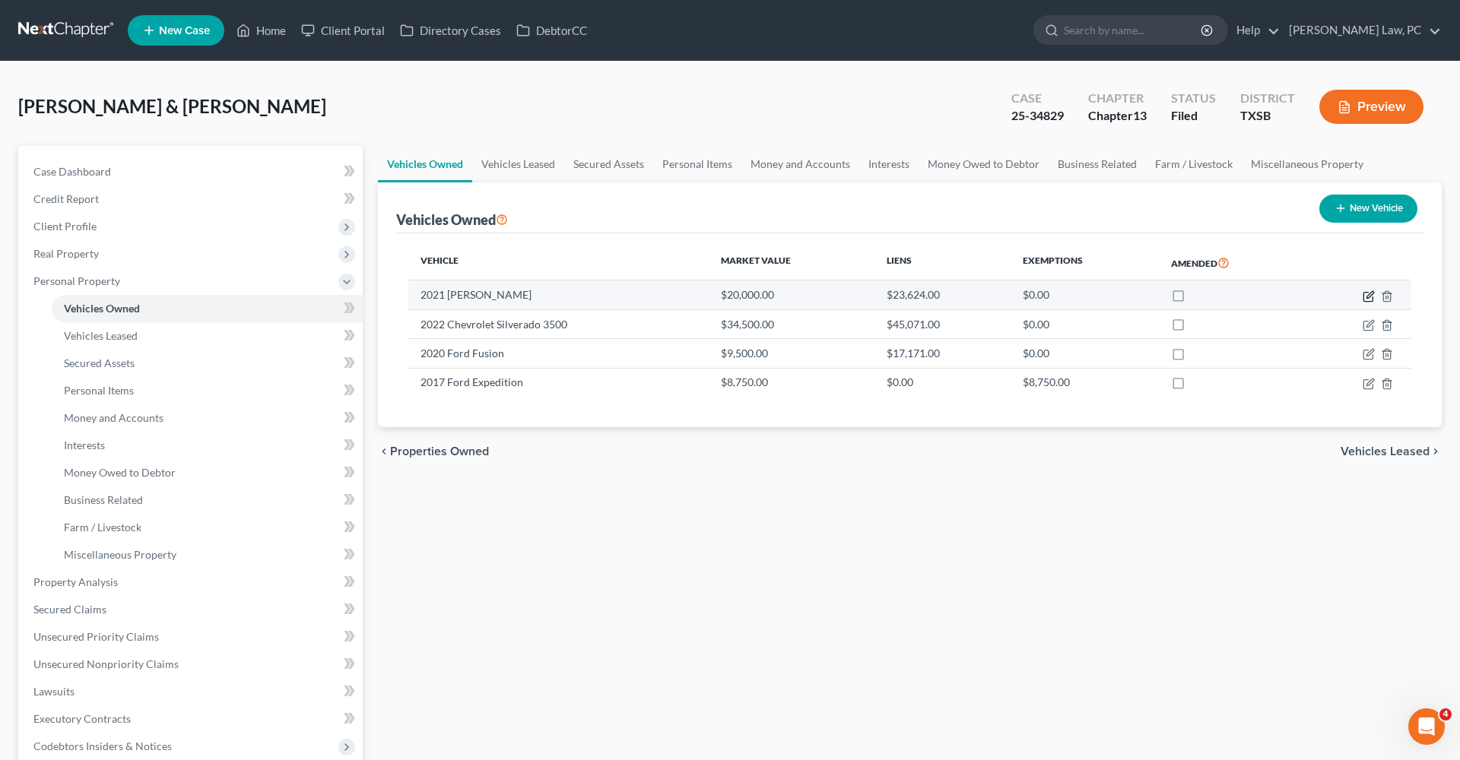
select select "24"
select select "0"
select select "2"
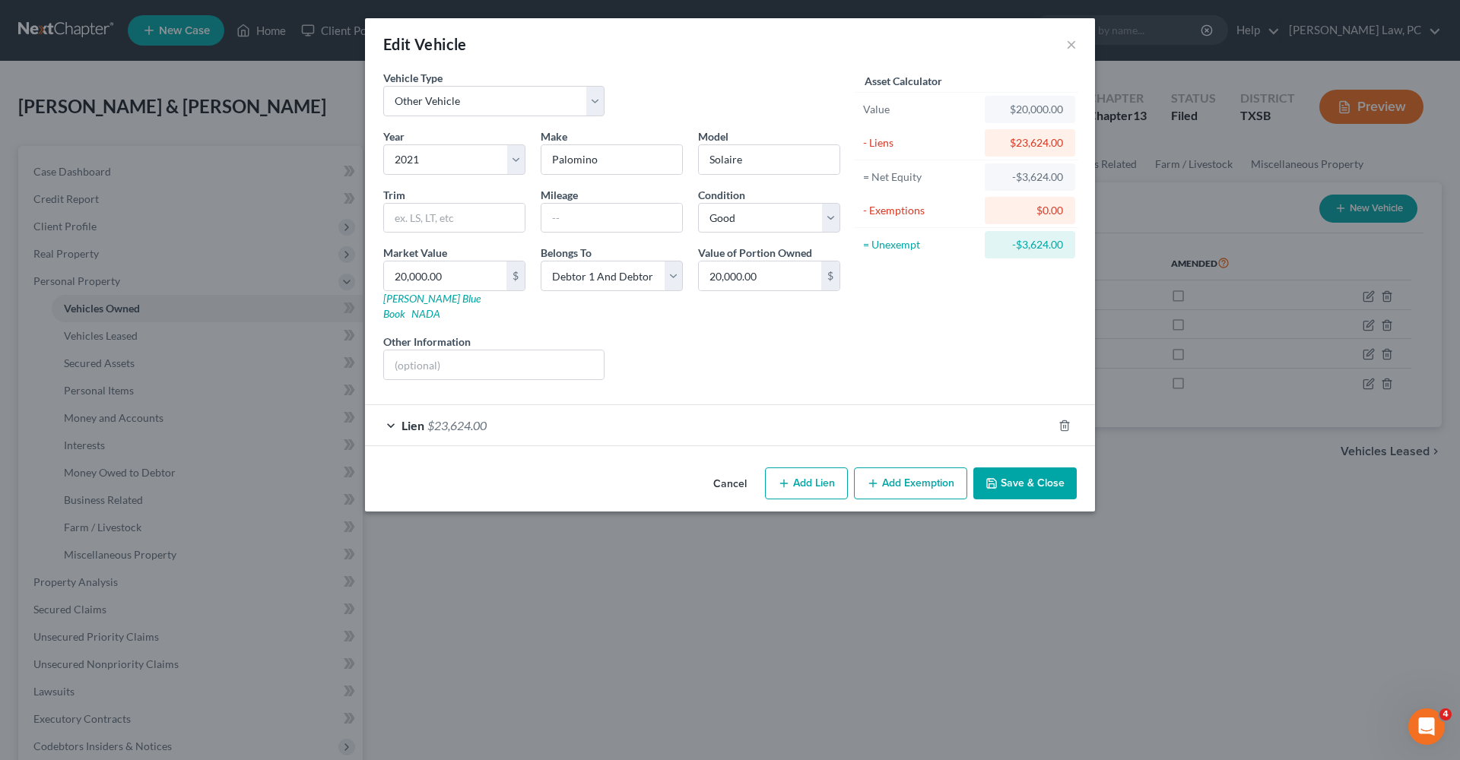
click at [639, 405] on div "Lien $23,624.00" at bounding box center [708, 425] width 687 height 40
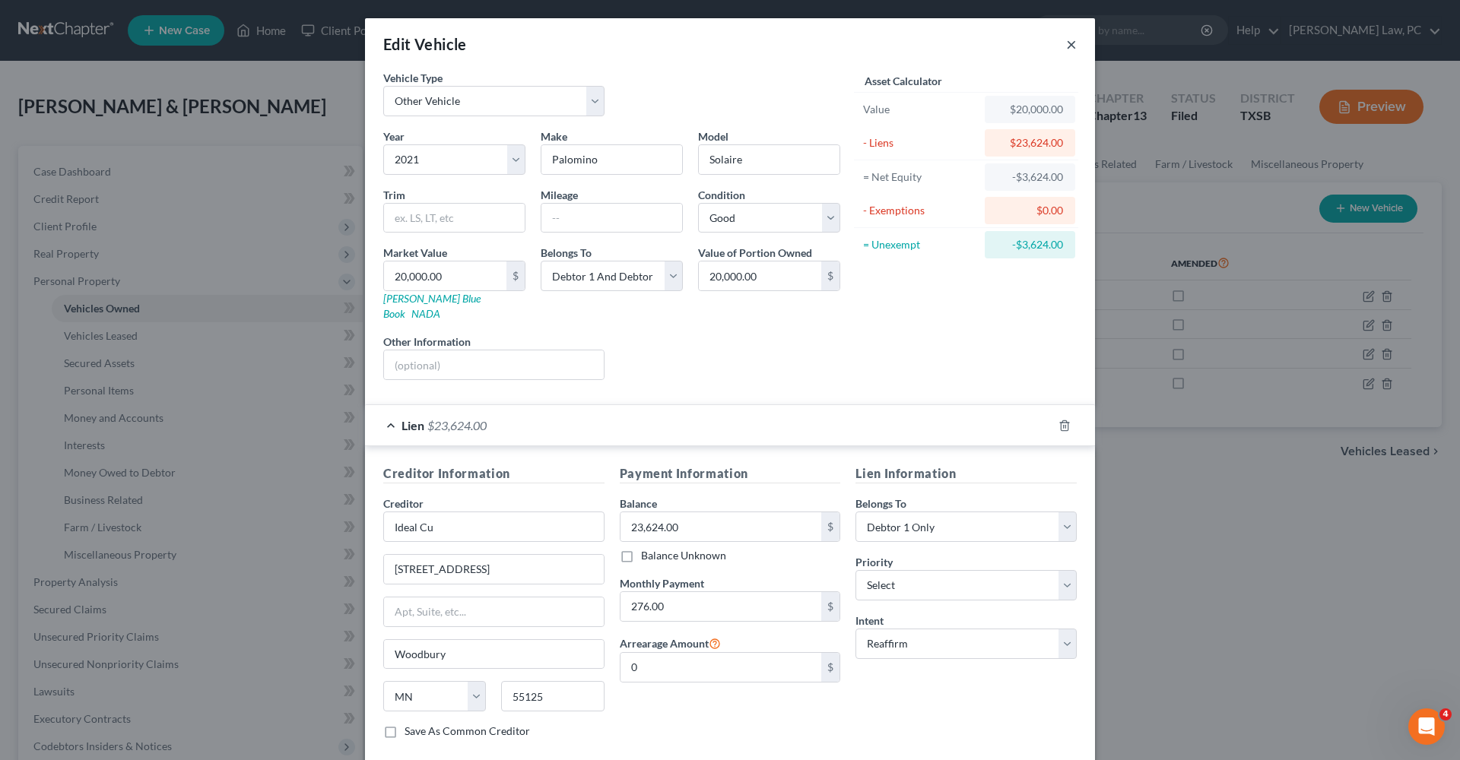
click at [1070, 43] on button "×" at bounding box center [1071, 44] width 11 height 18
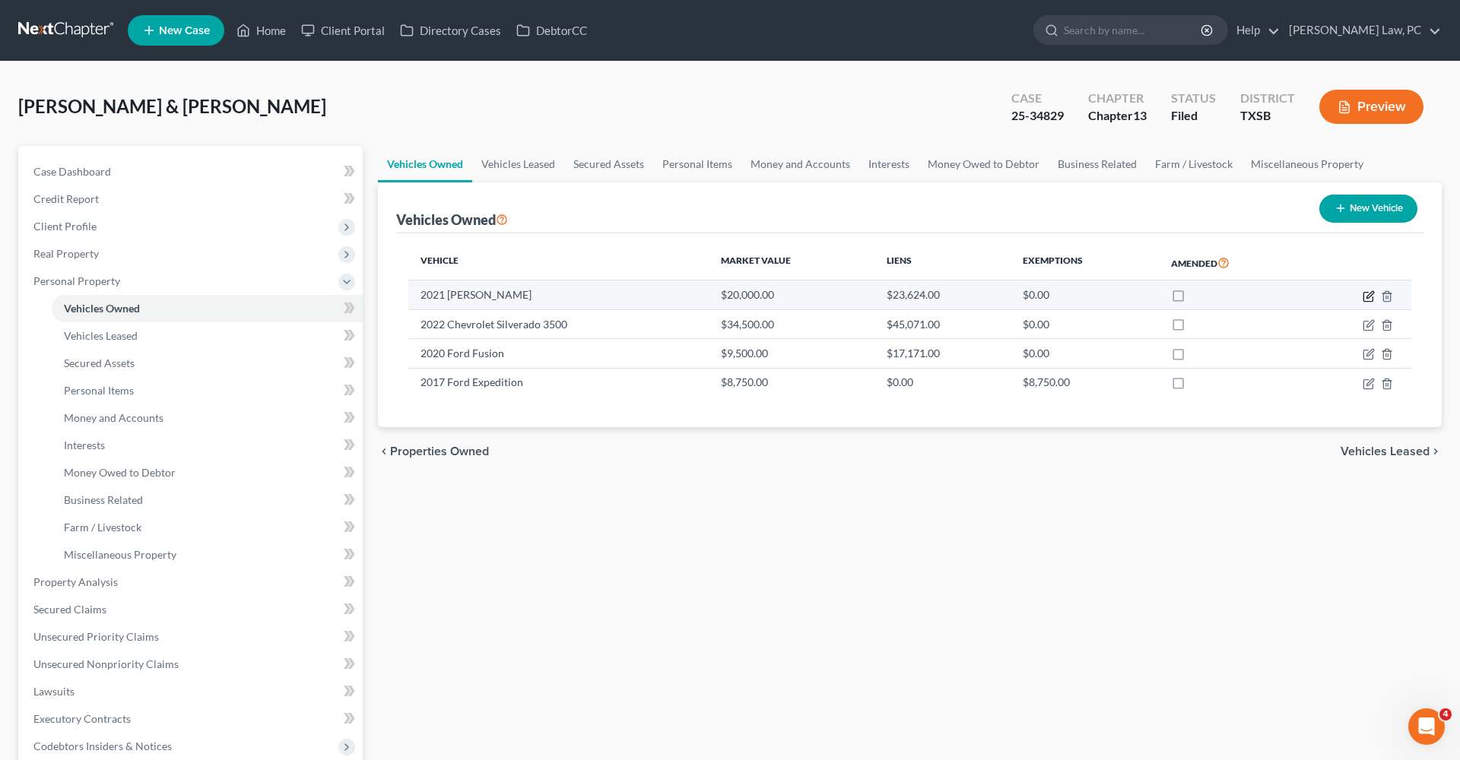
click at [1368, 294] on icon "button" at bounding box center [1369, 294] width 7 height 7
select select "7"
select select "5"
select select "2"
